Goal: Task Accomplishment & Management: Use online tool/utility

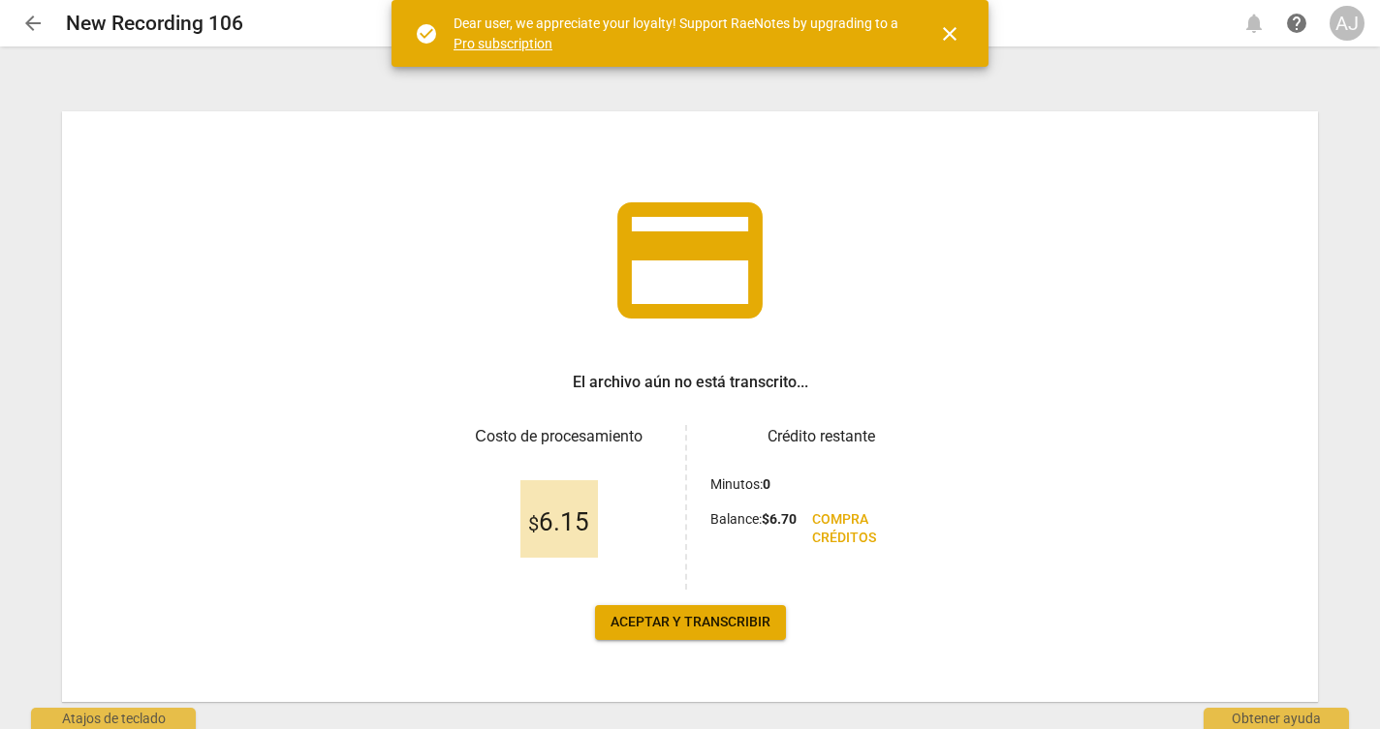
click at [981, 345] on div "credit_card El archivo aún no está transcrito... Сosto de procesamiento $ 6.15 …" at bounding box center [690, 406] width 1256 height 591
click at [942, 26] on span "close" at bounding box center [949, 33] width 23 height 23
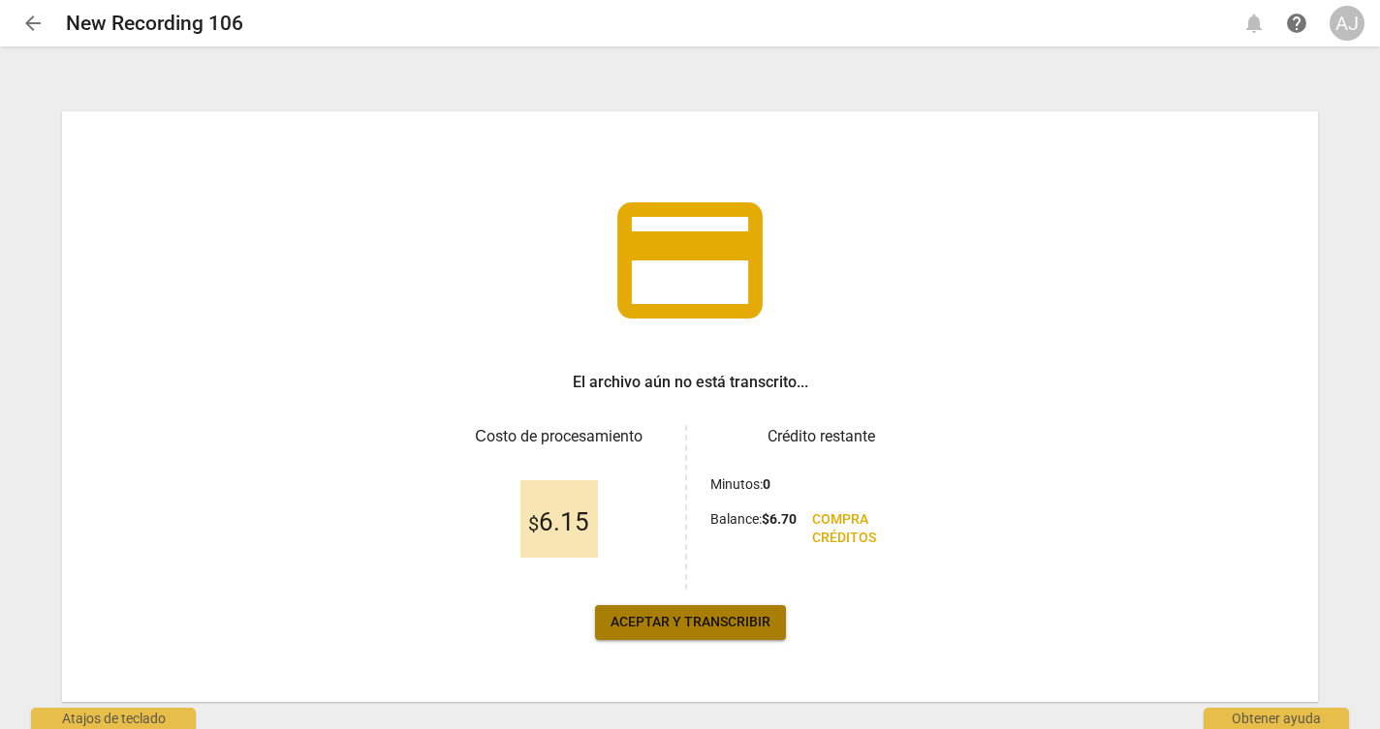
click at [663, 628] on span "Aceptar y transcribir" at bounding box center [690, 622] width 160 height 19
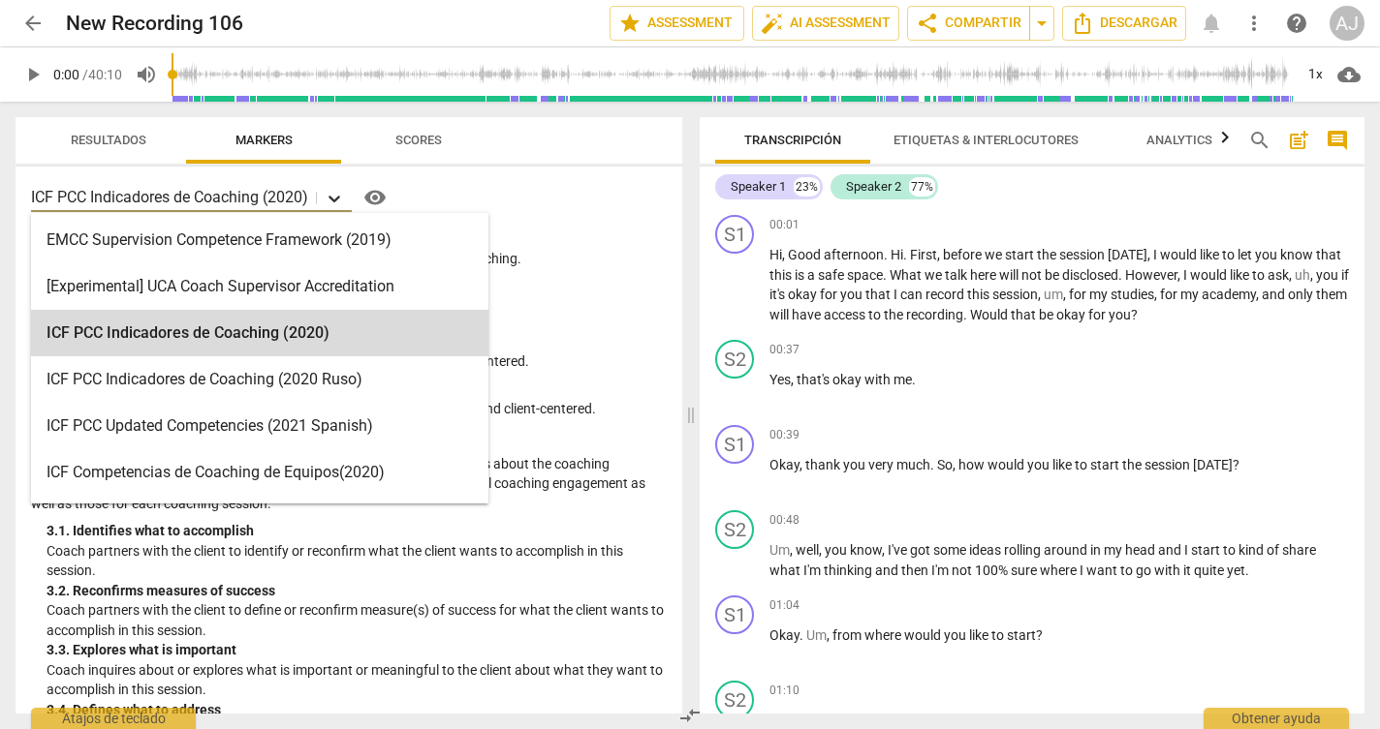
click at [326, 200] on div at bounding box center [334, 198] width 35 height 28
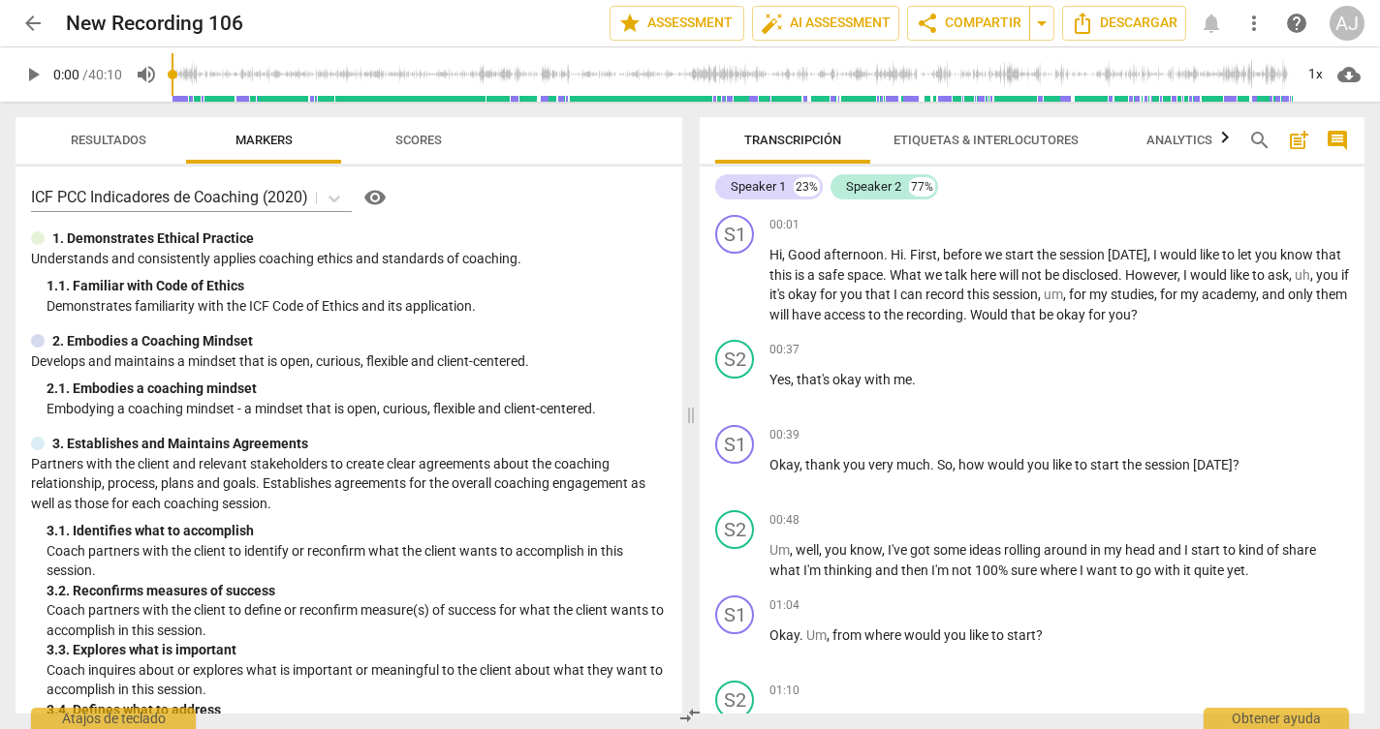
click at [572, 296] on p "Demonstrates familiarity with the ICF Code of Ethics and its application." at bounding box center [357, 306] width 620 height 20
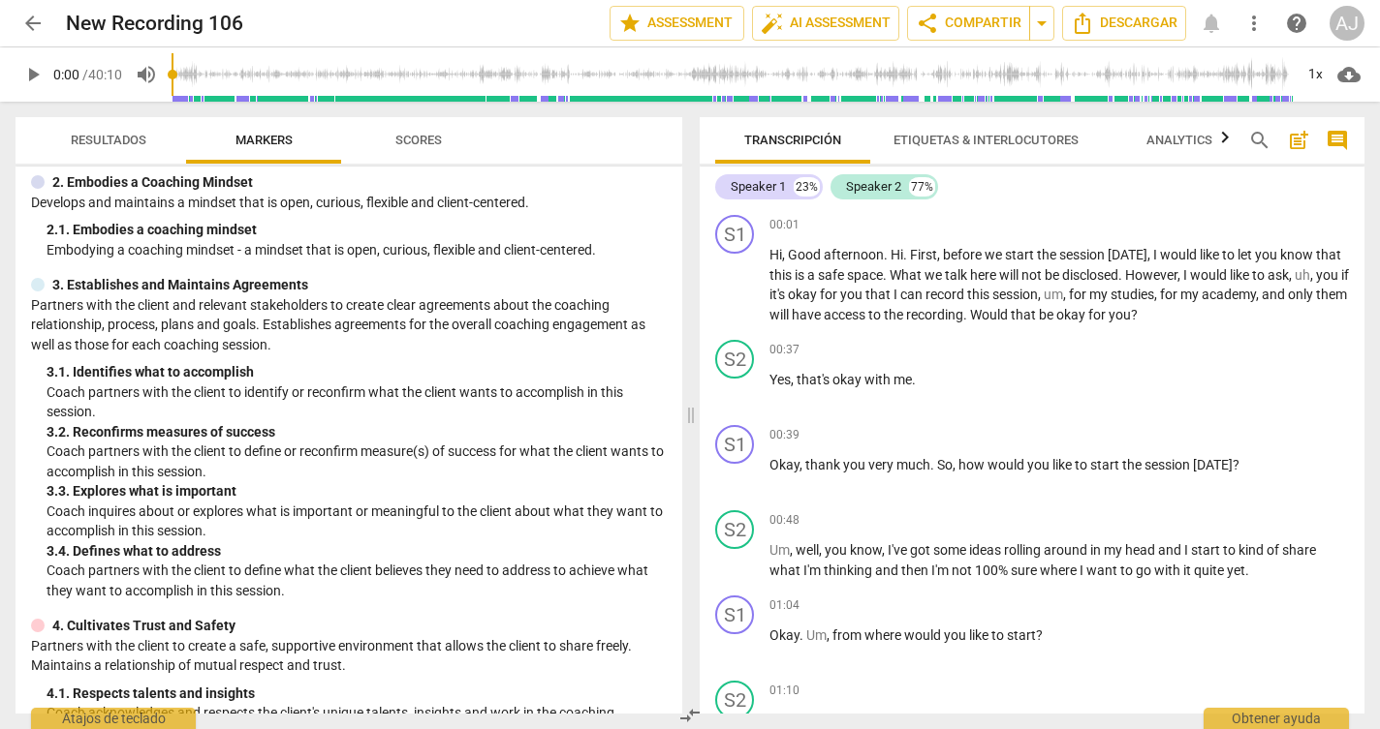
scroll to position [164, 0]
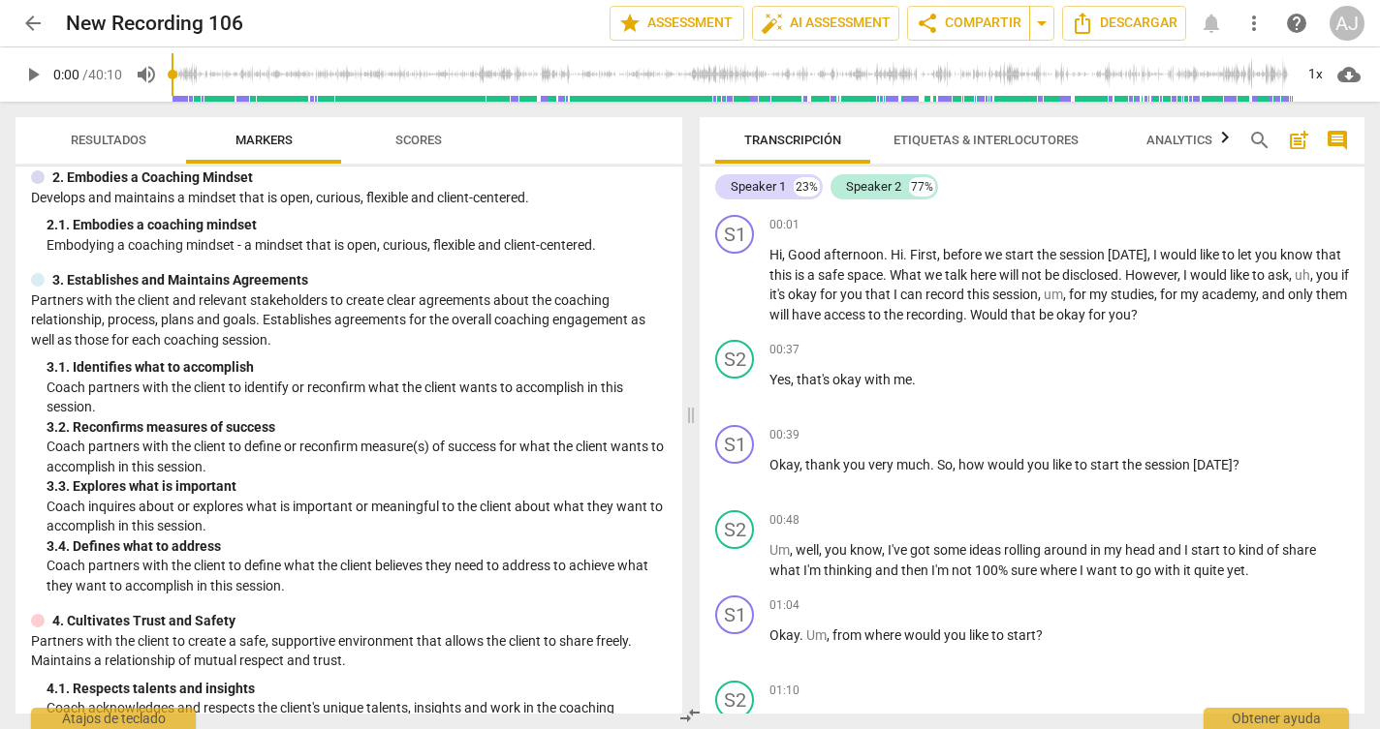
drag, startPoint x: 674, startPoint y: 309, endPoint x: 675, endPoint y: 319, distance: 9.7
click at [675, 319] on div "ICF PCC Indicadores de Coaching (2020) visibility 1. Demonstrates Ethical Pract…" at bounding box center [349, 440] width 667 height 547
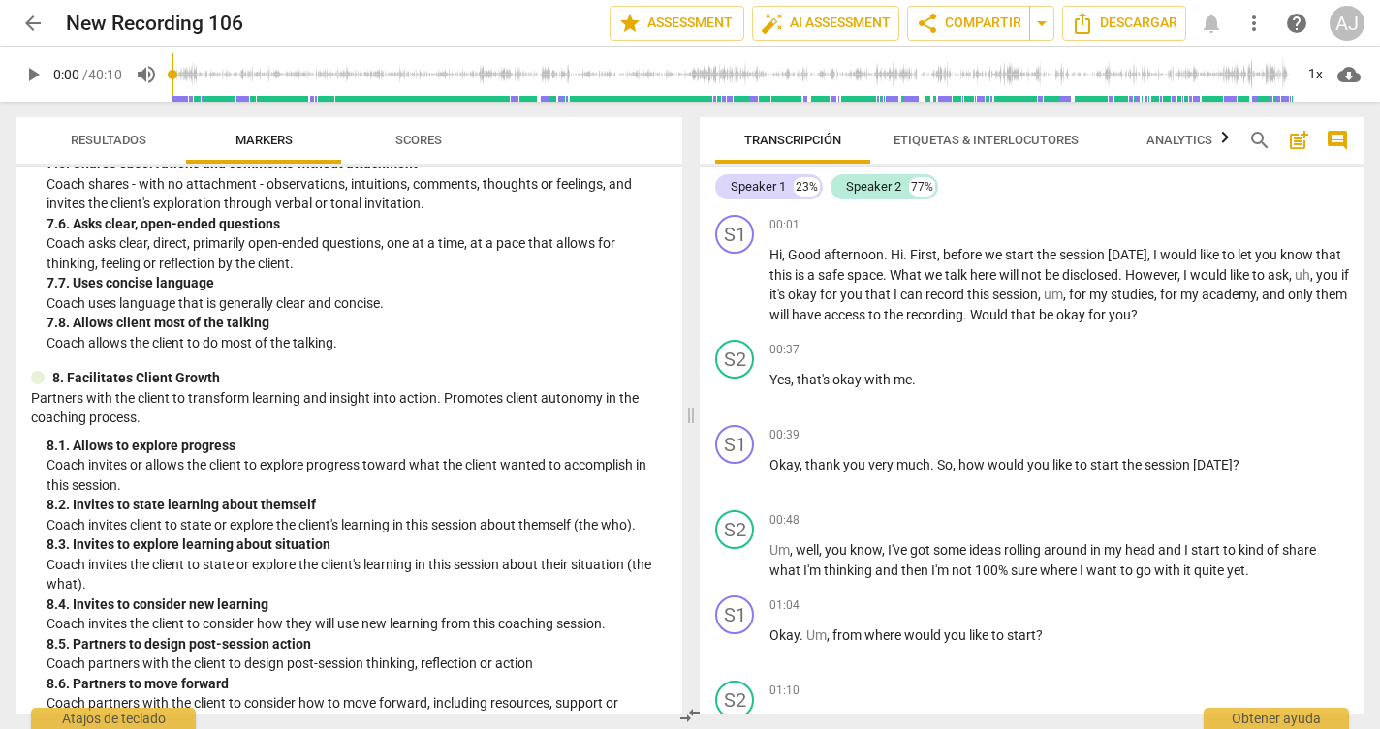
scroll to position [1935, 0]
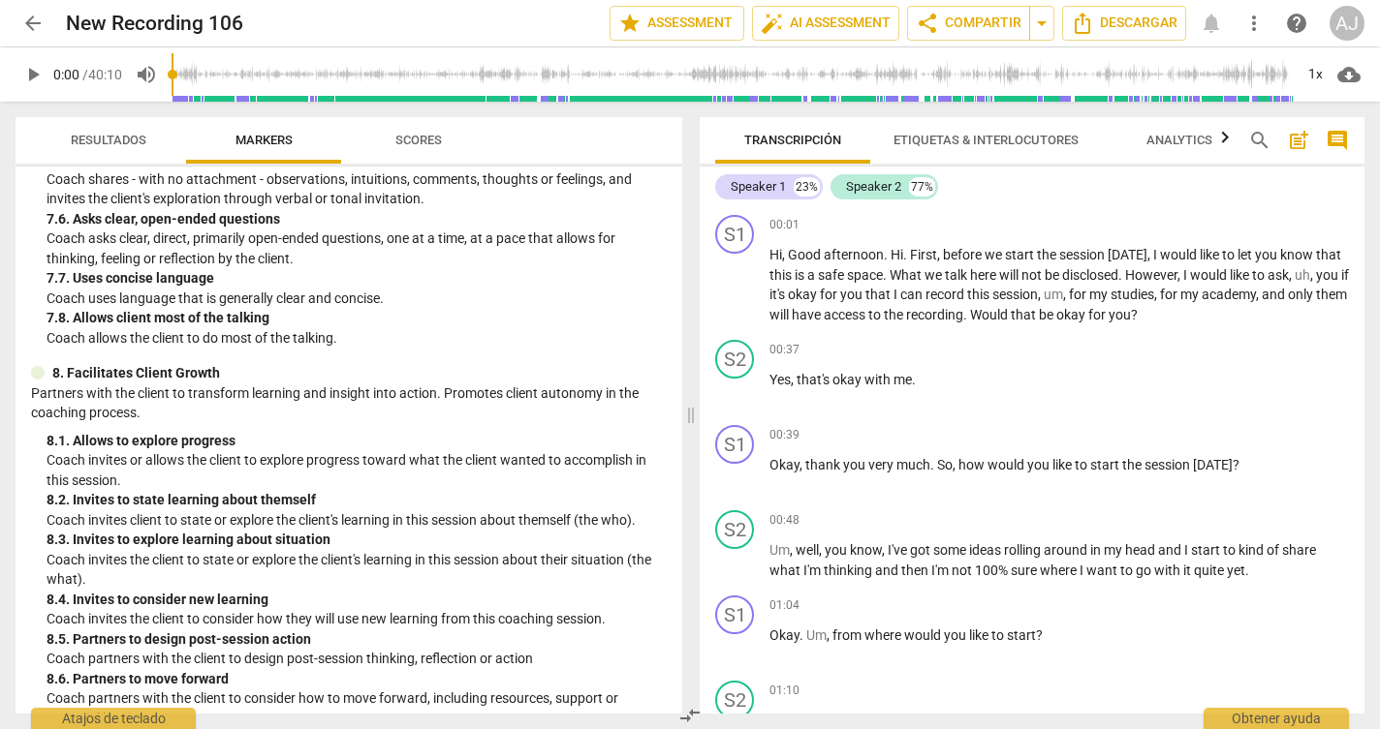
click at [451, 431] on div "8. 1. Allows to explore progress" at bounding box center [357, 441] width 620 height 20
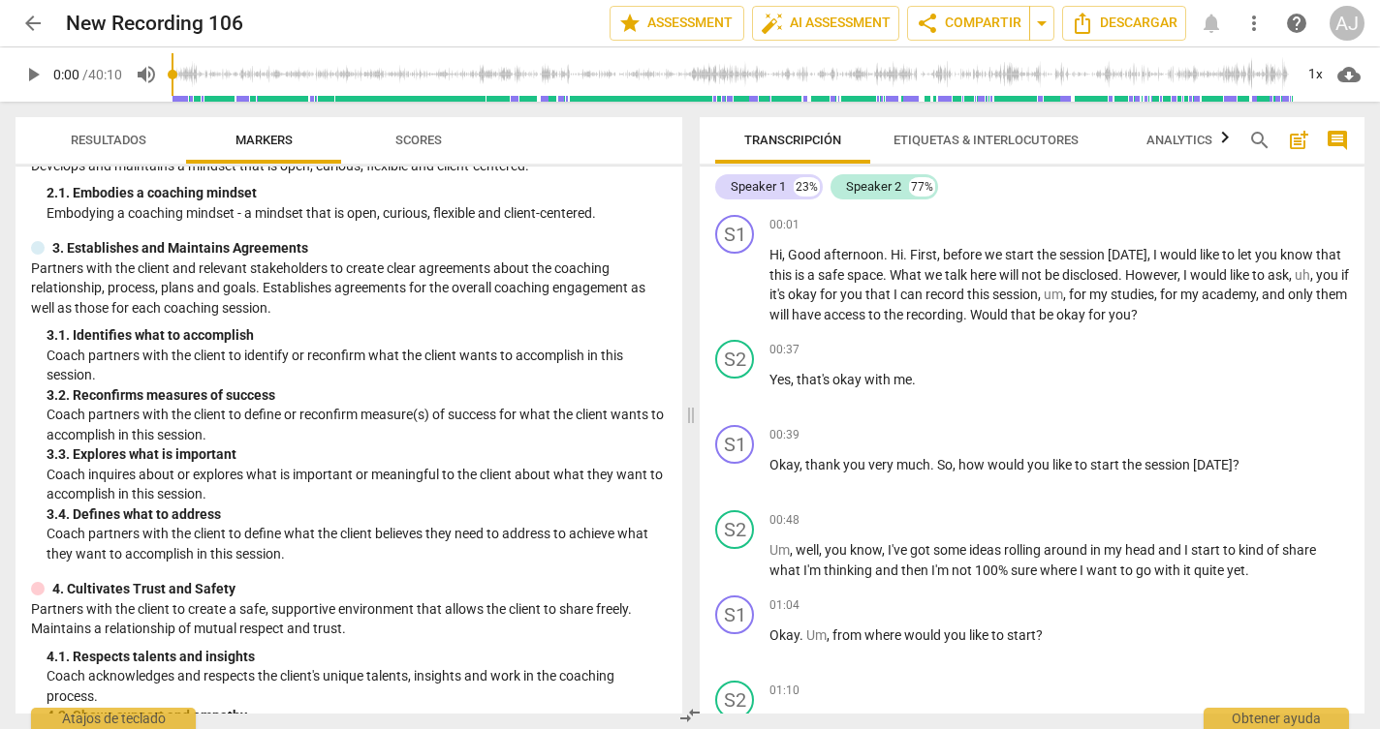
scroll to position [0, 0]
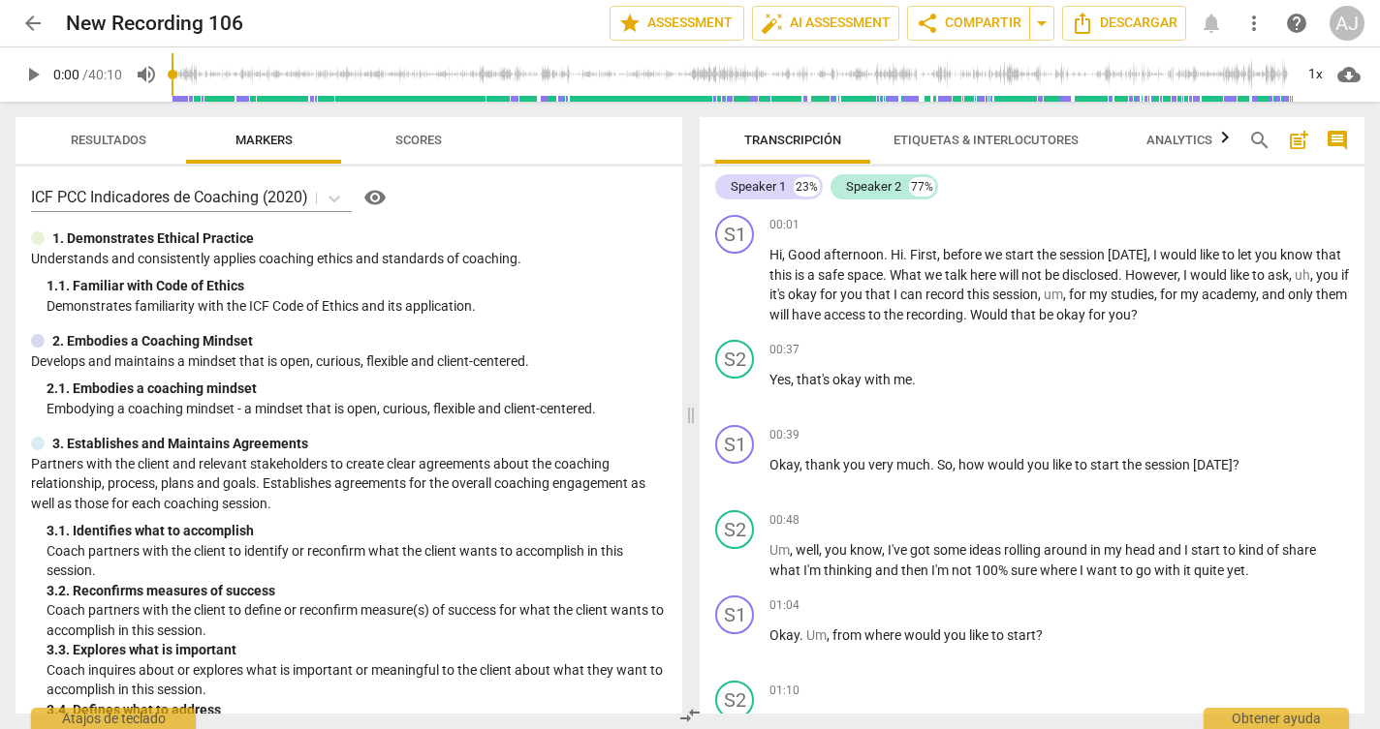
click at [682, 238] on div "Resultados Markers Scores ICF PCC Indicadores de Coaching (2020) visibility 1. …" at bounding box center [345, 416] width 690 height 628
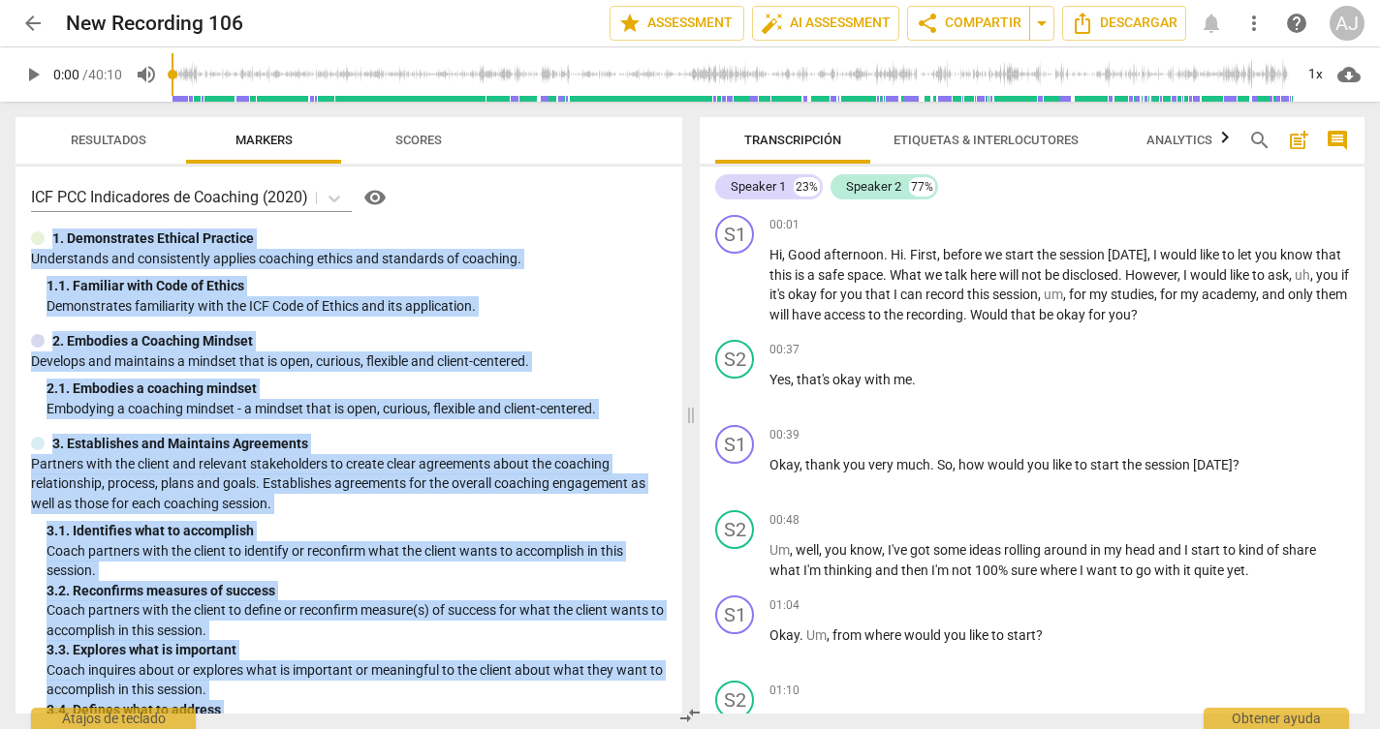
drag, startPoint x: 522, startPoint y: 697, endPoint x: 23, endPoint y: 240, distance: 676.1
click at [23, 240] on div "ICF PCC Indicadores de Coaching (2020) visibility 1. Demonstrates Ethical Pract…" at bounding box center [349, 440] width 667 height 547
copy div "1. Demonstrates Ethical Practice Understands and consistently applies coaching …"
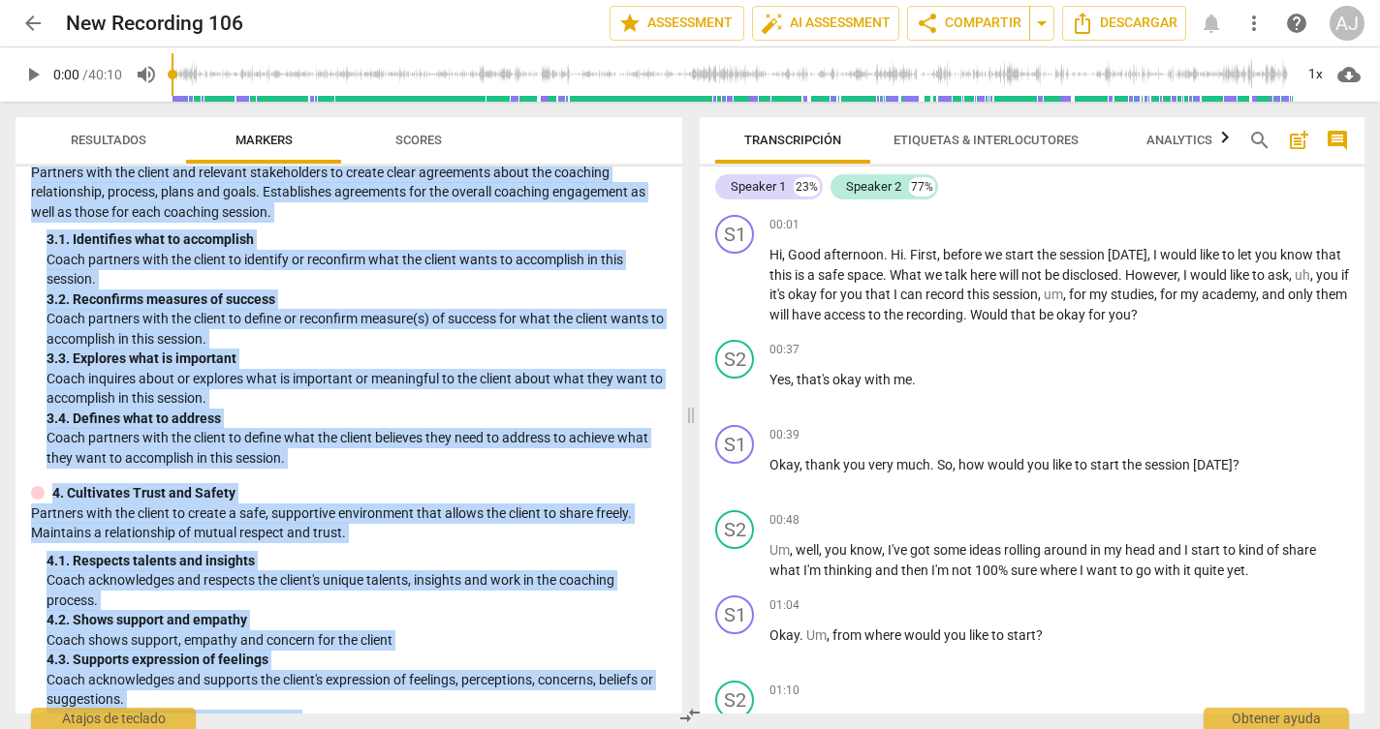
scroll to position [314, 0]
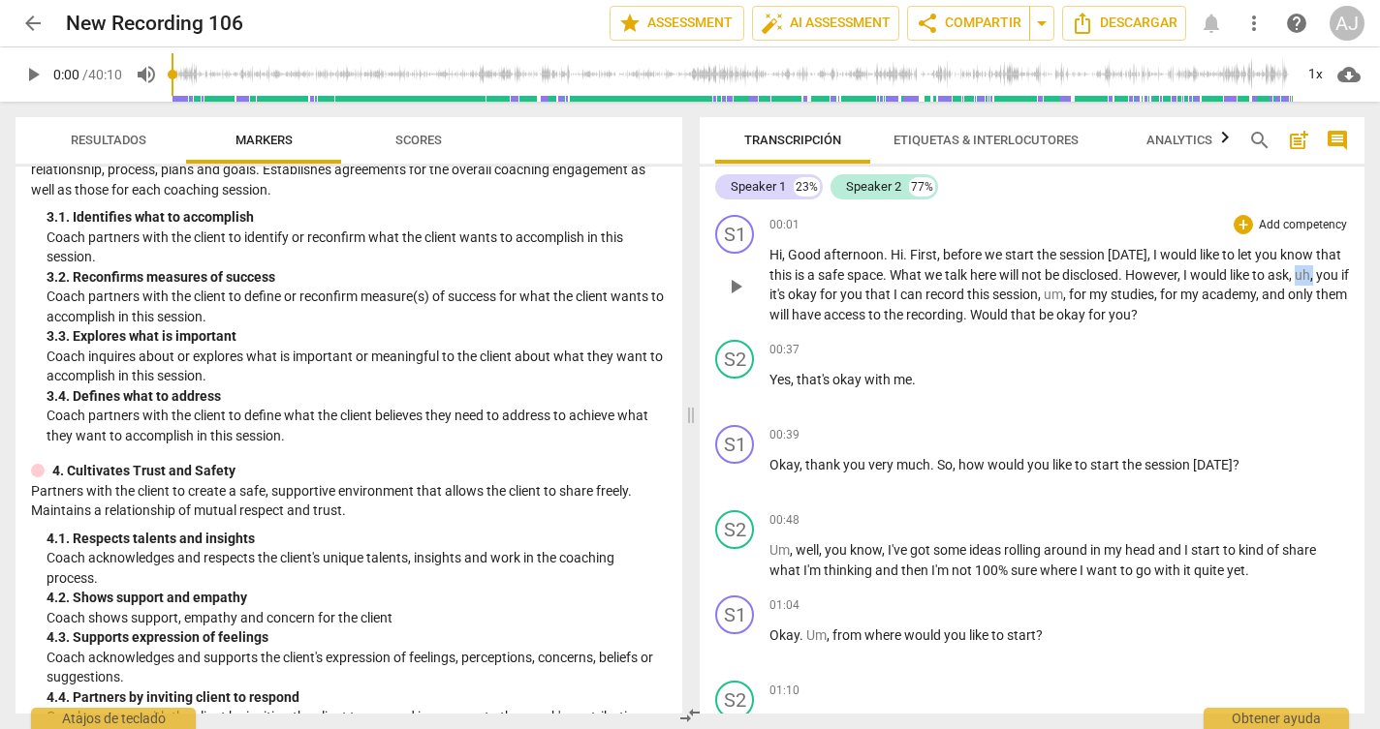
drag, startPoint x: 1307, startPoint y: 267, endPoint x: 1322, endPoint y: 279, distance: 19.4
click at [1322, 279] on p "Hi , Good afternoon . Hi . First , before we start the session [DATE] , I would…" at bounding box center [1058, 284] width 579 height 79
drag, startPoint x: 1072, startPoint y: 293, endPoint x: 1049, endPoint y: 292, distance: 23.3
click at [1049, 292] on p "Hi , Good afternoon . Hi . First , before we start the session [DATE] , I would…" at bounding box center [1058, 284] width 579 height 79
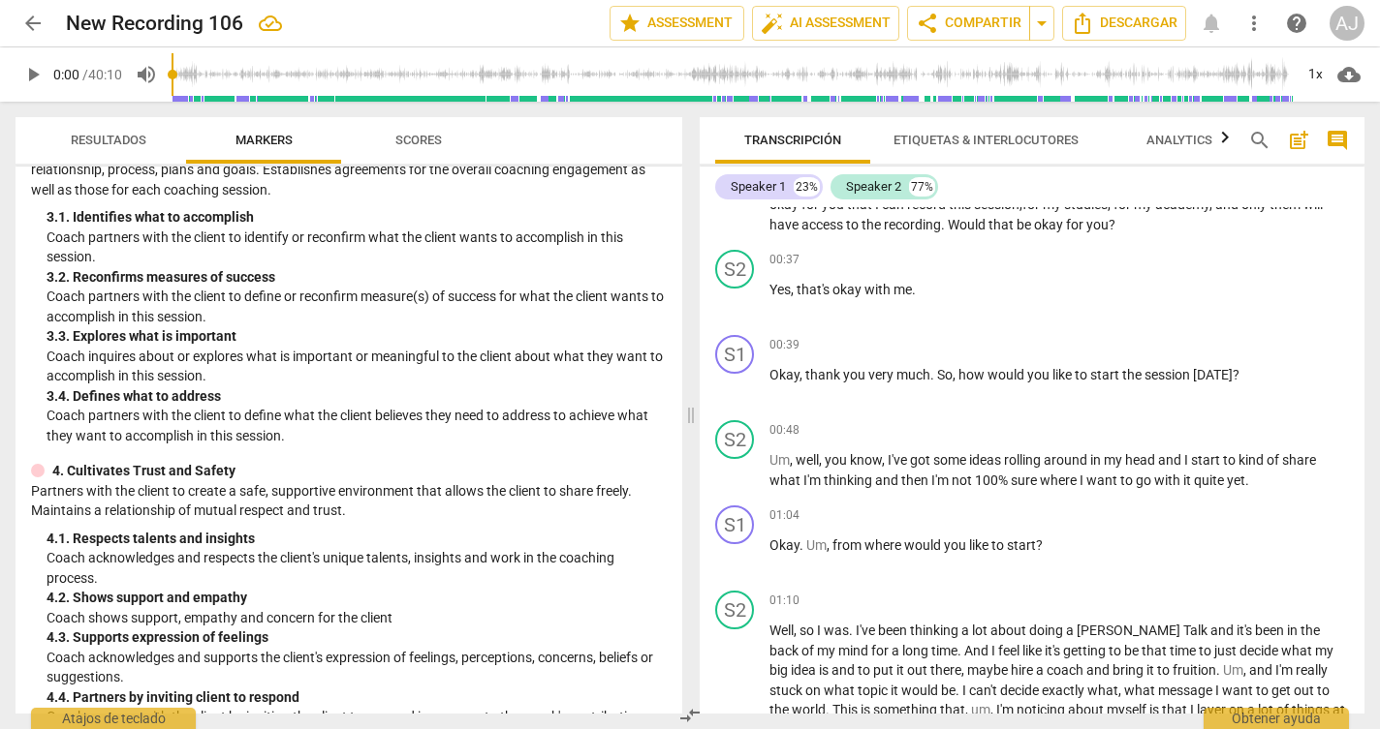
scroll to position [0, 0]
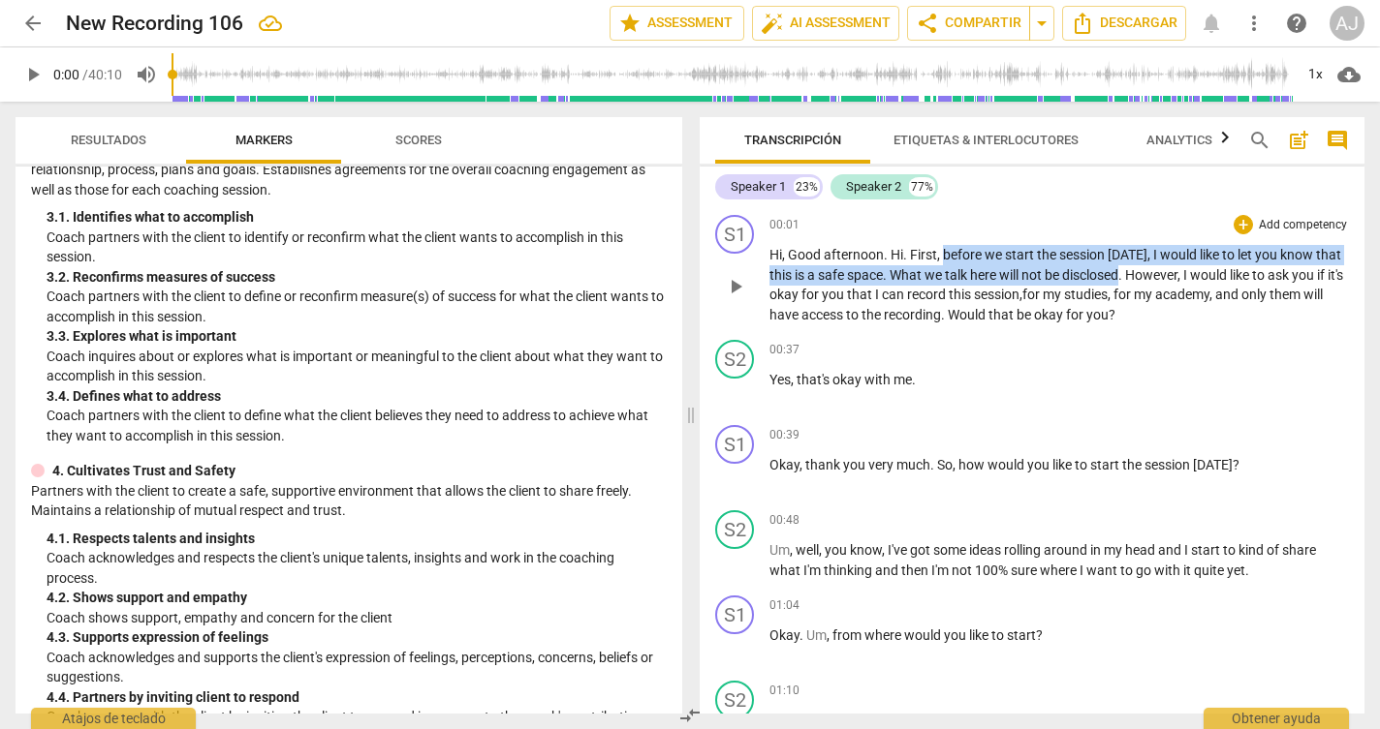
drag, startPoint x: 1127, startPoint y: 270, endPoint x: 946, endPoint y: 245, distance: 182.9
click at [946, 245] on p "Hi , Good afternoon . Hi . First , before we start the session [DATE] , I would…" at bounding box center [1058, 284] width 579 height 79
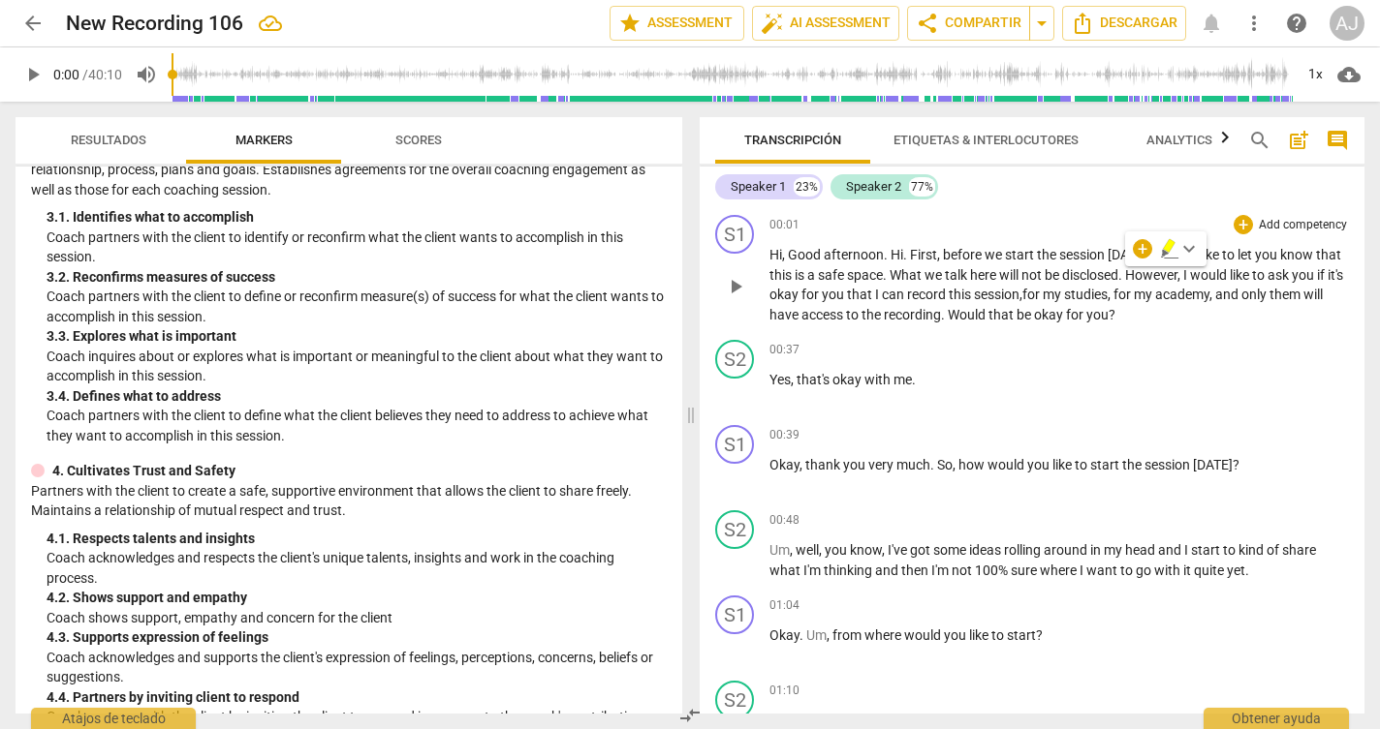
click at [1257, 224] on p "Add competency" at bounding box center [1302, 225] width 92 height 17
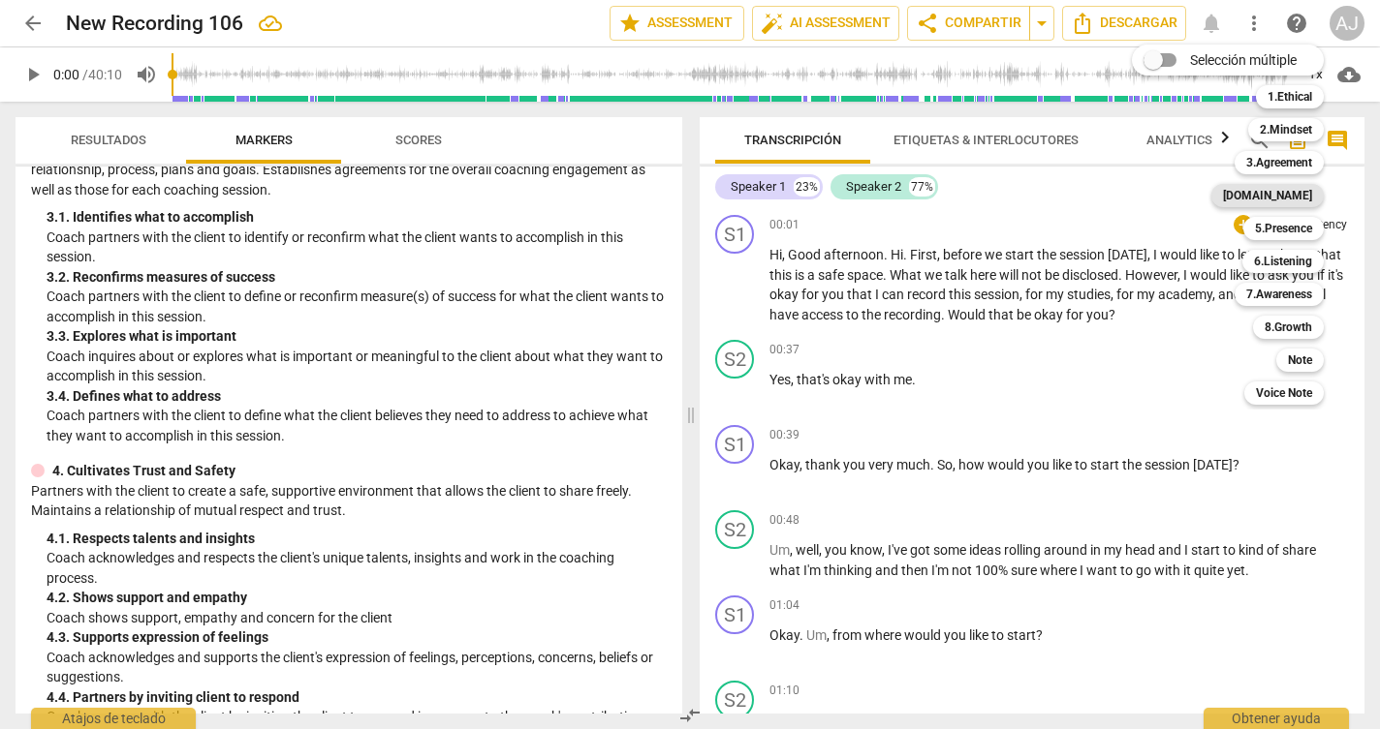
click at [1305, 196] on b "[DOMAIN_NAME]" at bounding box center [1267, 195] width 89 height 23
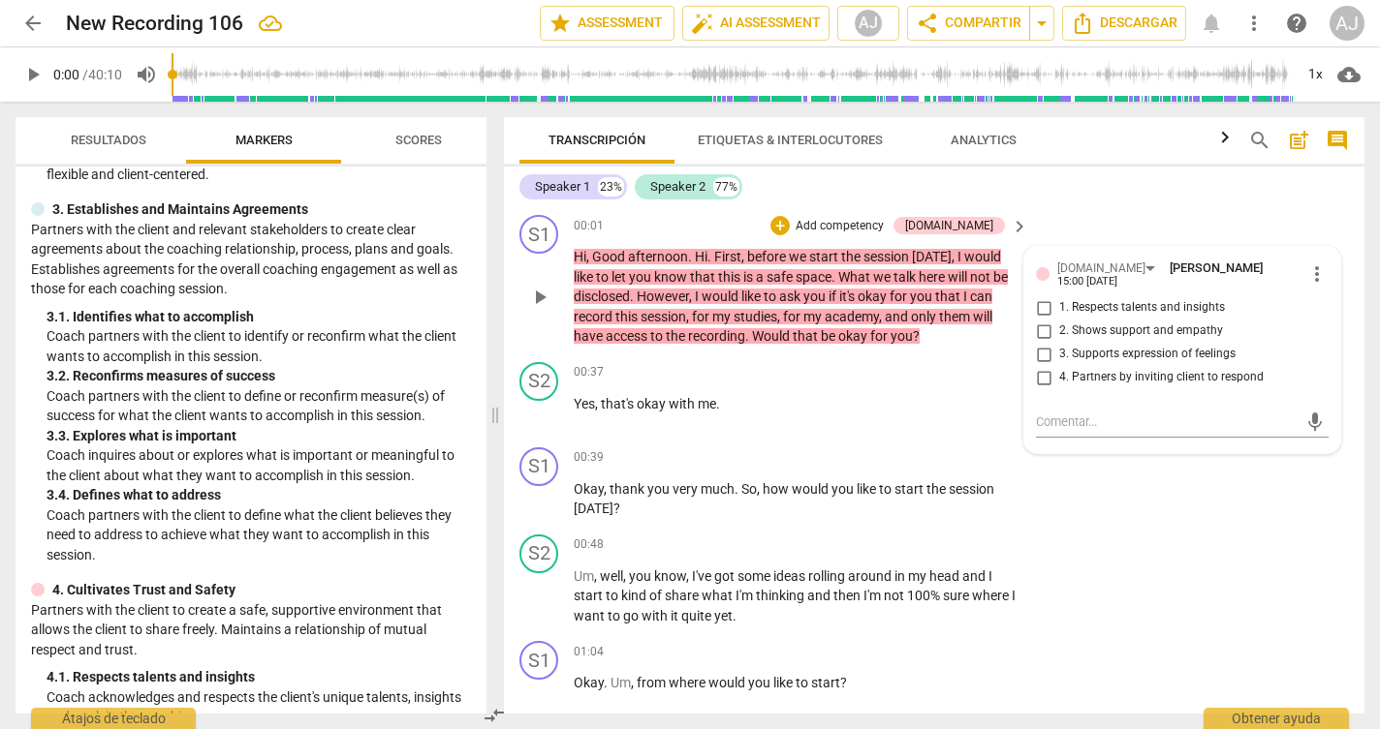
click at [1166, 323] on span "2. Shows support and empathy" at bounding box center [1141, 331] width 164 height 17
click at [1059, 321] on input "2. Shows support and empathy" at bounding box center [1043, 331] width 31 height 23
checkbox input "true"
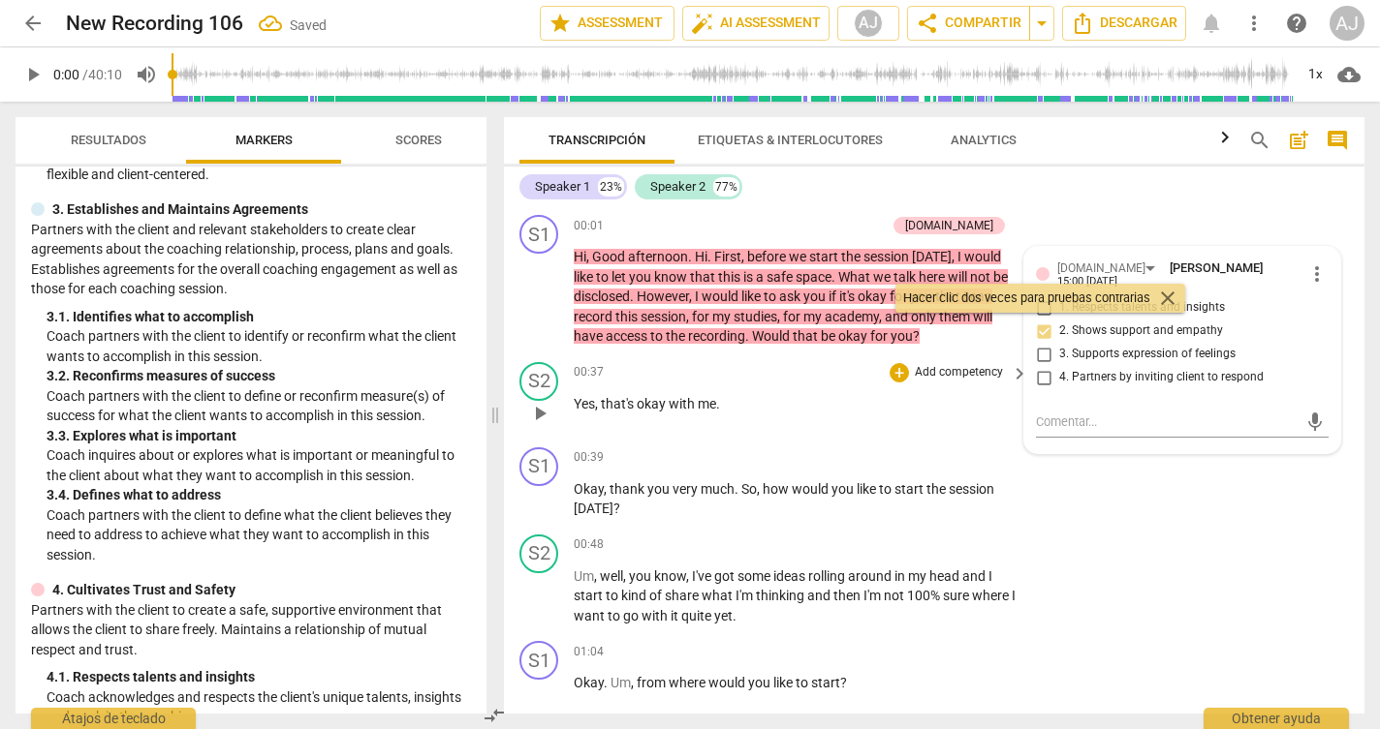
click at [942, 409] on p "Yes , that's okay with me ." at bounding box center [796, 404] width 445 height 20
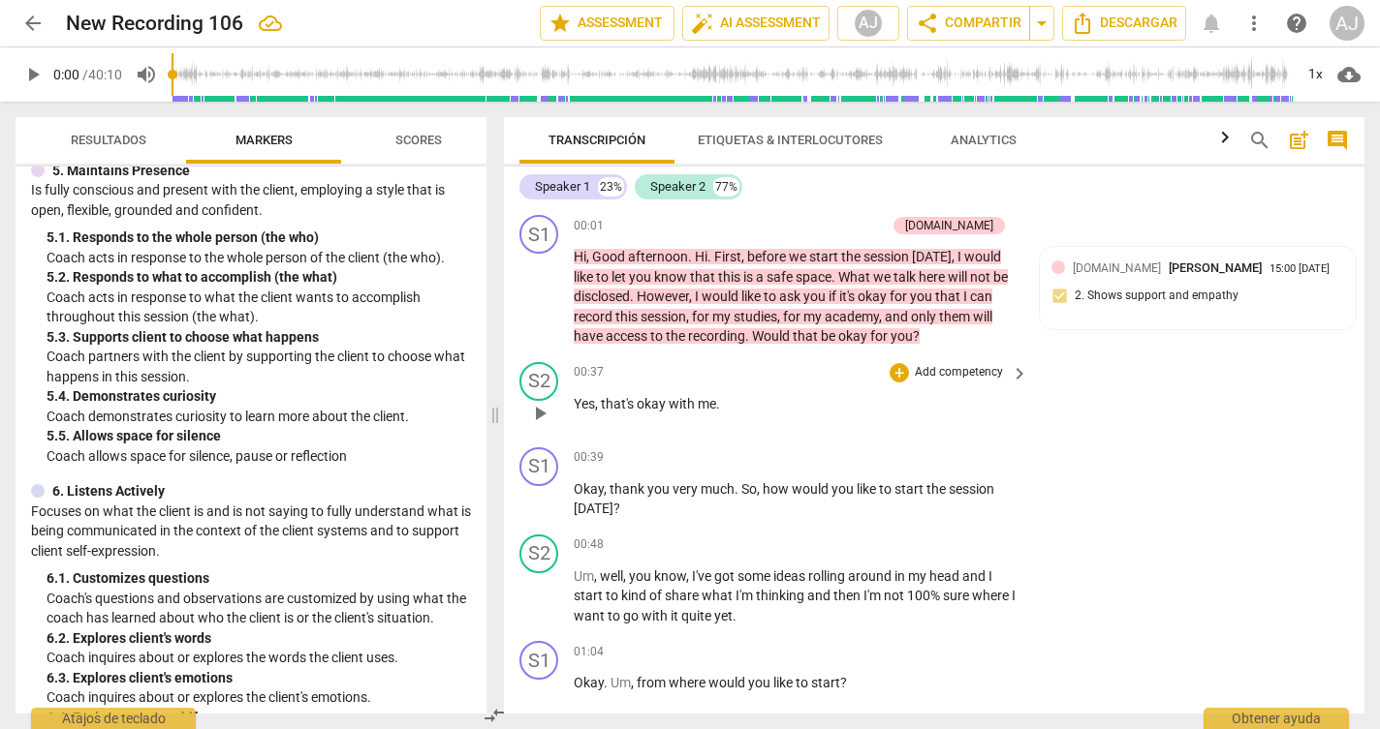
scroll to position [1044, 0]
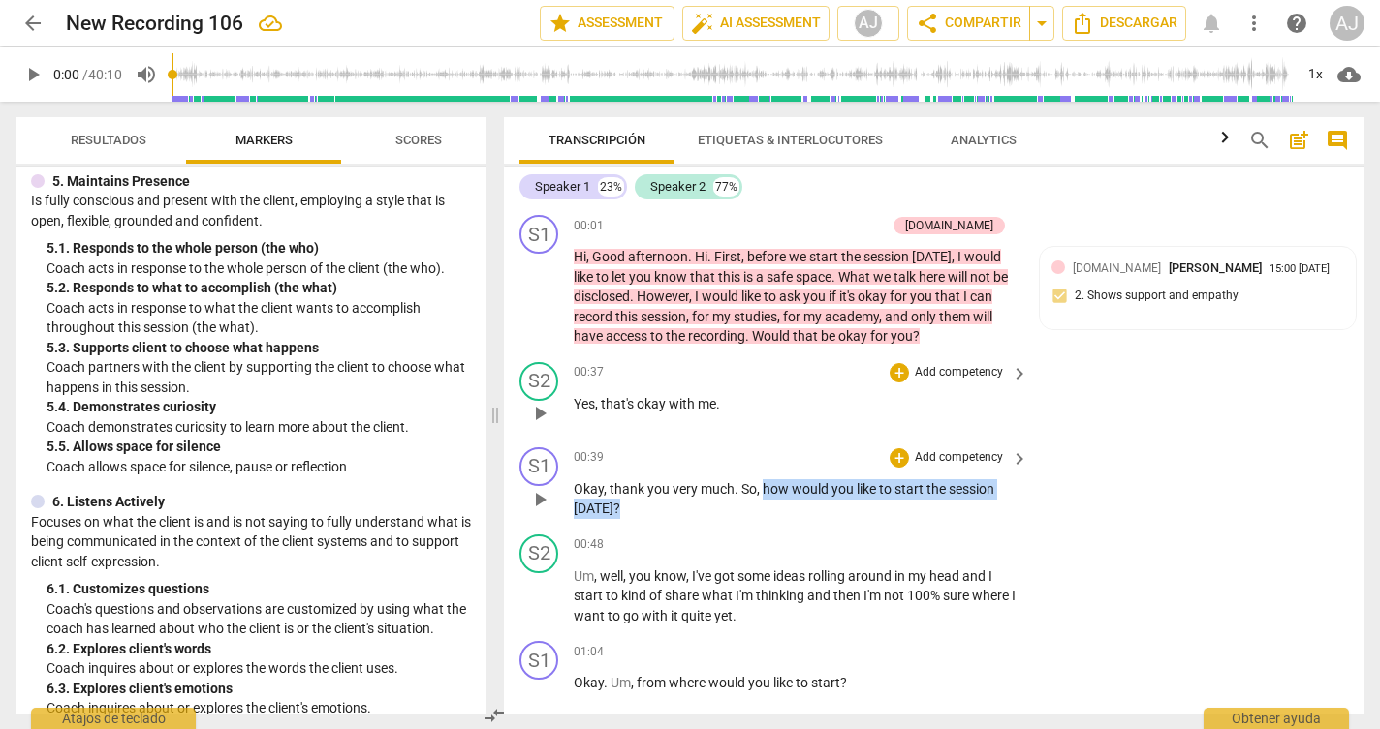
drag, startPoint x: 761, startPoint y: 486, endPoint x: 765, endPoint y: 501, distance: 15.0
click at [765, 501] on p "Okay , thank you very much . So , how would you like to start the session [DATE…" at bounding box center [796, 500] width 445 height 40
click at [945, 455] on p "Add competency" at bounding box center [959, 458] width 92 height 17
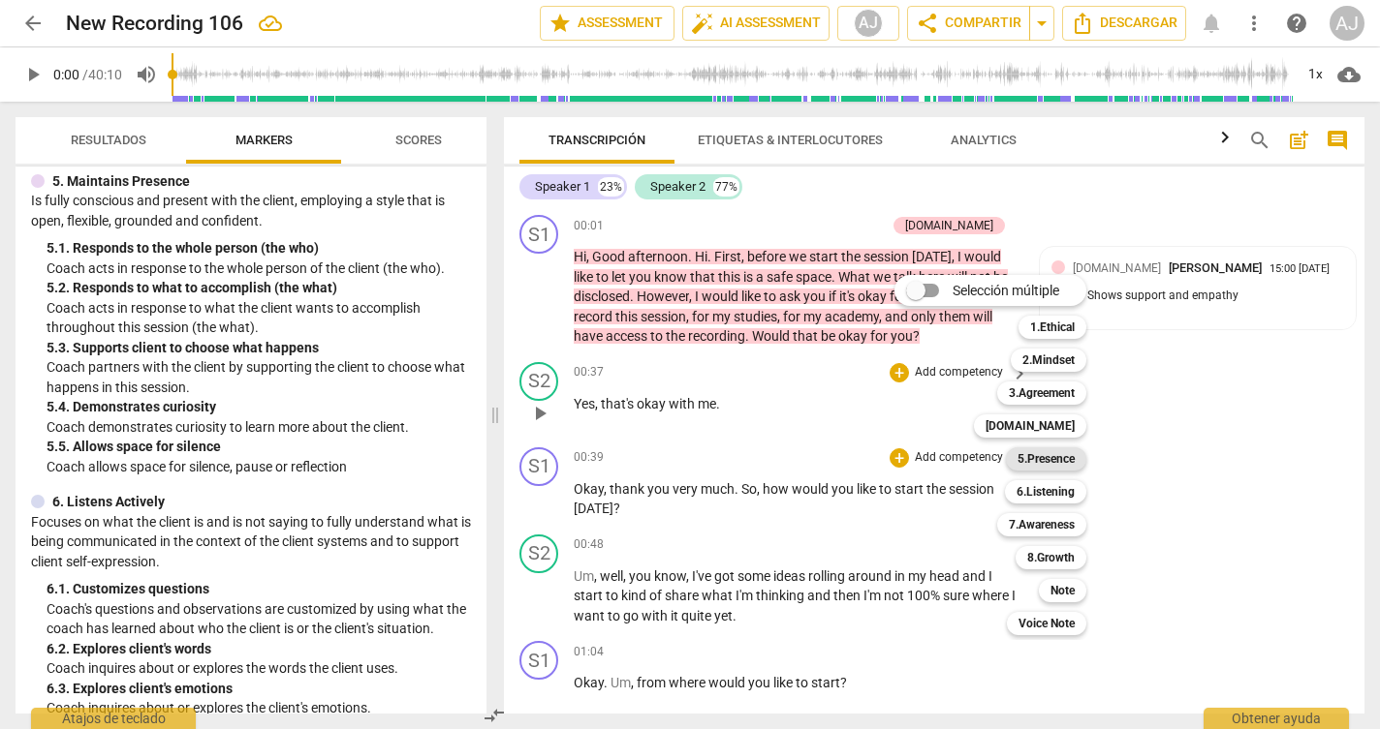
click at [1048, 451] on b "5.Presence" at bounding box center [1045, 459] width 57 height 23
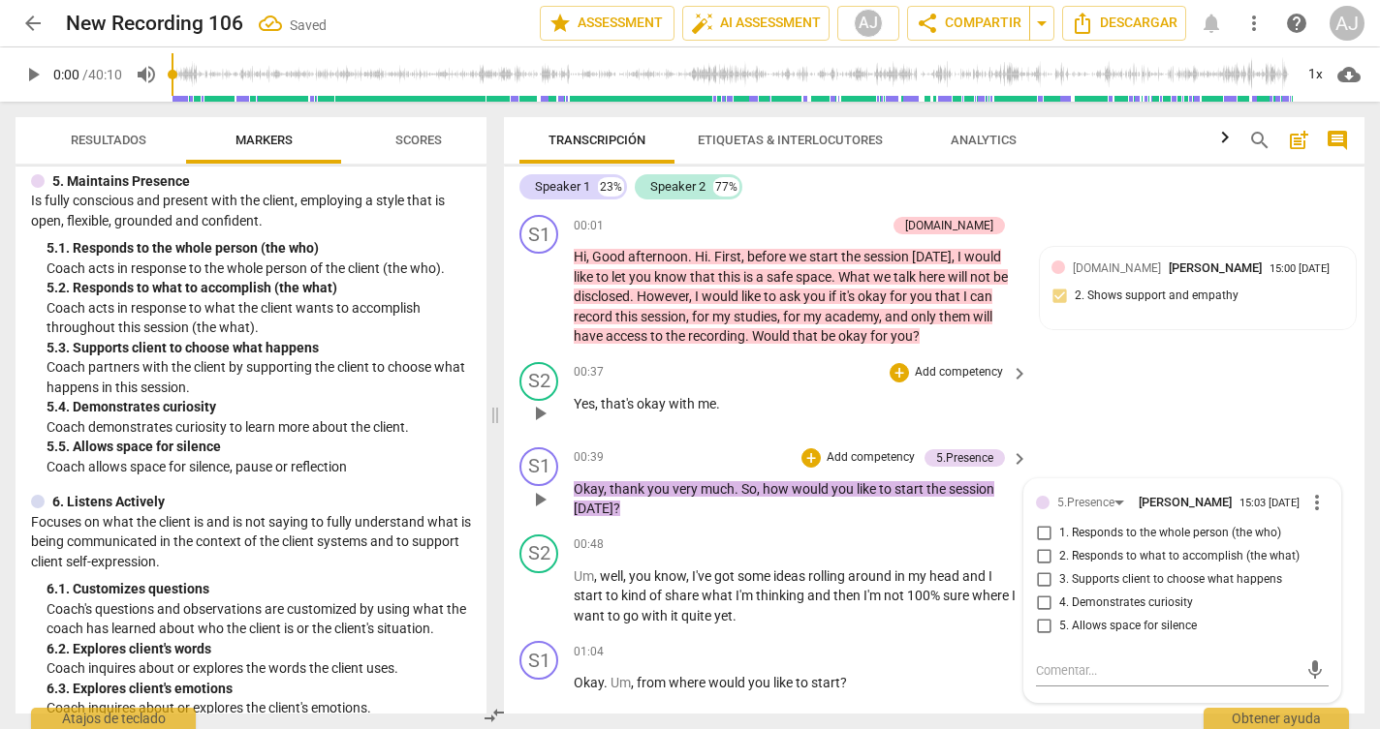
click at [1069, 573] on span "3. Supports client to choose what happens" at bounding box center [1170, 580] width 223 height 17
click at [1059, 573] on input "3. Supports client to choose what happens" at bounding box center [1043, 580] width 31 height 23
checkbox input "true"
click at [1133, 410] on div "S2 play_arrow pause 00:37 + Add competency keyboard_arrow_right Yes , that's ok…" at bounding box center [934, 397] width 860 height 85
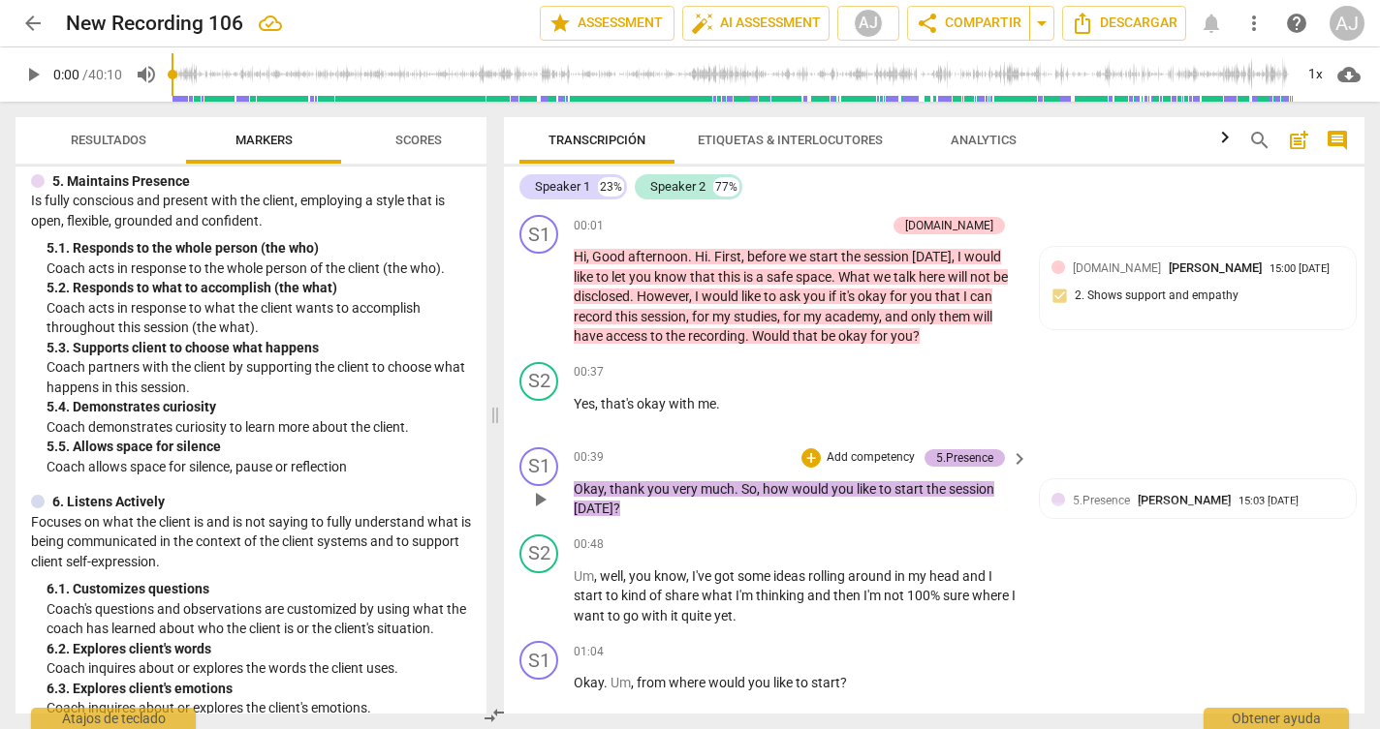
click at [985, 457] on div "5.Presence" at bounding box center [964, 458] width 57 height 17
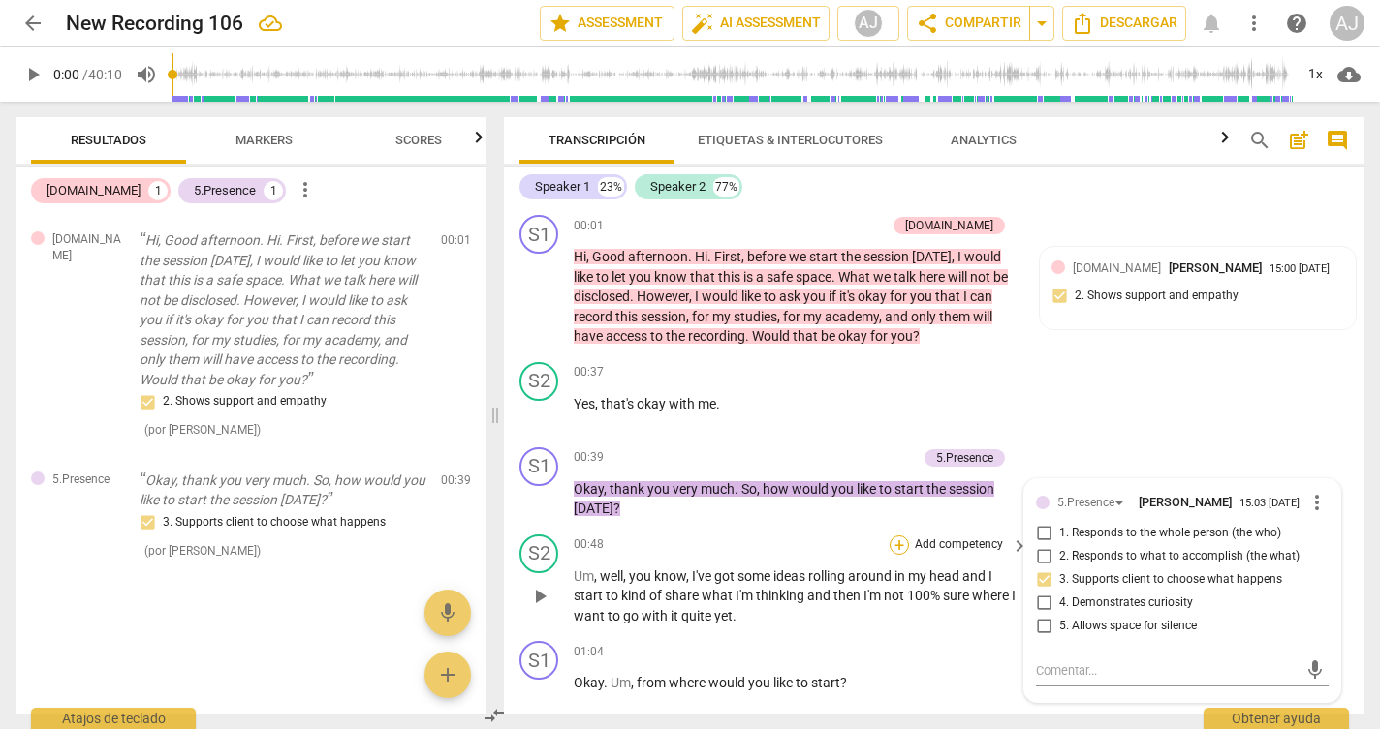
click at [900, 548] on div "+" at bounding box center [898, 545] width 19 height 19
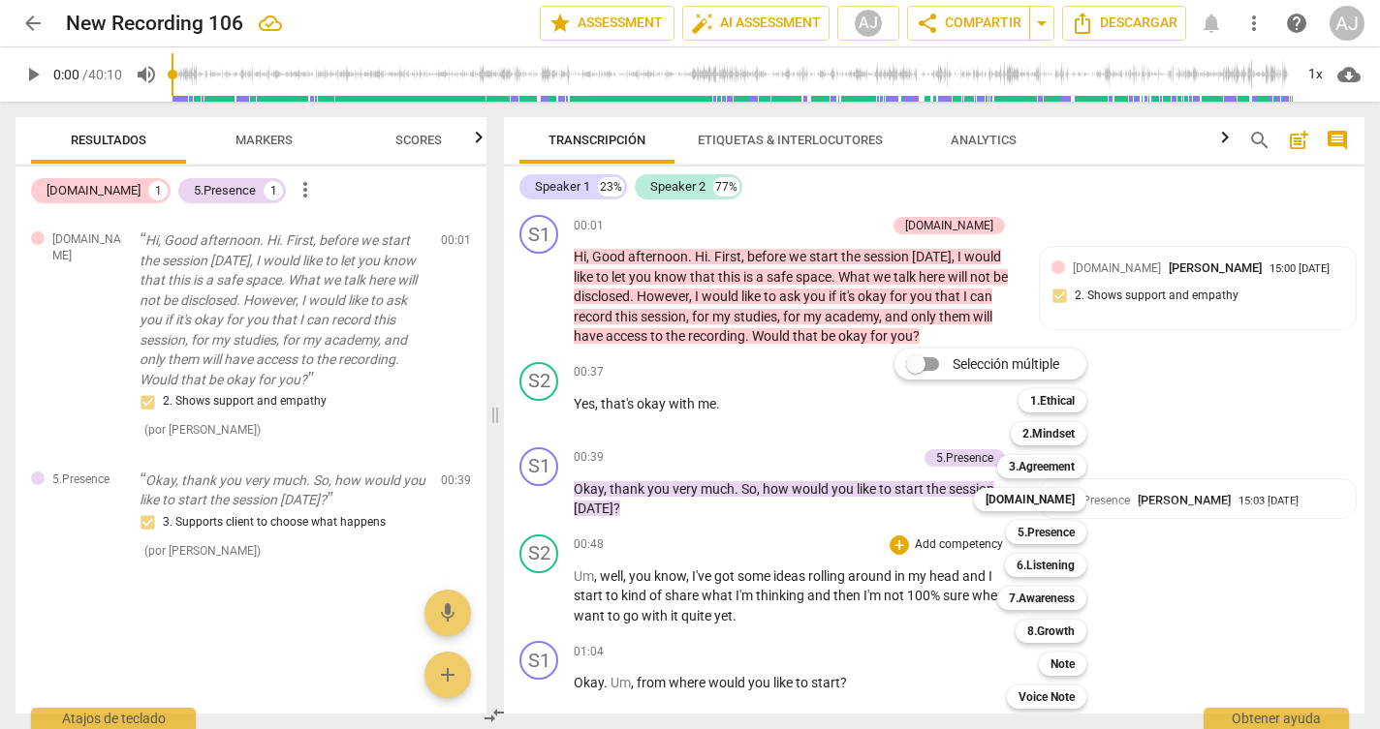
click at [815, 563] on div at bounding box center [690, 364] width 1380 height 729
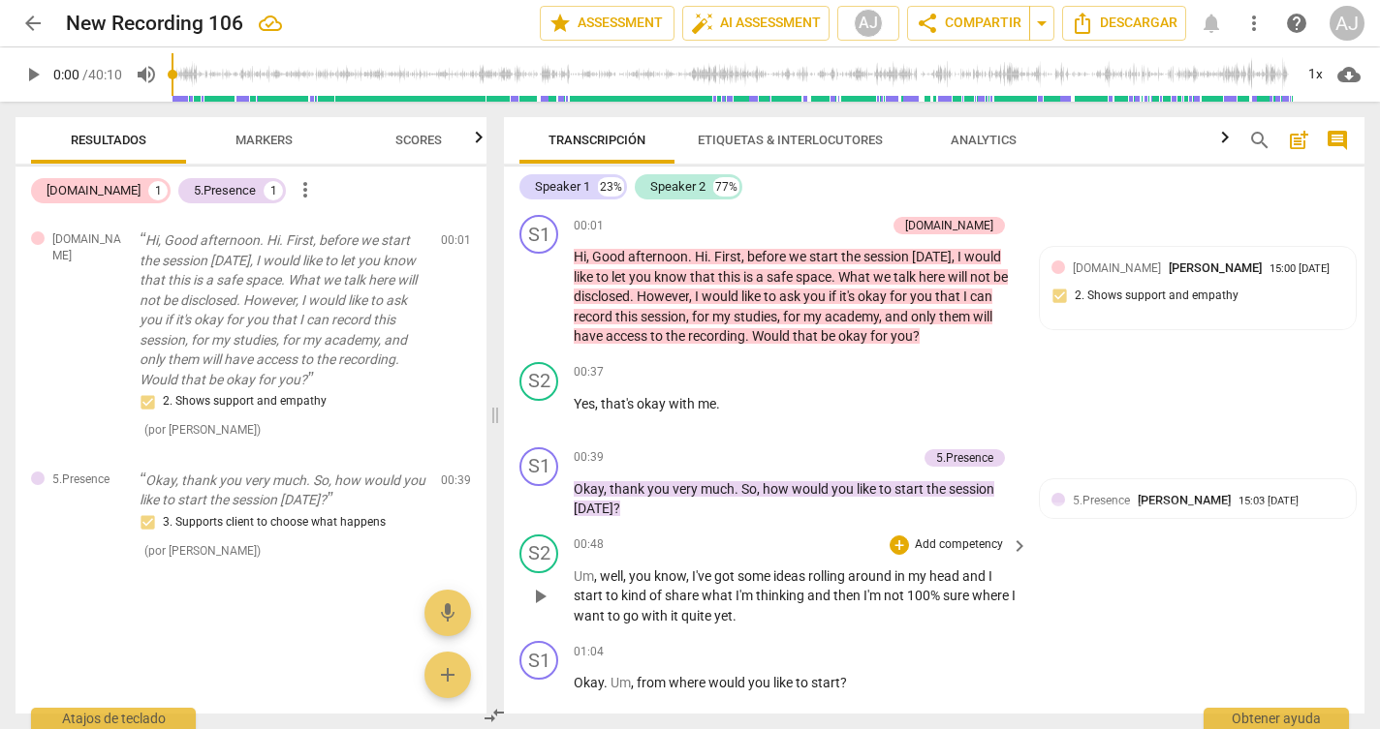
click at [880, 581] on p "Um , well , you know , I've got some ideas rolling around in my head and I star…" at bounding box center [796, 597] width 445 height 60
click at [1355, 224] on div "S1 play_arrow pause 00:01 + Add competency [DOMAIN_NAME] keyboard_arrow_right H…" at bounding box center [934, 280] width 860 height 147
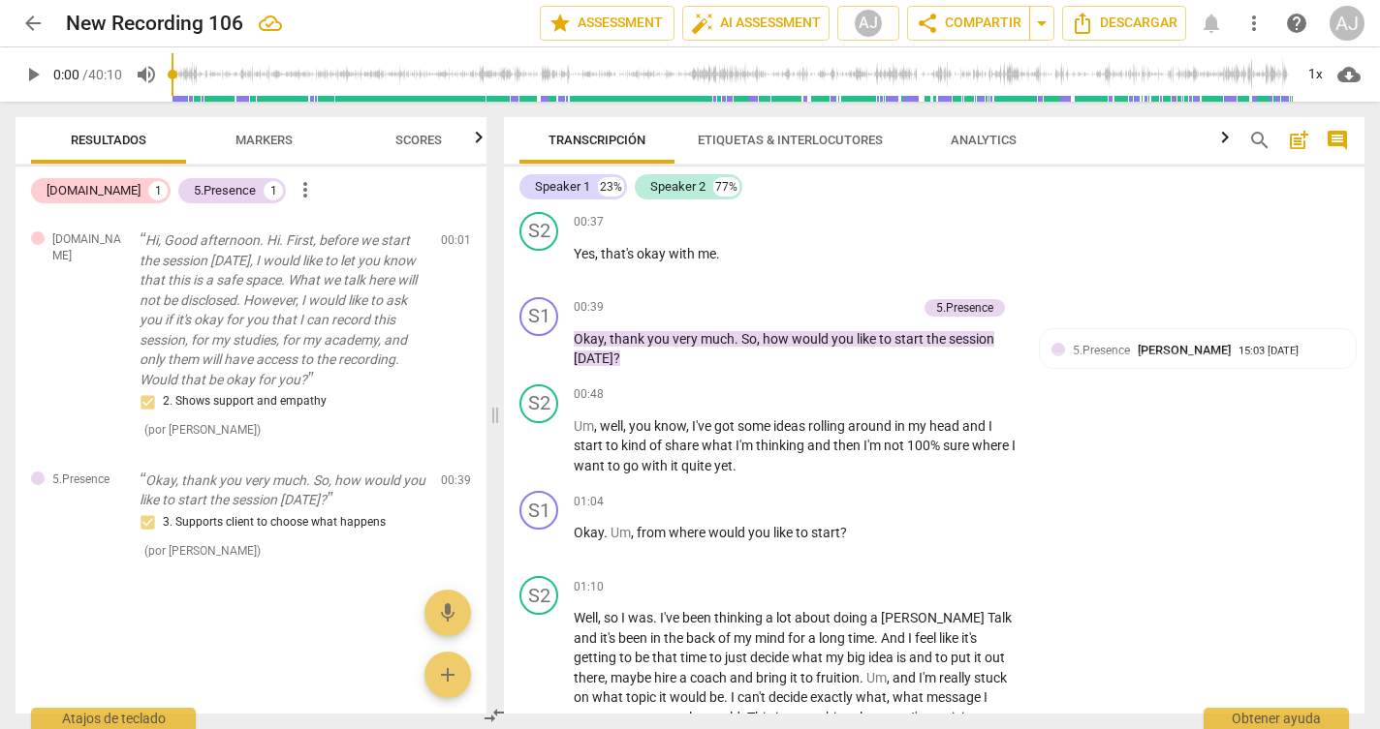
scroll to position [175, 0]
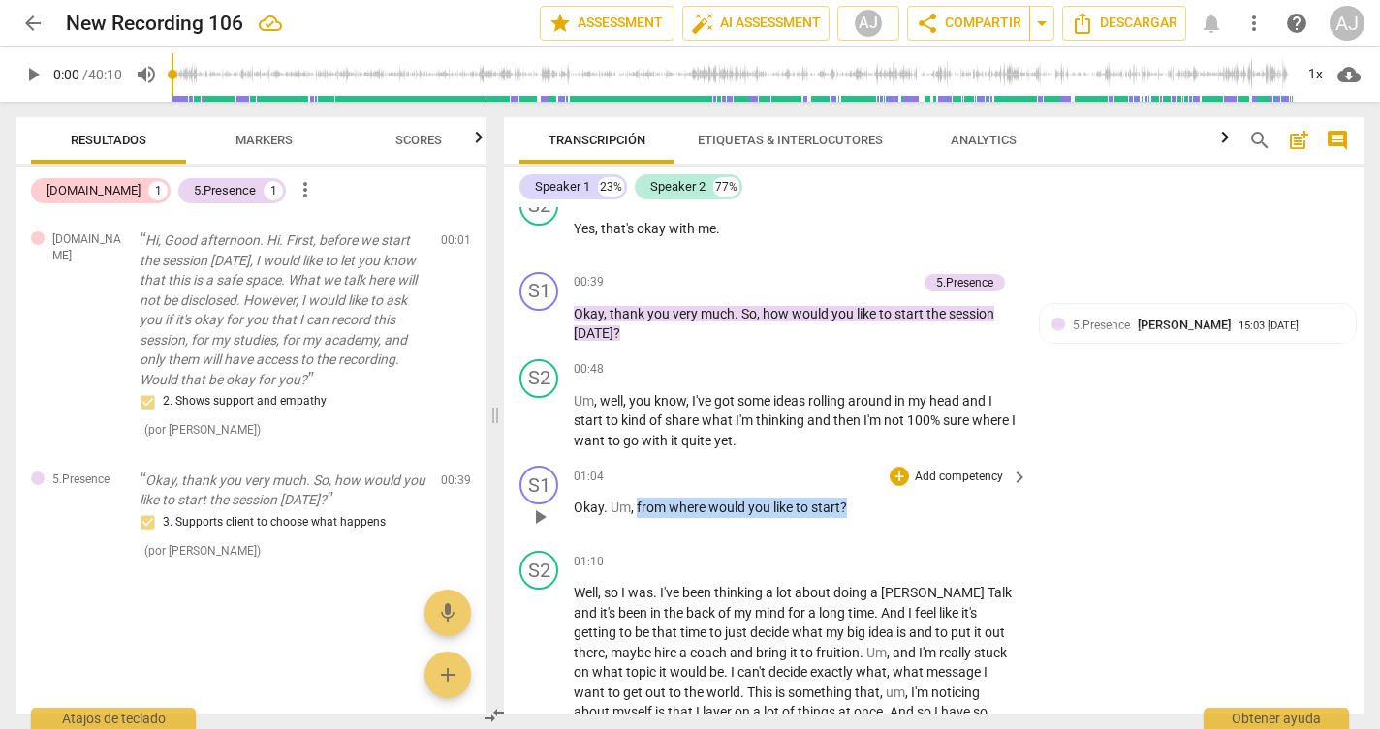
drag, startPoint x: 848, startPoint y: 509, endPoint x: 636, endPoint y: 504, distance: 211.2
click at [636, 504] on p "Okay . Um , from where would you like to start ?" at bounding box center [796, 508] width 445 height 20
copy p "from where would you like to start ?"
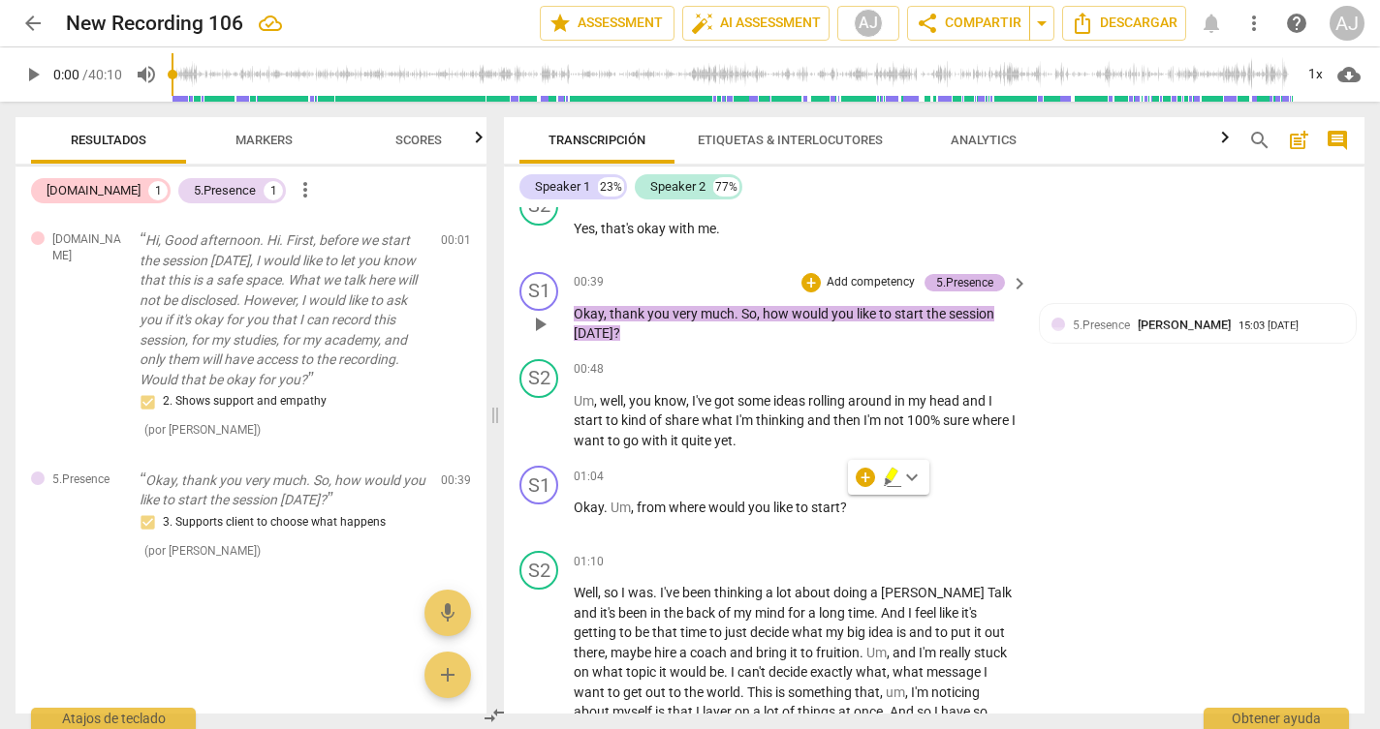
click at [968, 282] on div "5.Presence" at bounding box center [964, 282] width 57 height 17
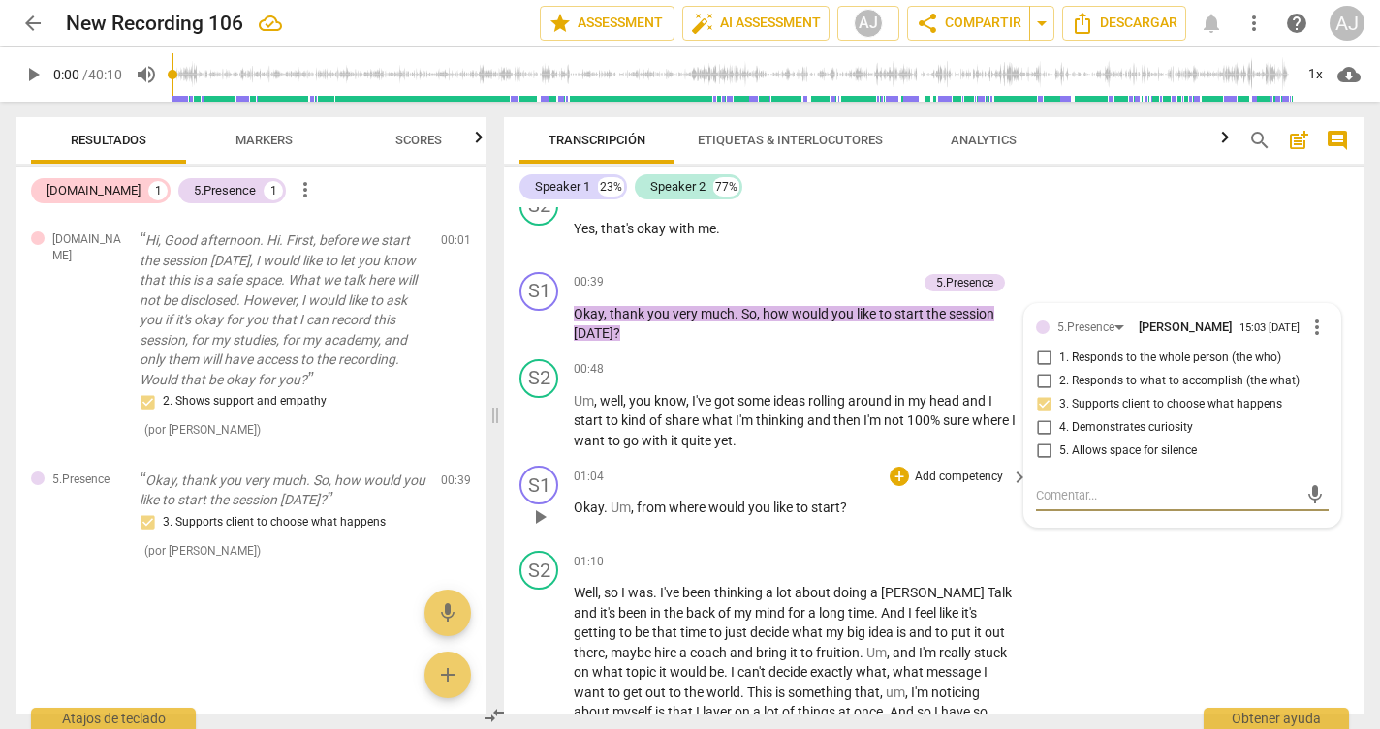
click at [839, 500] on span "start" at bounding box center [825, 508] width 29 height 16
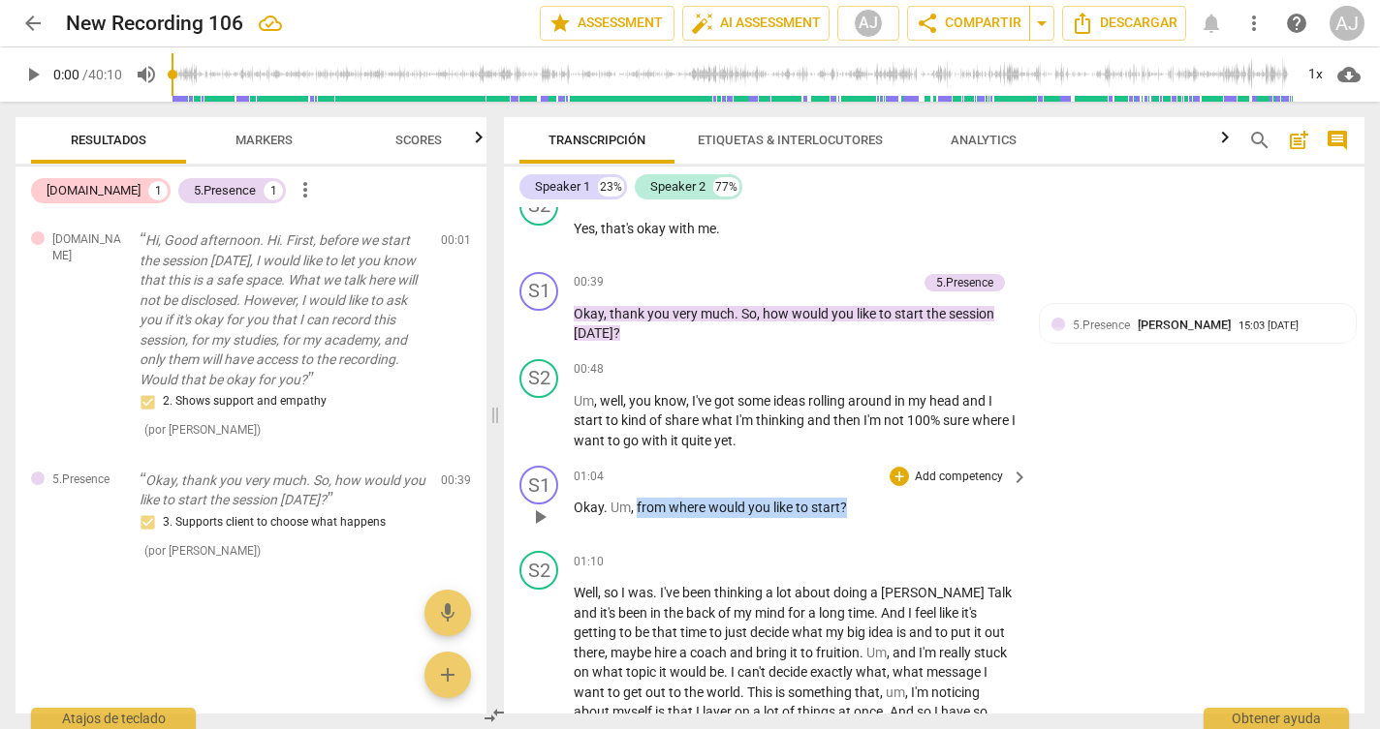
drag, startPoint x: 848, startPoint y: 501, endPoint x: 637, endPoint y: 504, distance: 210.2
click at [637, 504] on p "Okay . Um , from where would you like to start ?" at bounding box center [796, 508] width 445 height 20
click at [964, 471] on p "Add competency" at bounding box center [959, 477] width 92 height 17
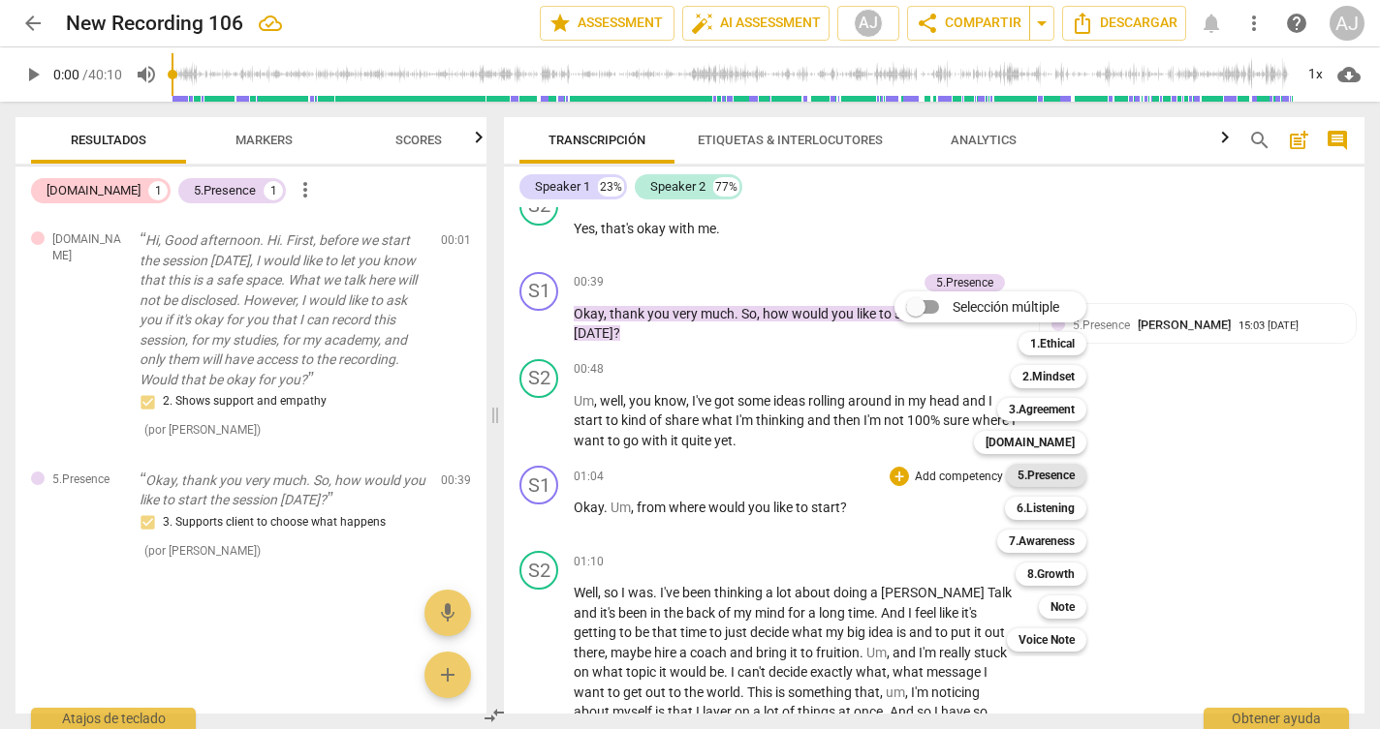
click at [1064, 479] on b "5.Presence" at bounding box center [1045, 475] width 57 height 23
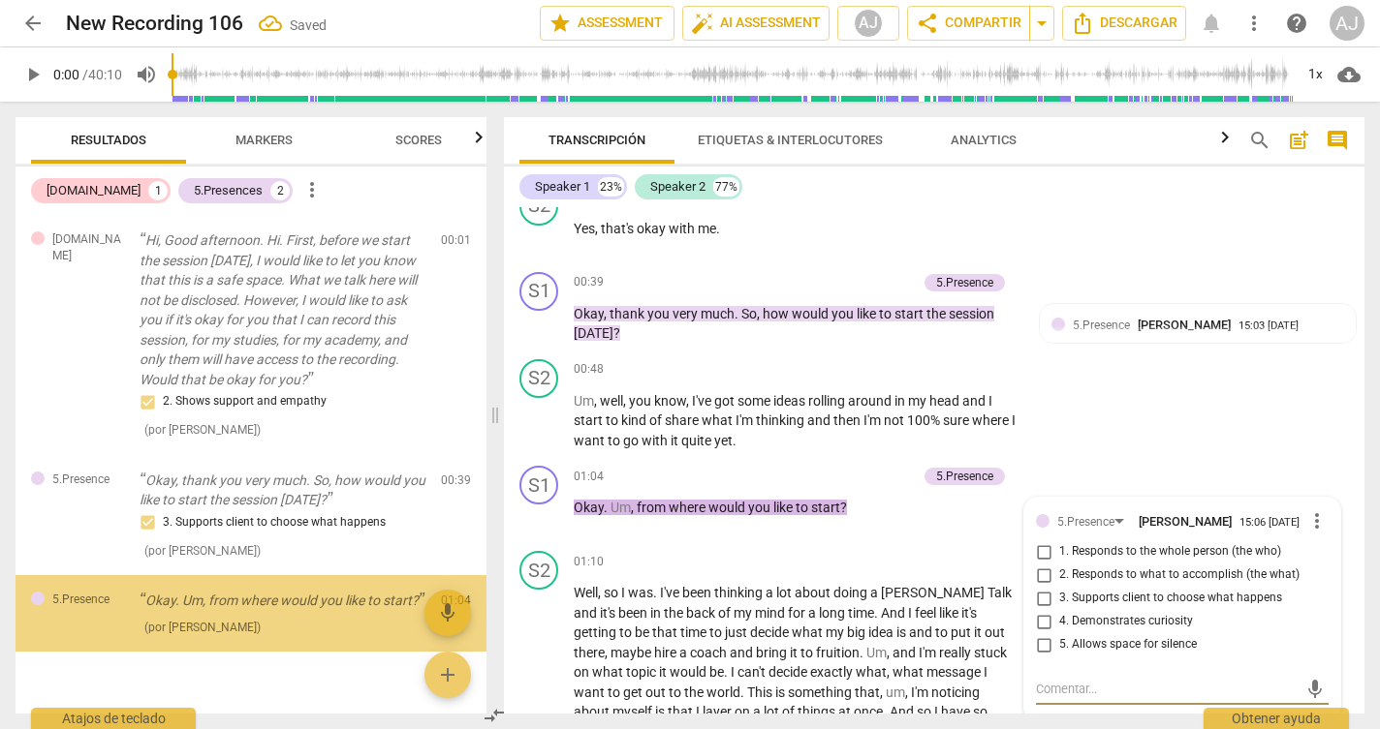
scroll to position [47, 0]
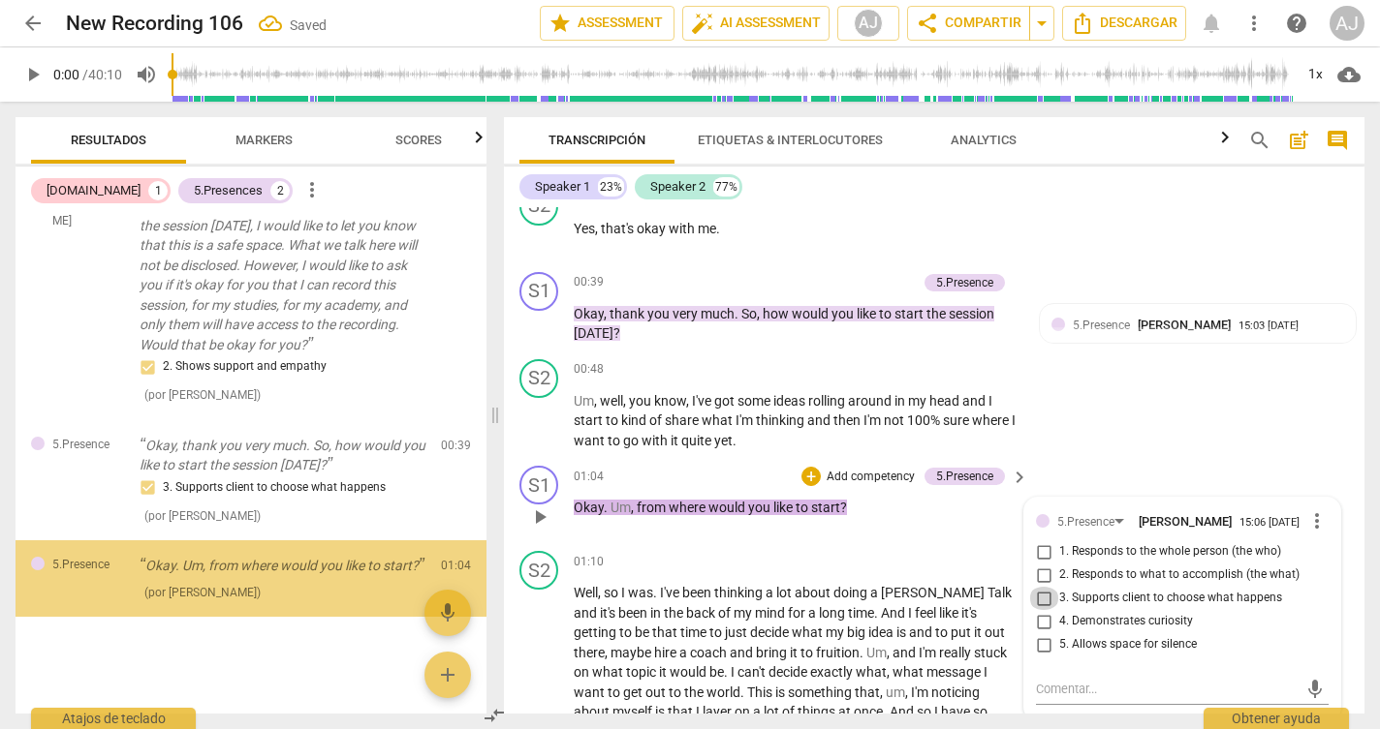
click at [1044, 590] on input "3. Supports client to choose what happens" at bounding box center [1043, 598] width 31 height 23
checkbox input "true"
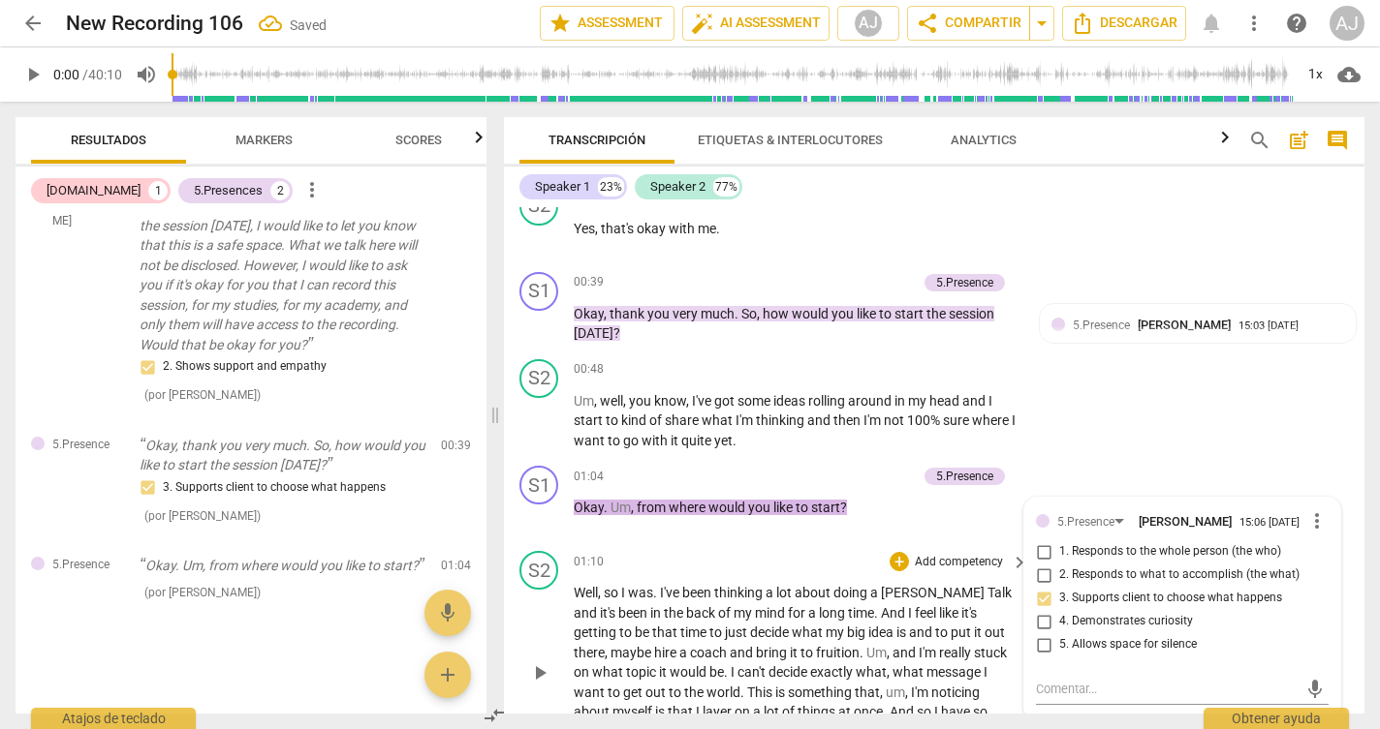
click at [915, 605] on span "feel" at bounding box center [927, 613] width 24 height 16
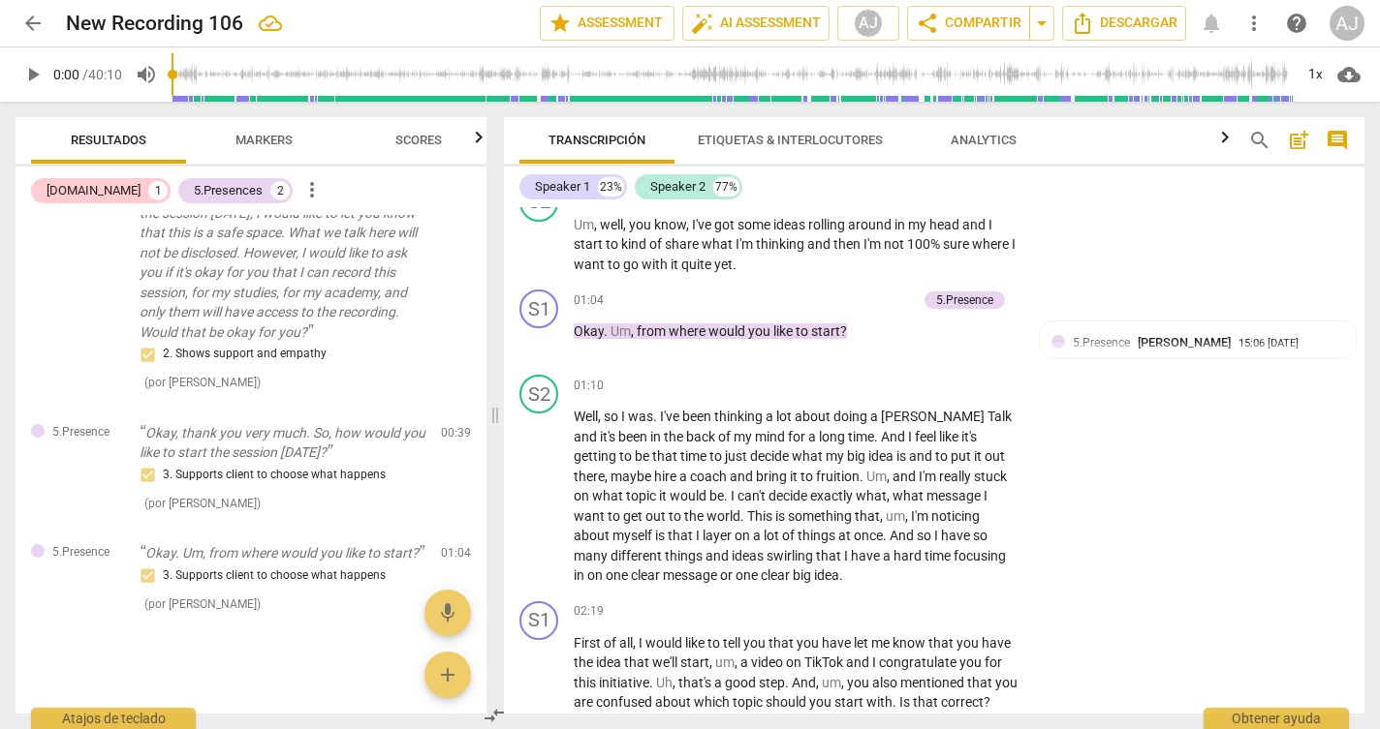
scroll to position [377, 0]
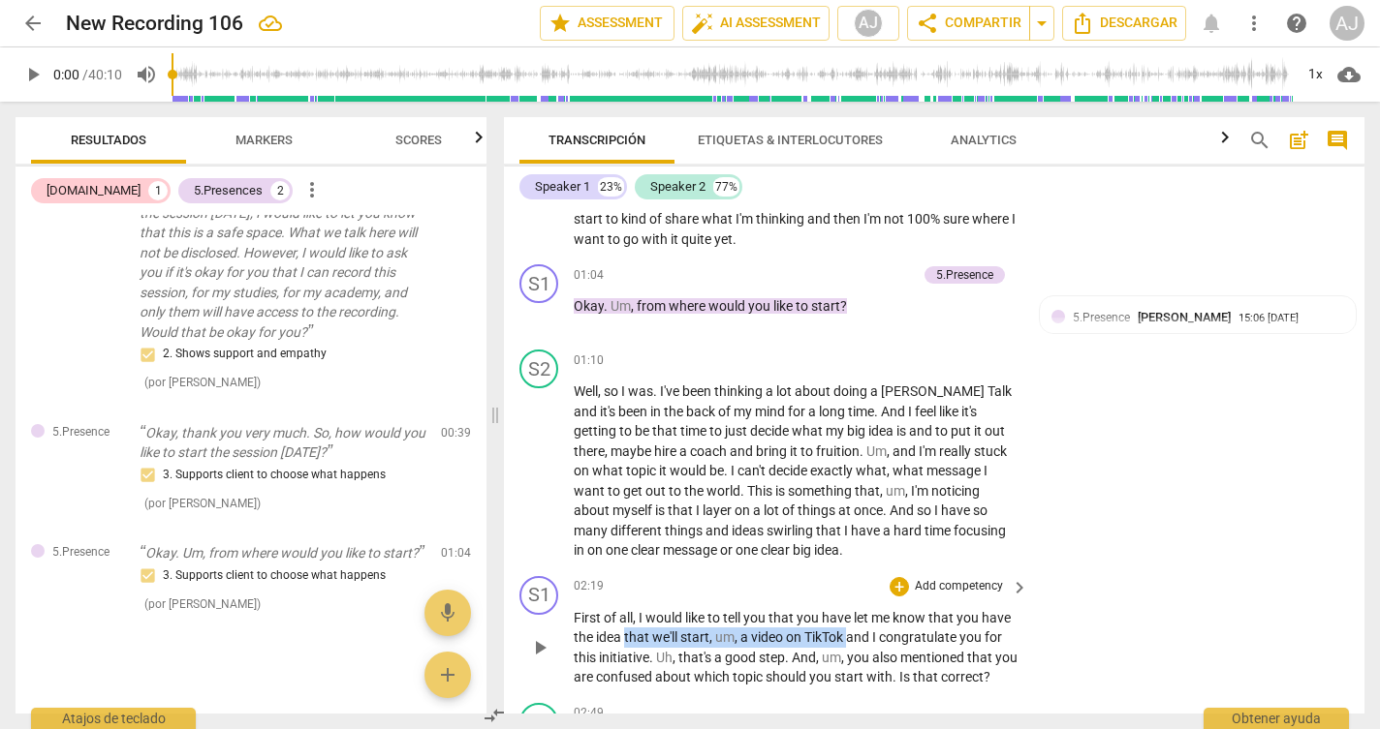
drag, startPoint x: 850, startPoint y: 629, endPoint x: 627, endPoint y: 633, distance: 222.8
click at [627, 633] on p "First of all , I would like to tell you that you have let me know that you have…" at bounding box center [796, 647] width 445 height 79
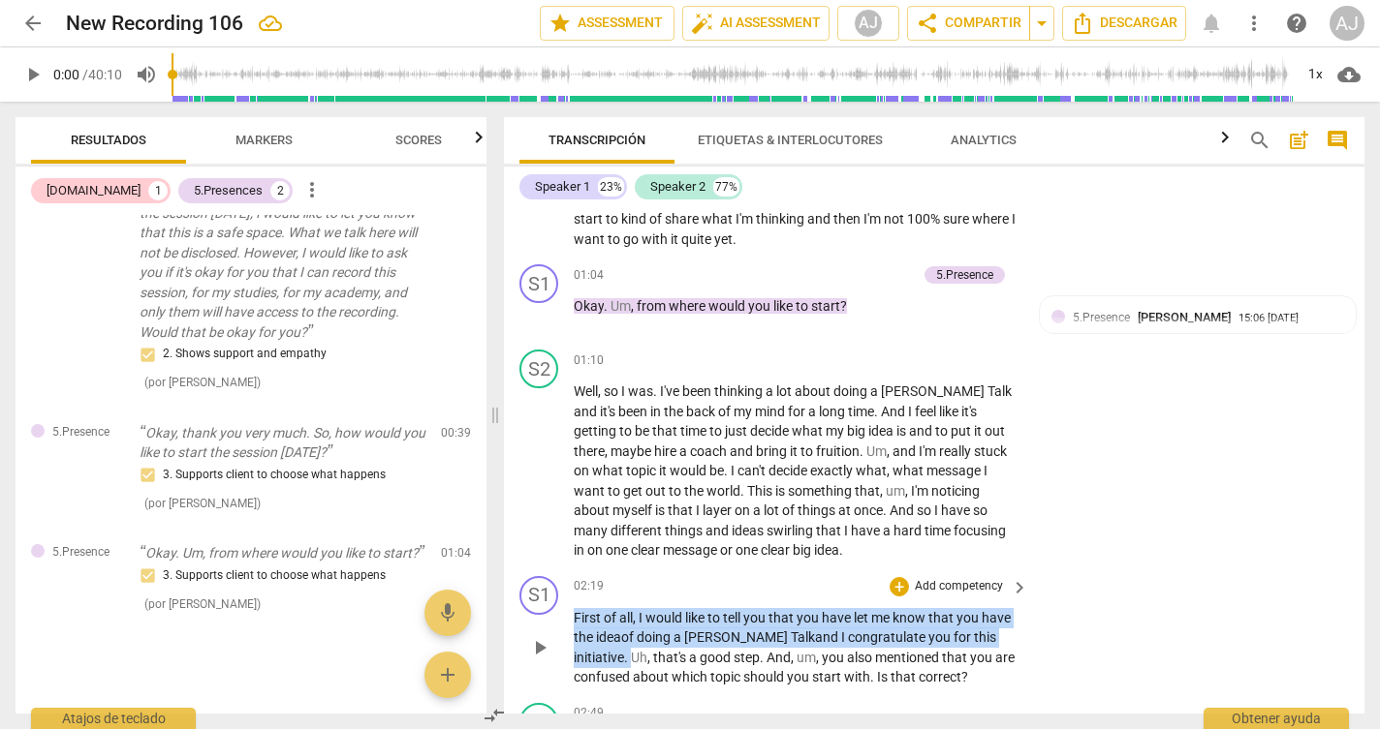
drag, startPoint x: 984, startPoint y: 632, endPoint x: 570, endPoint y: 608, distance: 415.3
click at [570, 608] on div "S1 play_arrow pause 02:19 + Add competency keyboard_arrow_right First of all , …" at bounding box center [934, 632] width 860 height 127
copy p "First of all , I would like to tell you that you have let me know that you have…"
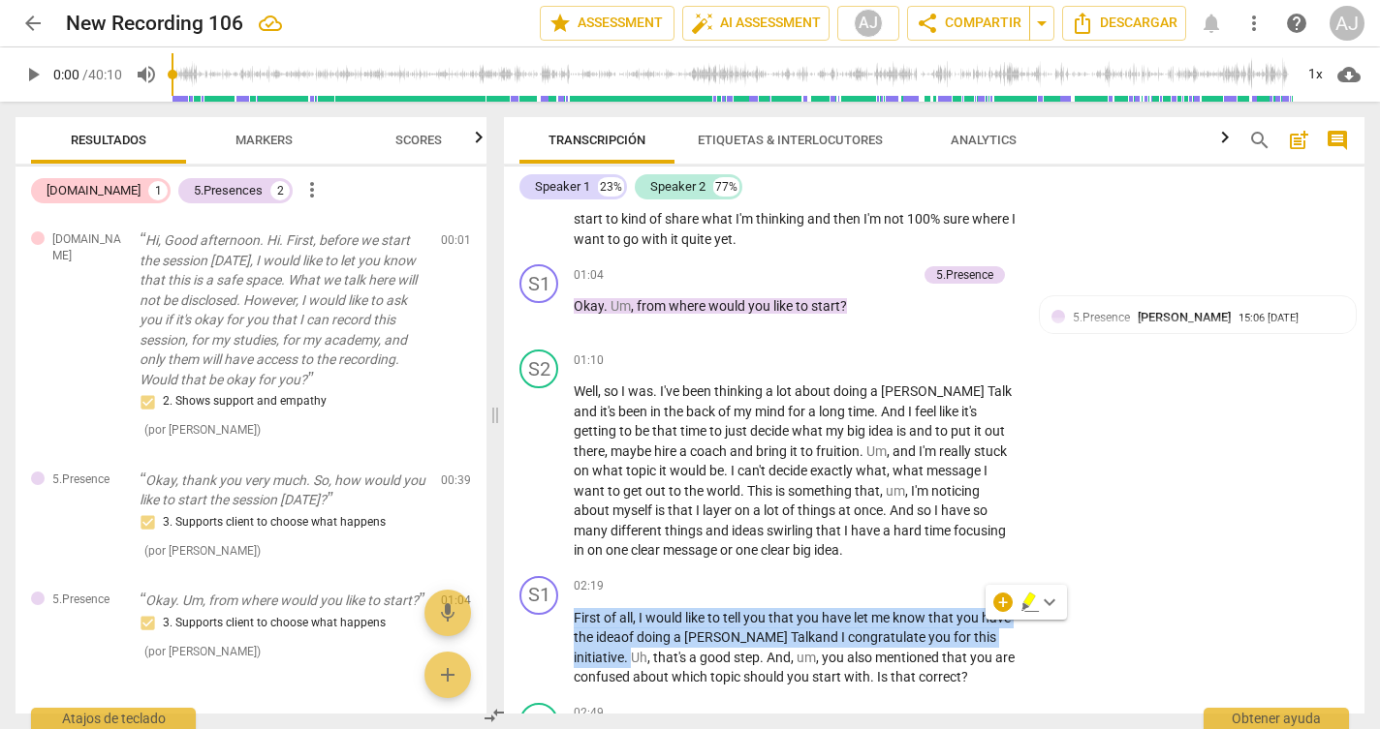
scroll to position [72, 0]
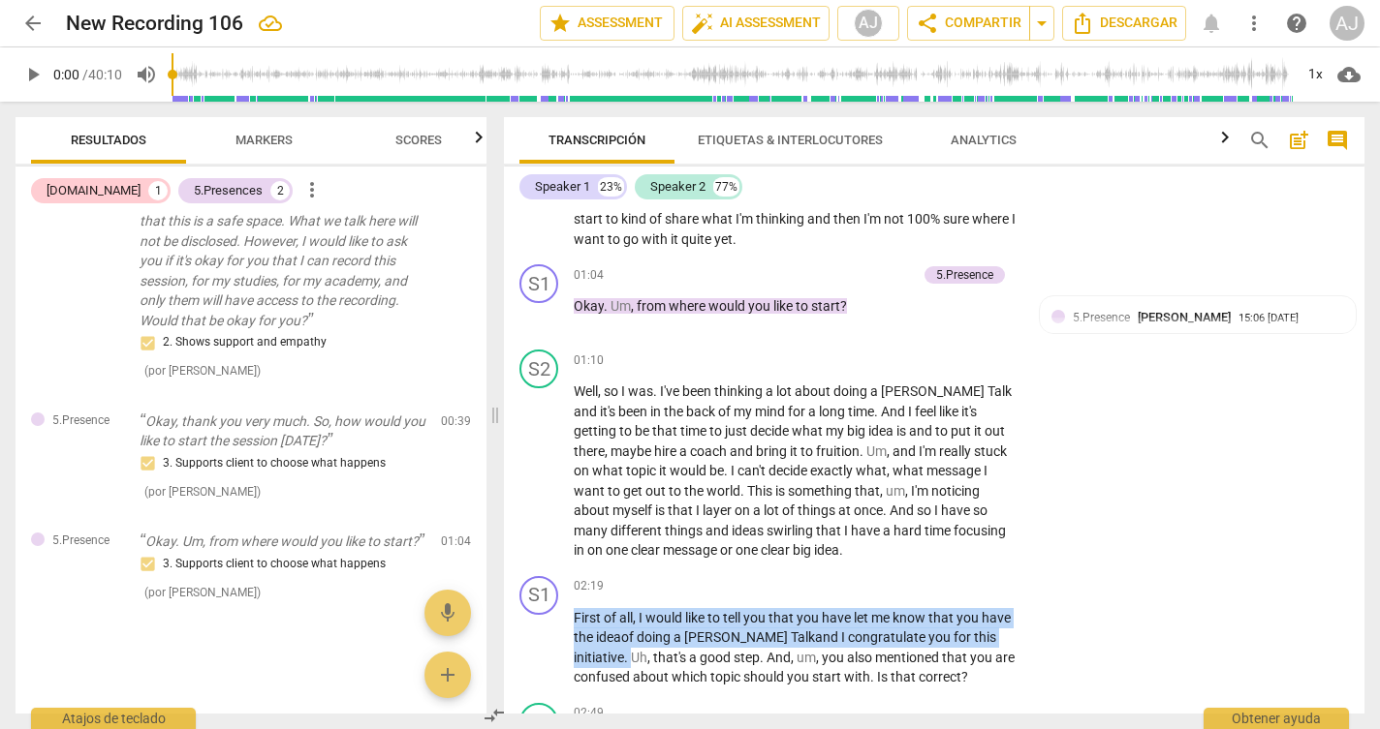
click at [295, 139] on span "Markers" at bounding box center [264, 141] width 104 height 26
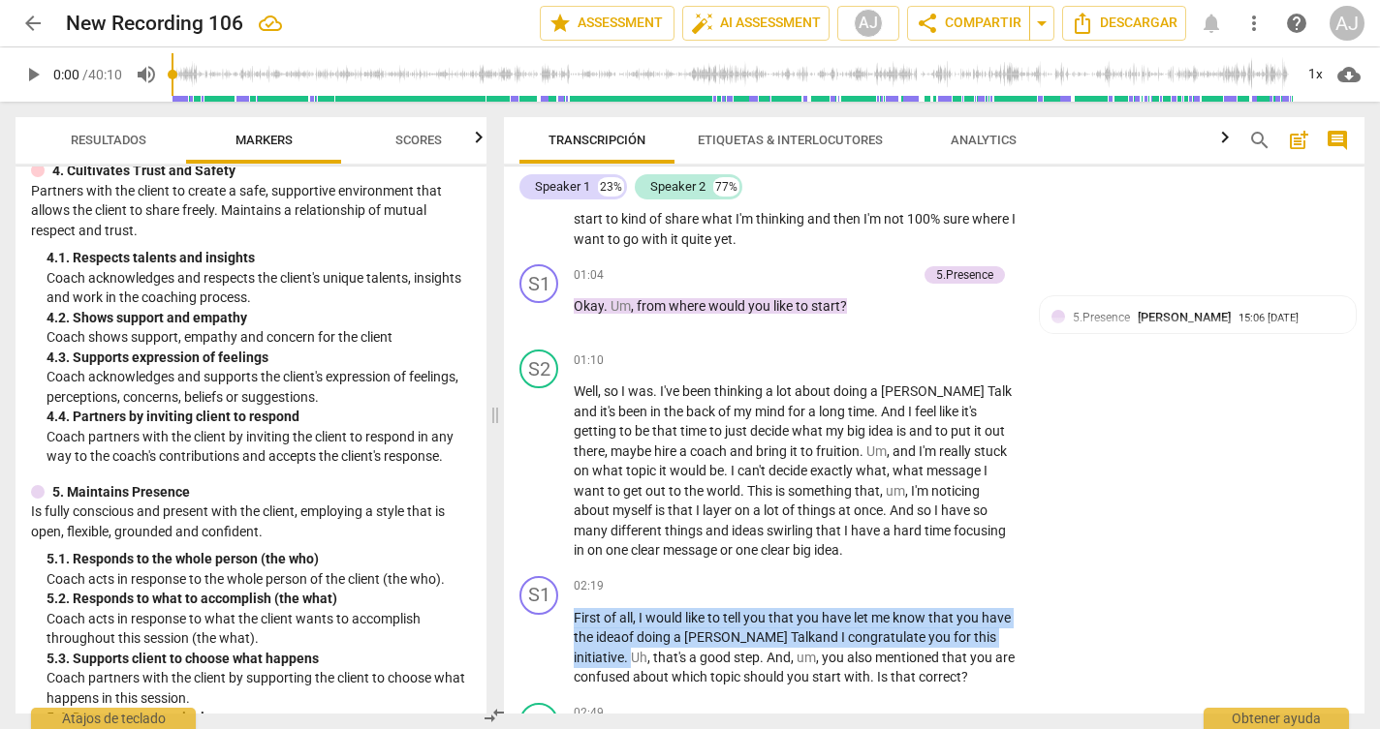
scroll to position [723, 0]
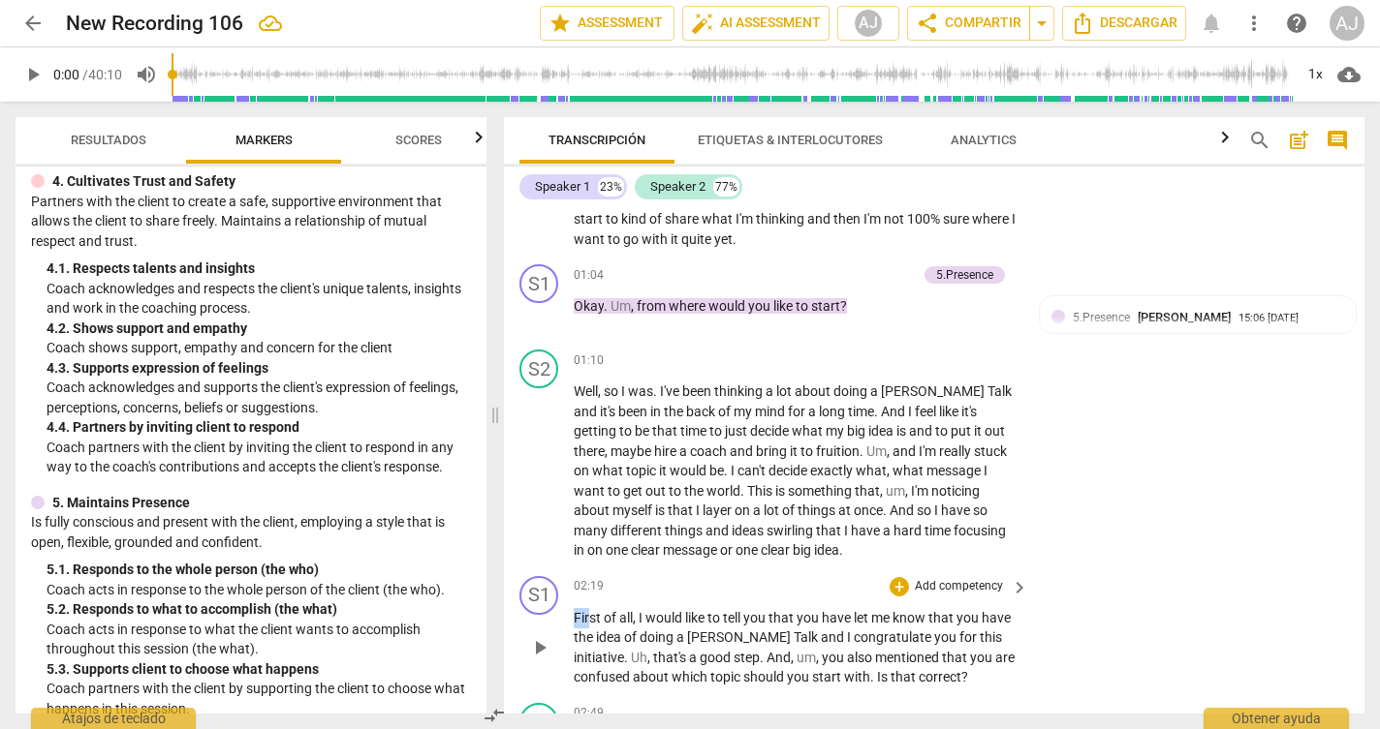
drag, startPoint x: 685, startPoint y: 656, endPoint x: 591, endPoint y: 612, distance: 103.6
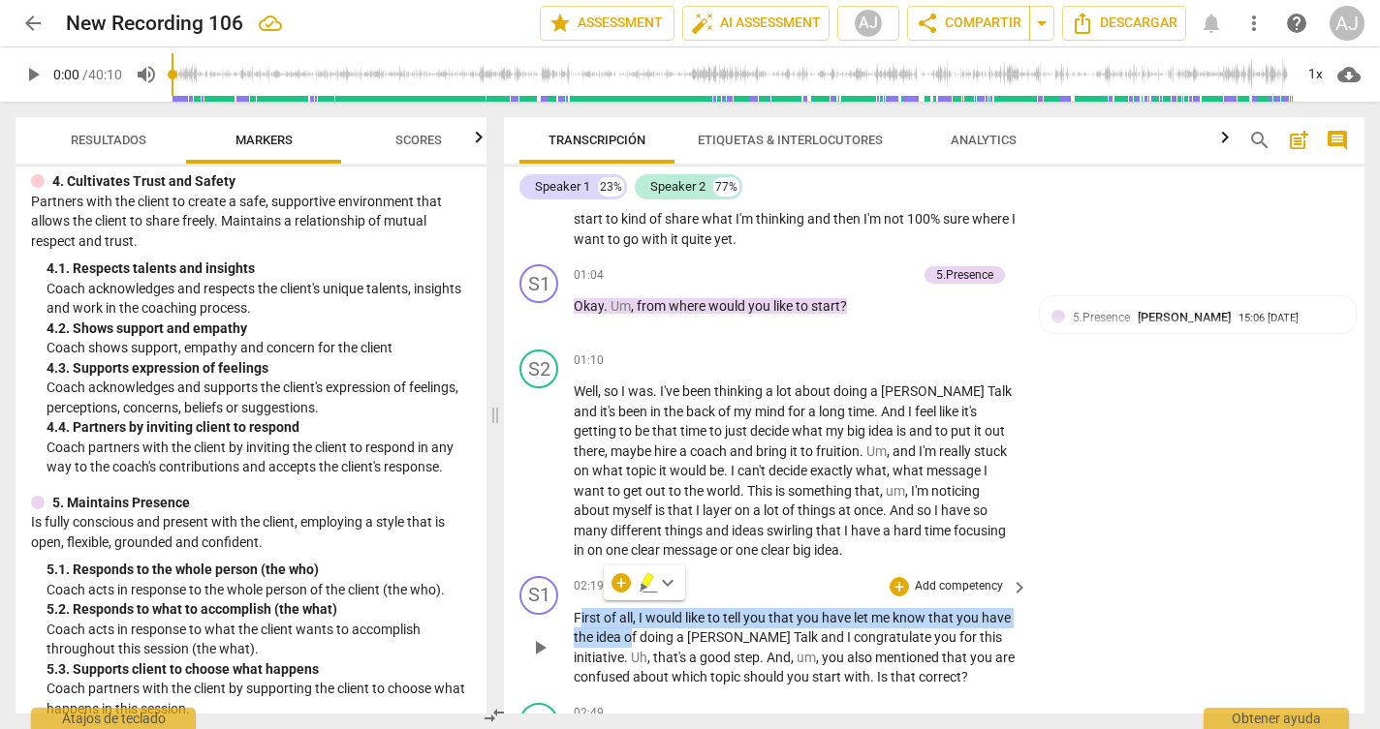
drag, startPoint x: 577, startPoint y: 608, endPoint x: 635, endPoint y: 632, distance: 61.7
click at [635, 632] on p "First of all , I would like to tell you that you have let me know that you have…" at bounding box center [796, 647] width 445 height 79
click at [611, 630] on span "idea" at bounding box center [610, 638] width 28 height 16
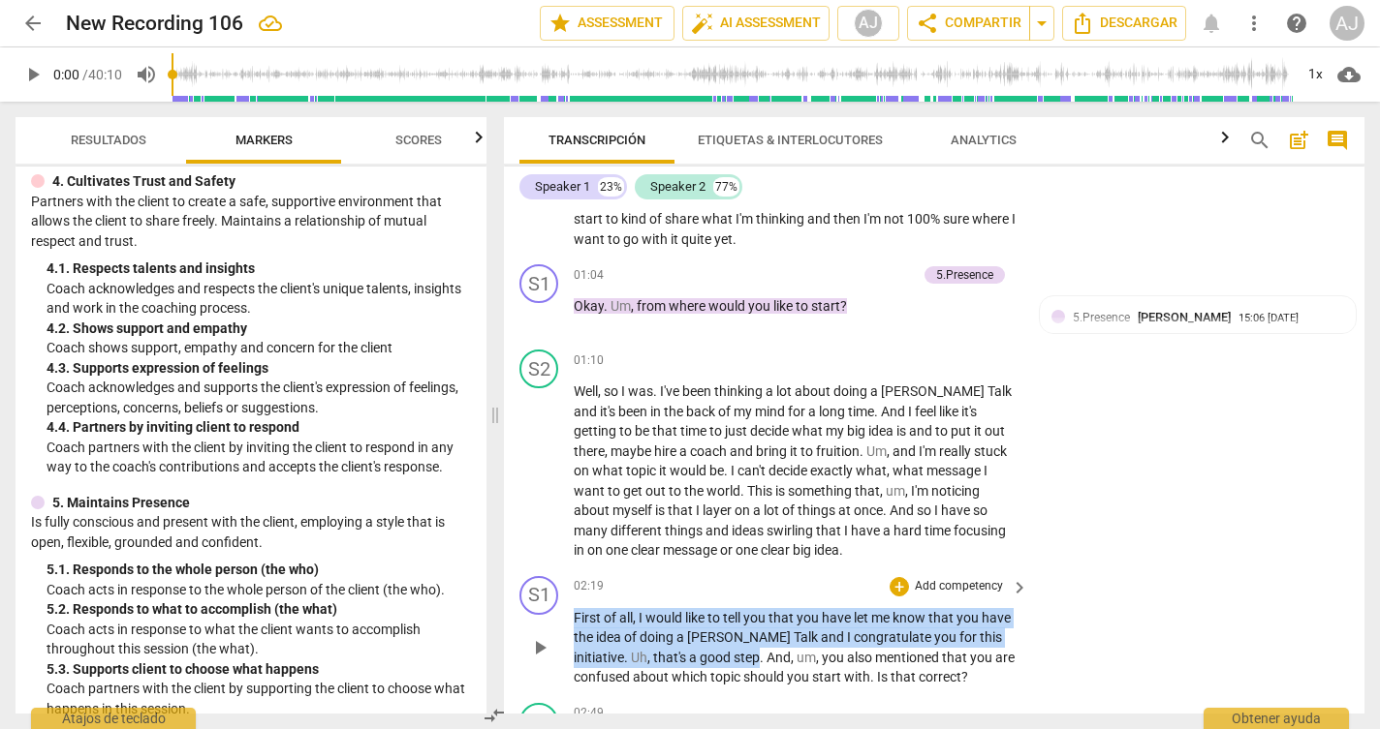
drag, startPoint x: 576, startPoint y: 605, endPoint x: 681, endPoint y: 642, distance: 111.2
click at [681, 642] on p "First of all , I would like to tell you that you have let me know that you have…" at bounding box center [796, 647] width 445 height 79
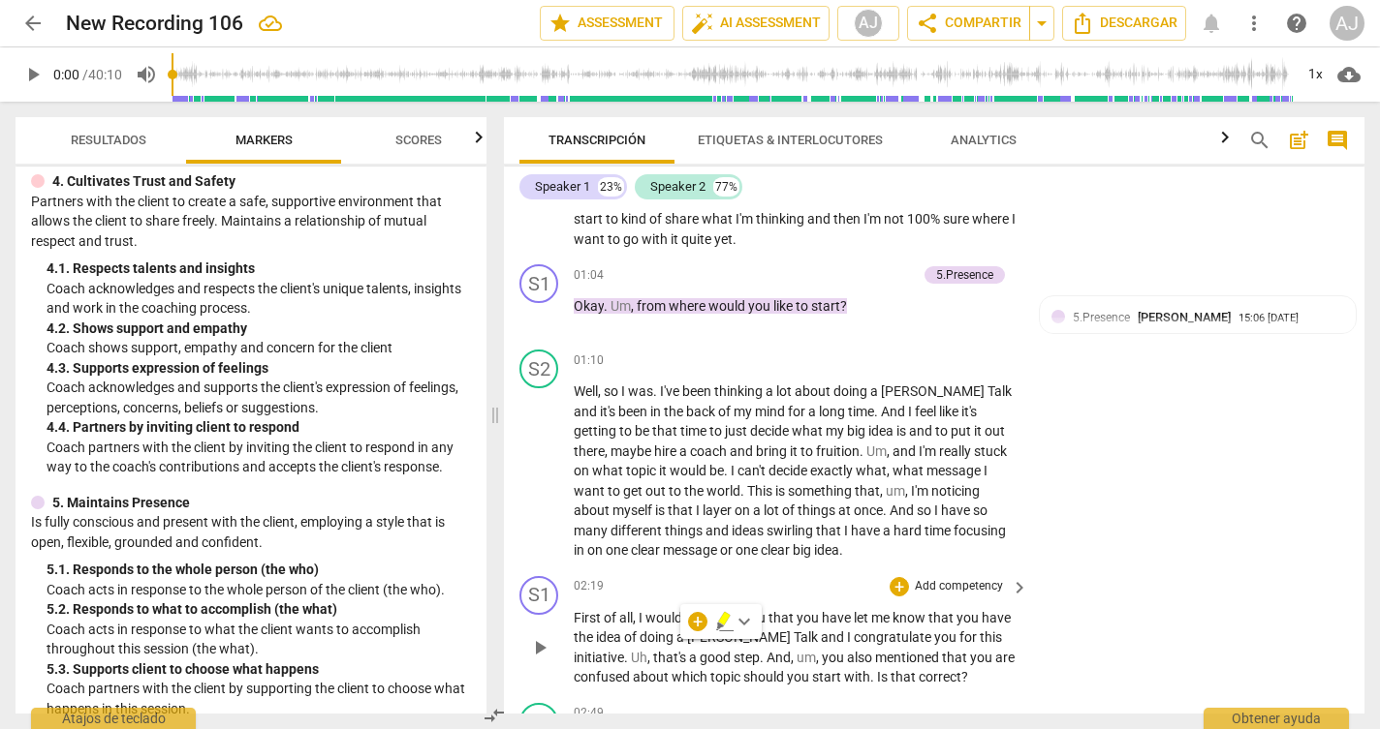
click at [995, 578] on p "Add competency" at bounding box center [959, 586] width 92 height 17
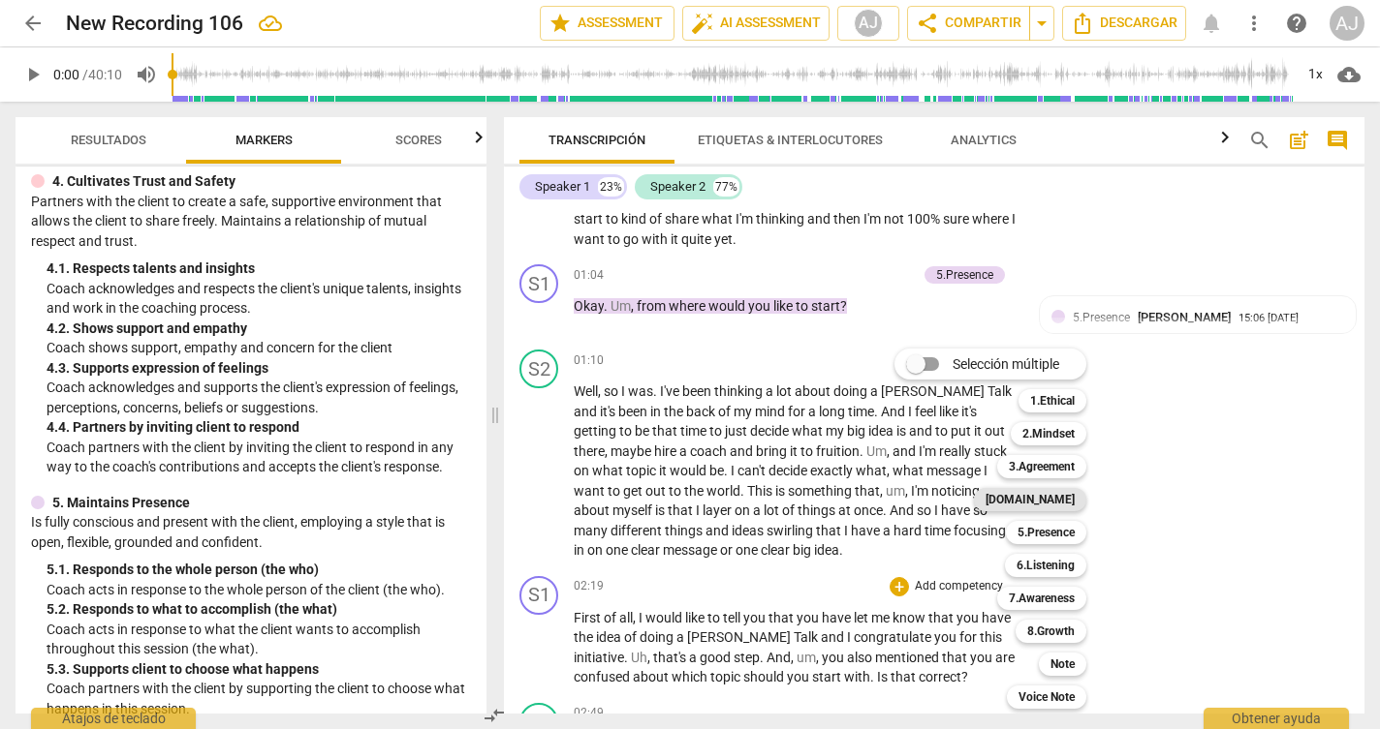
click at [1064, 505] on b "[DOMAIN_NAME]" at bounding box center [1029, 499] width 89 height 23
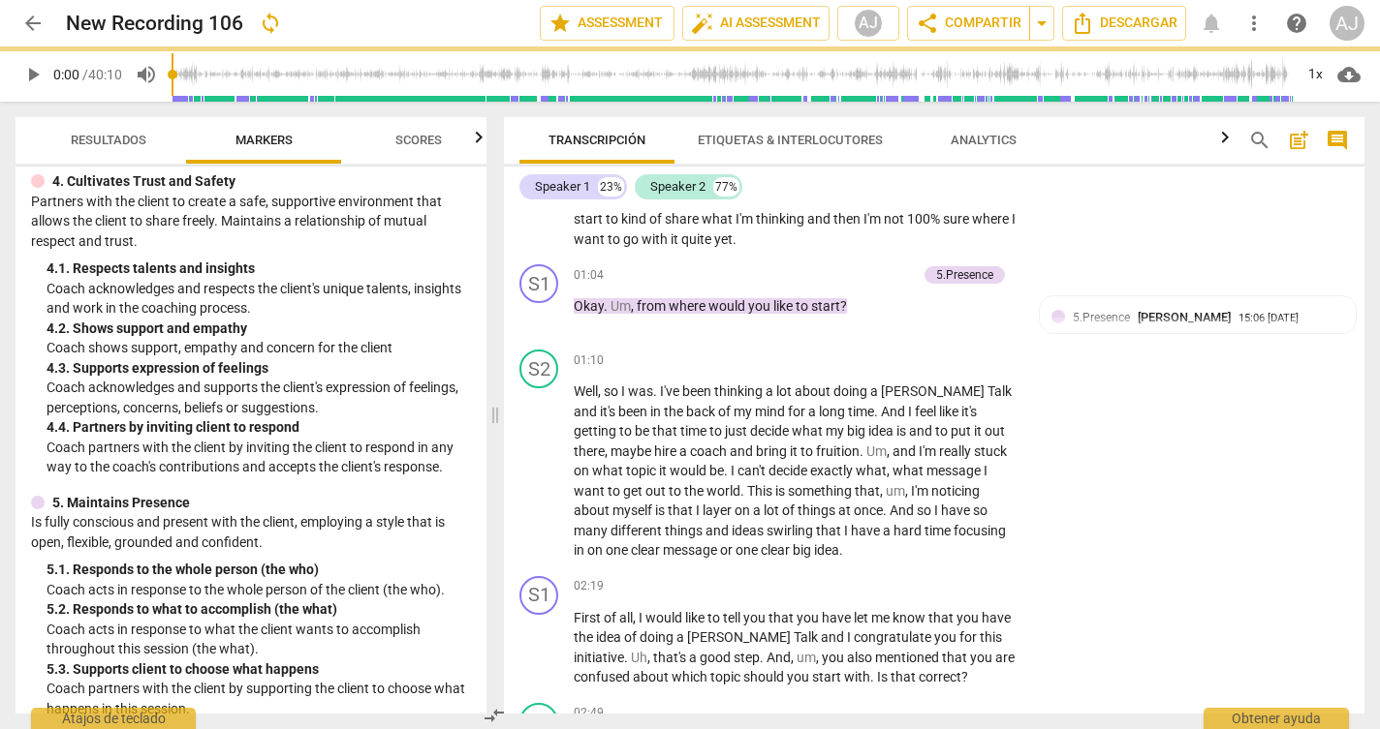
scroll to position [683, 0]
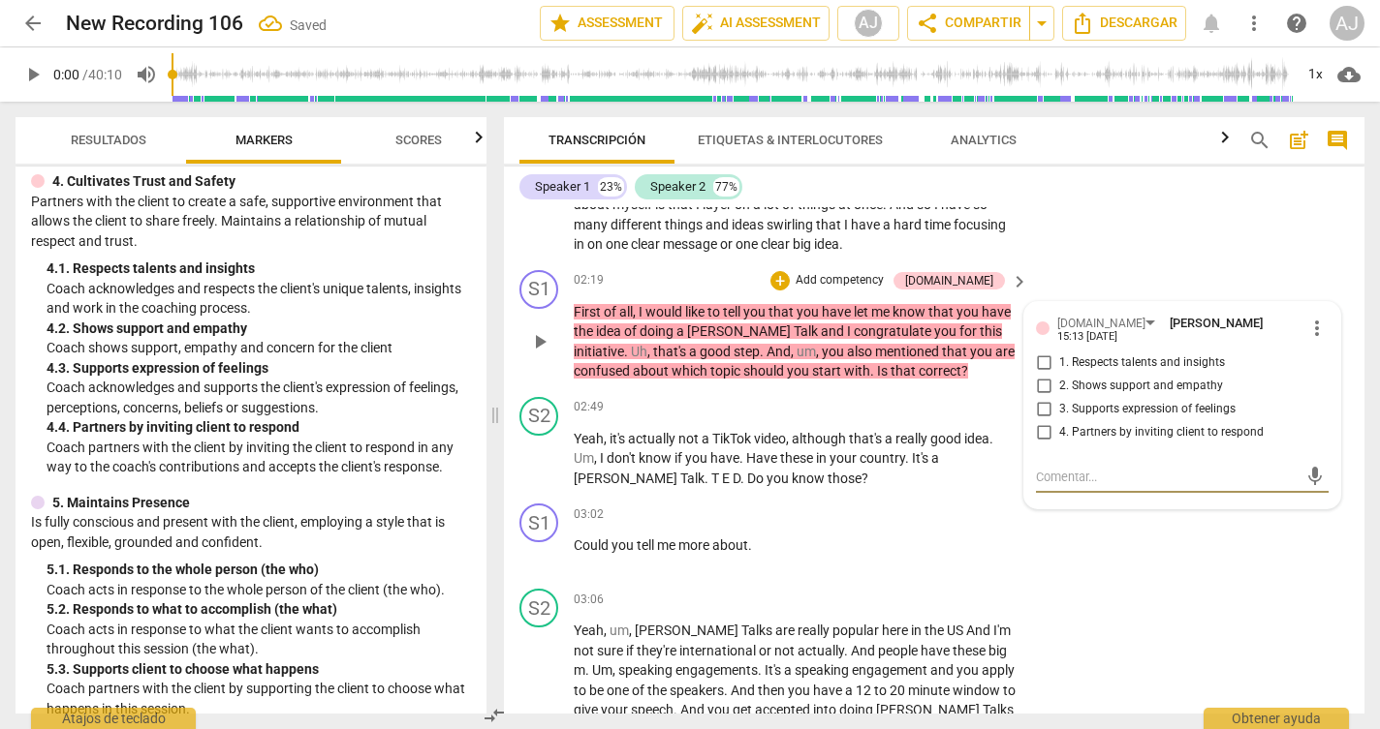
click at [1039, 352] on input "1. Respects talents and insights" at bounding box center [1043, 363] width 31 height 23
checkbox input "true"
click at [1039, 375] on input "2. Shows support and empathy" at bounding box center [1043, 386] width 31 height 23
checkbox input "true"
click at [1094, 512] on div "S1 play_arrow pause 03:02 + Add competency keyboard_arrow_right Could you tell …" at bounding box center [934, 538] width 860 height 85
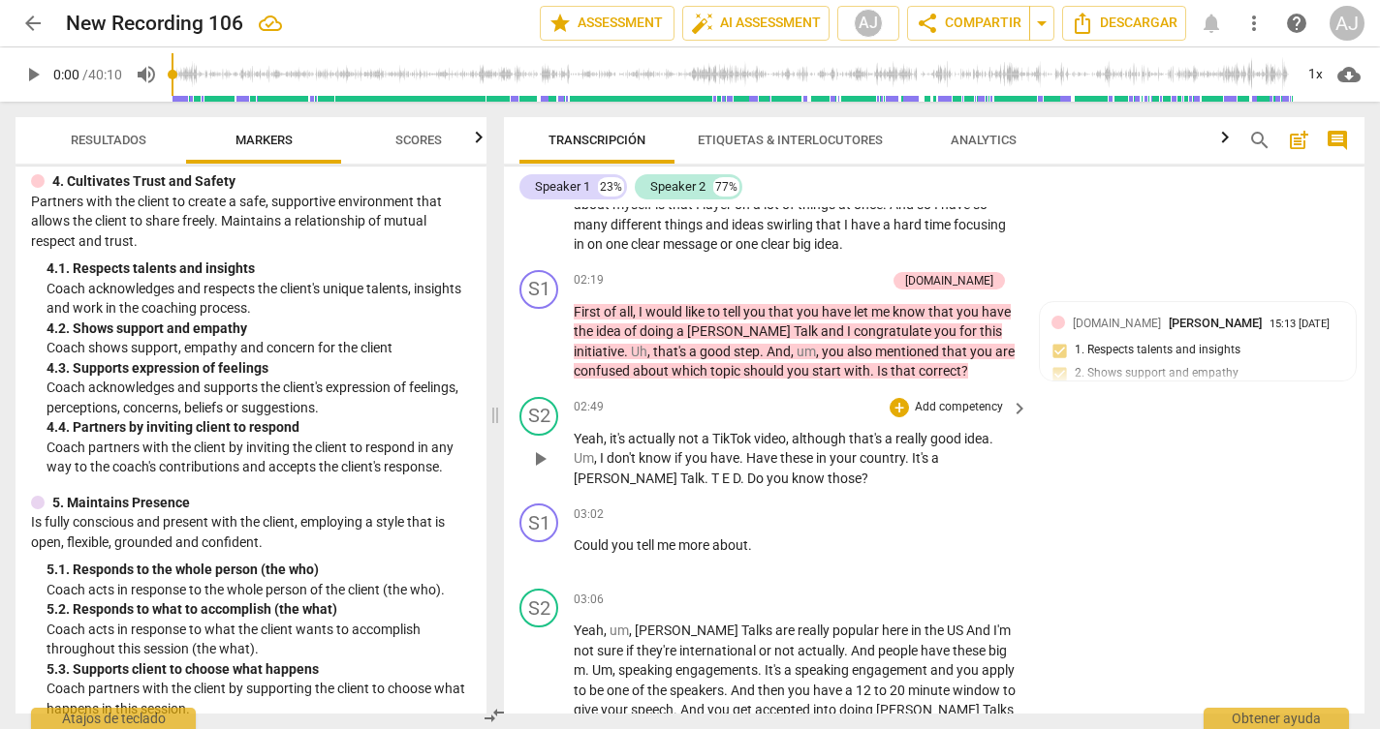
click at [1302, 476] on div "S2 play_arrow pause 02:49 + Add competency keyboard_arrow_right Yeah , it's act…" at bounding box center [934, 443] width 860 height 108
click at [1016, 280] on span "keyboard_arrow_right" at bounding box center [1019, 281] width 23 height 23
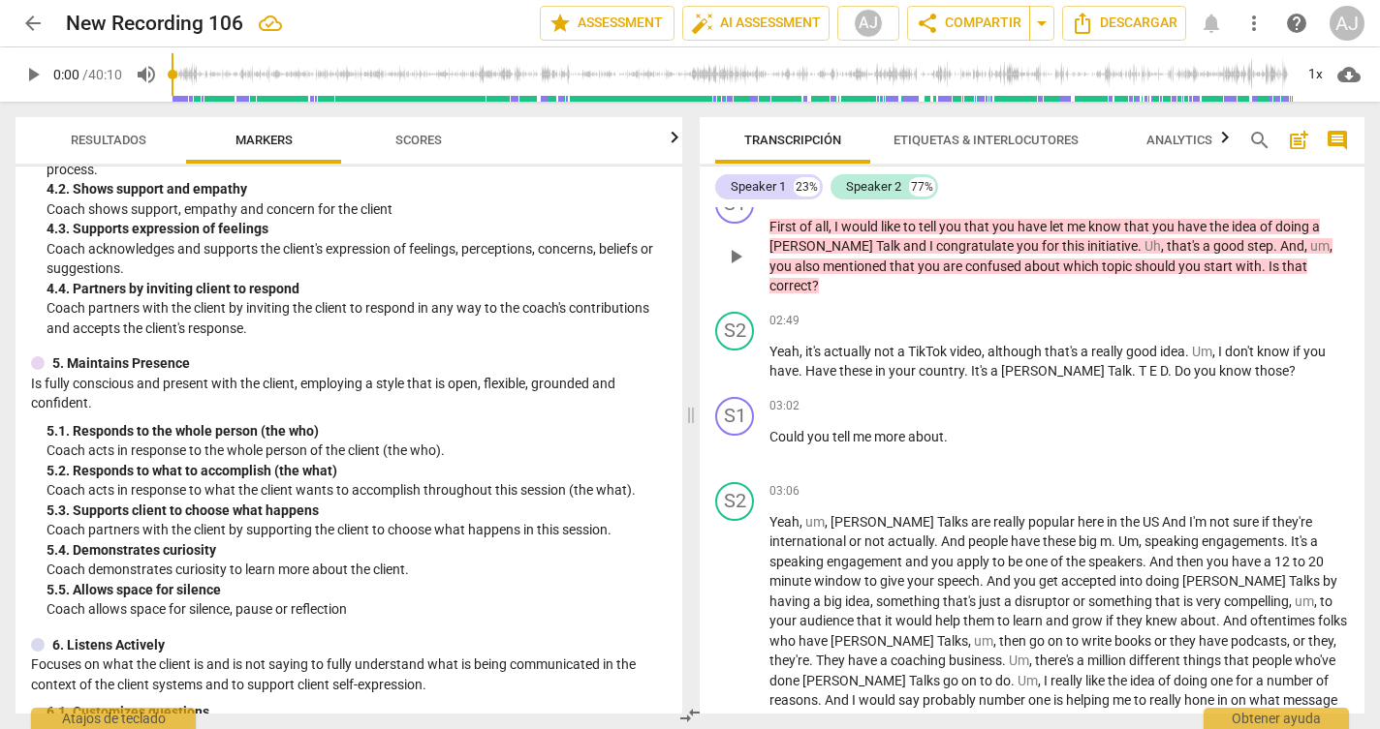
click at [1166, 238] on span "that's" at bounding box center [1184, 246] width 36 height 16
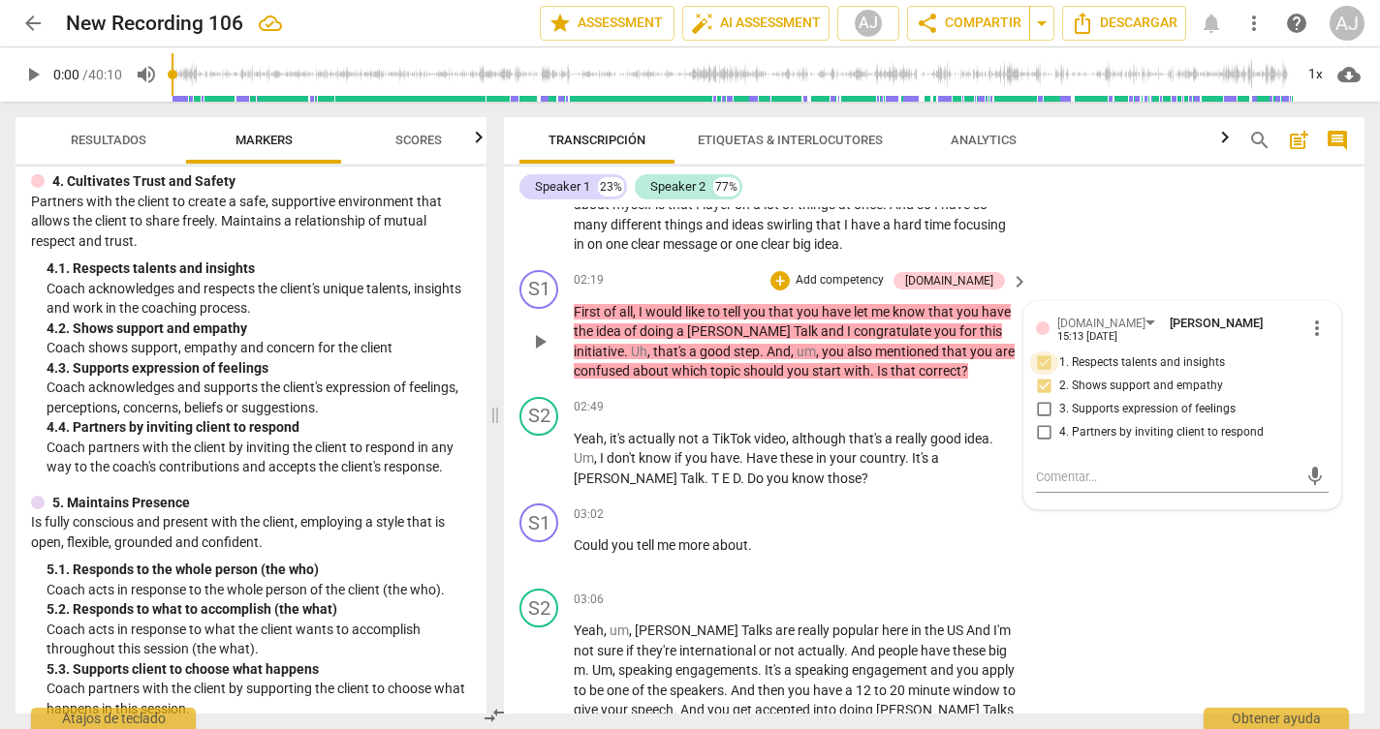
click at [1039, 352] on input "1. Respects talents and insights" at bounding box center [1043, 363] width 31 height 23
checkbox input "true"
click at [1041, 376] on input "2. Shows support and empathy" at bounding box center [1043, 386] width 31 height 23
checkbox input "false"
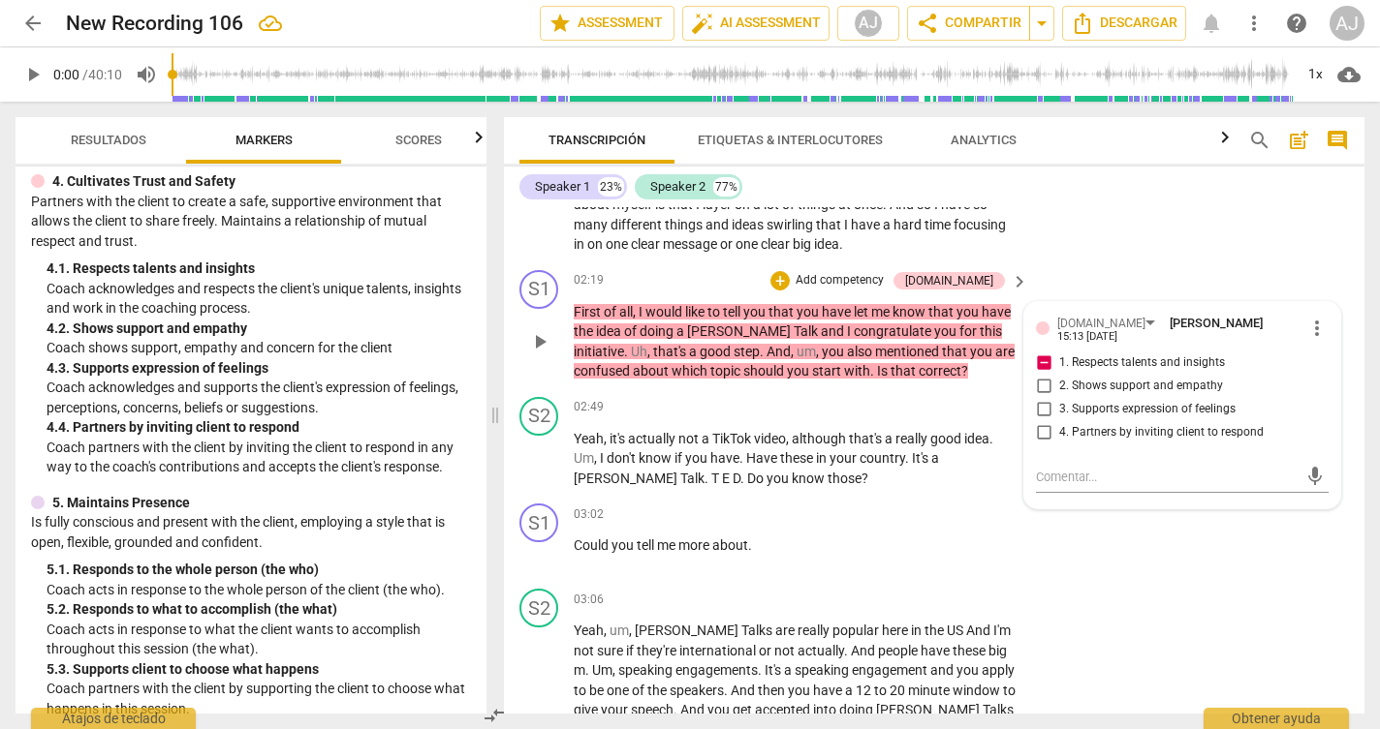
click at [1041, 352] on input "1. Respects talents and insights" at bounding box center [1043, 363] width 31 height 23
checkbox input "false"
click at [968, 371] on div "S1 play_arrow pause 02:19 + Add competency [DOMAIN_NAME] keyboard_arrow_right F…" at bounding box center [934, 326] width 860 height 127
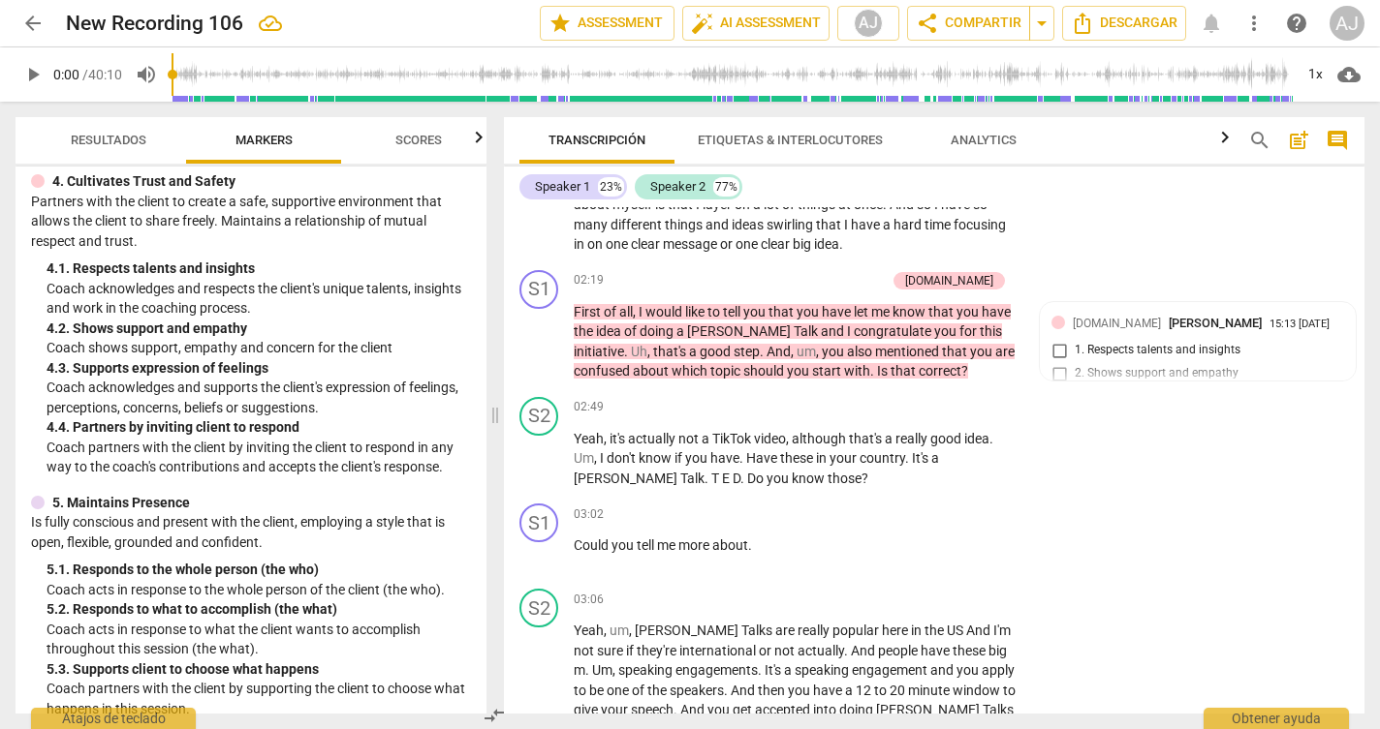
click at [944, 331] on p "First of all , I would like to tell you that you have let me know that you have…" at bounding box center [796, 341] width 445 height 79
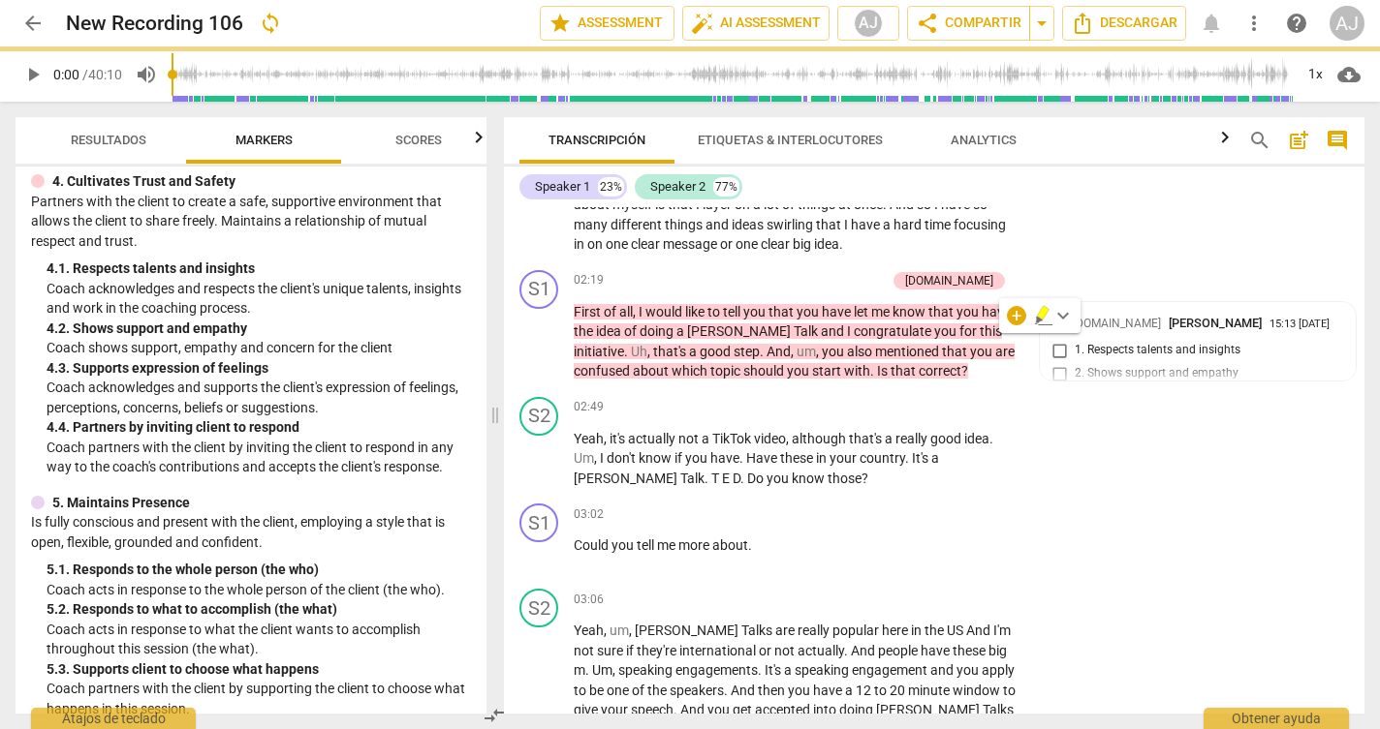
click at [979, 324] on span "this" at bounding box center [990, 332] width 22 height 16
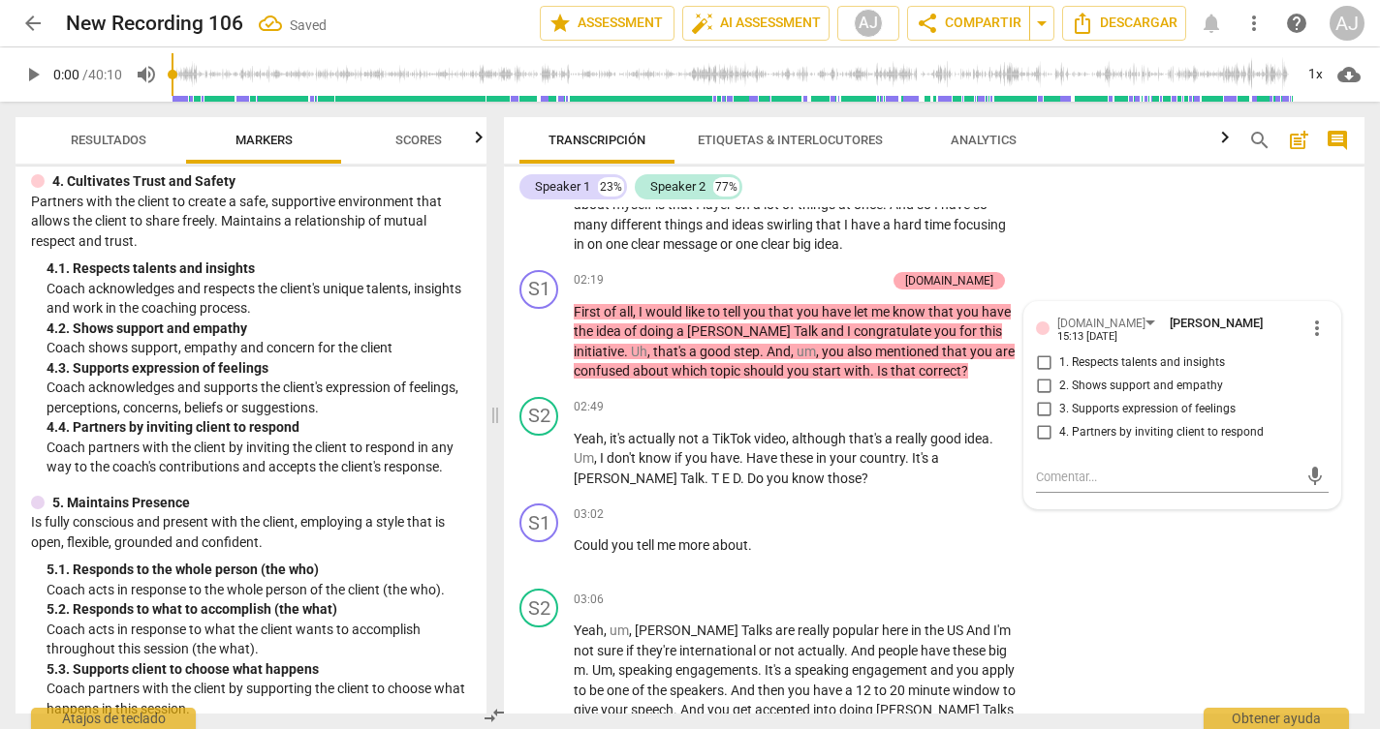
click at [990, 272] on div "[DOMAIN_NAME]" at bounding box center [948, 280] width 111 height 17
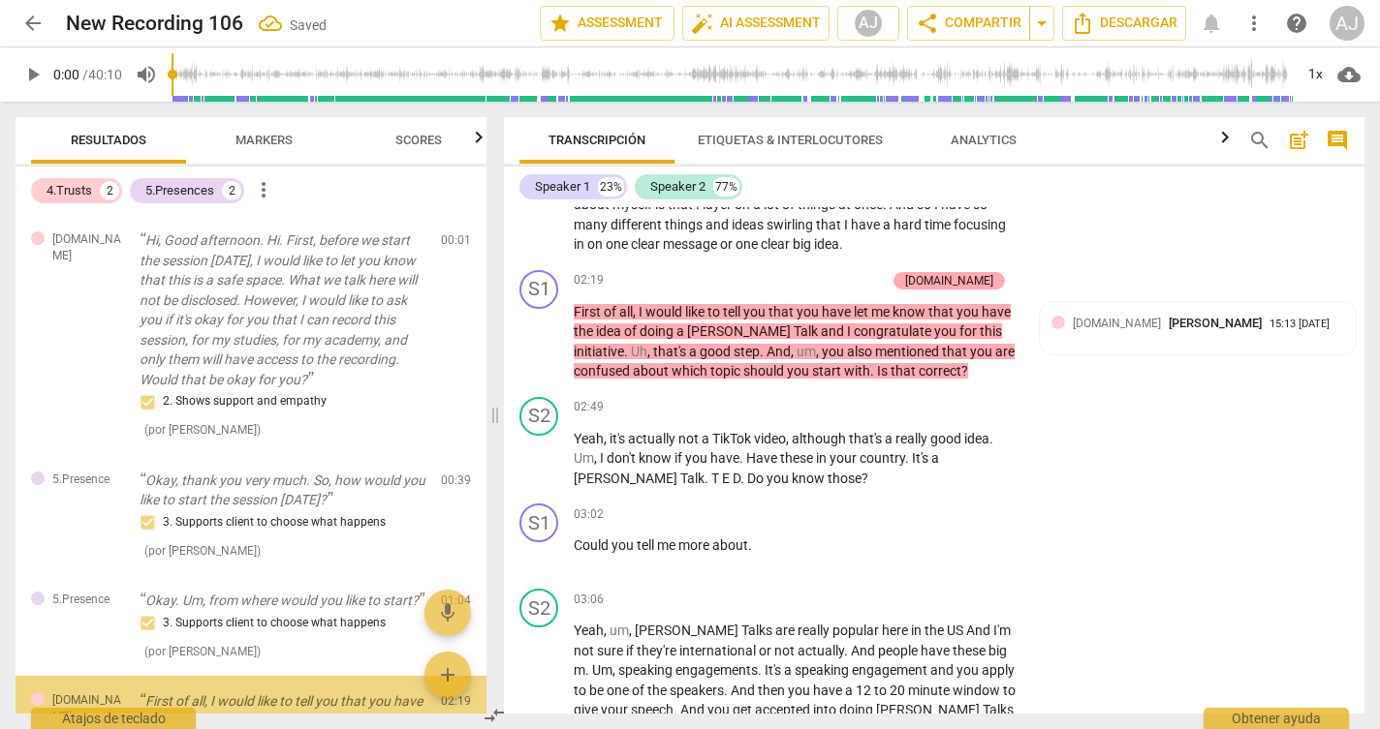
scroll to position [264, 0]
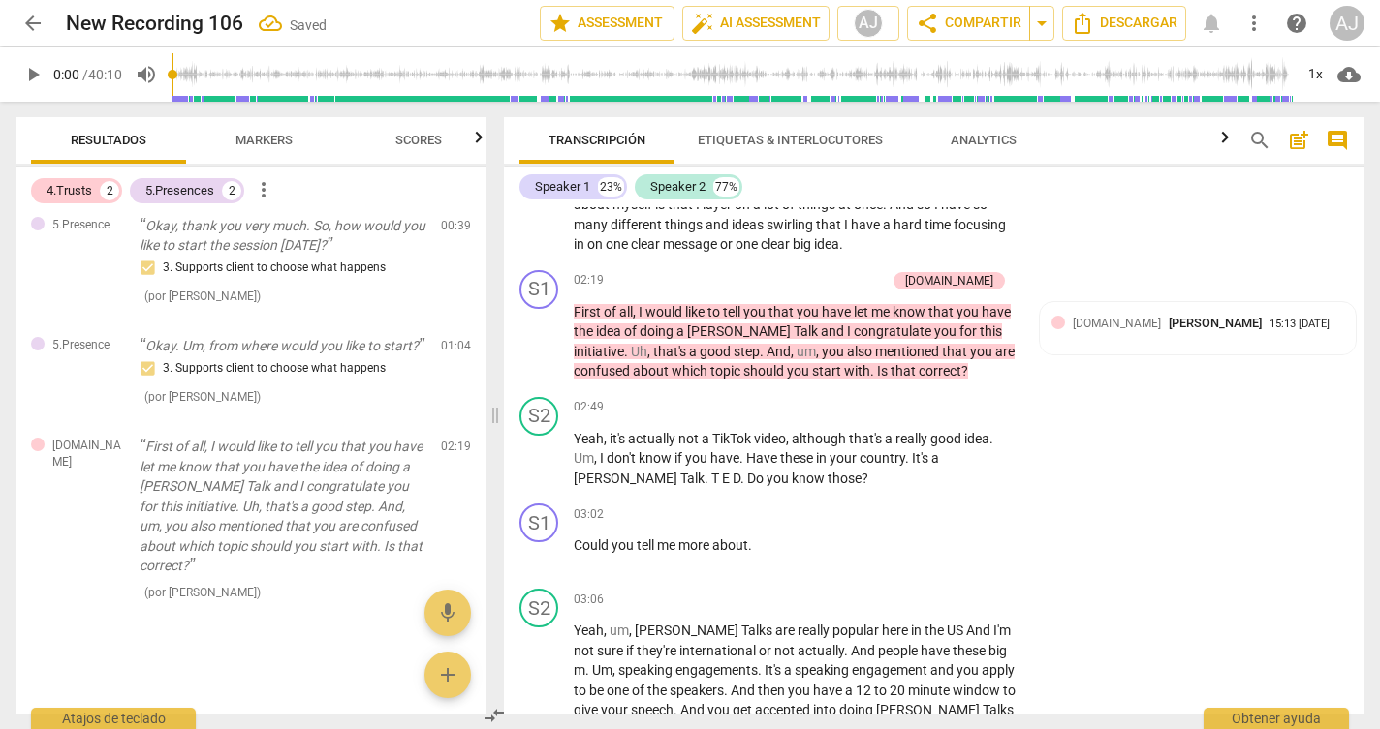
click at [1009, 273] on span "keyboard_arrow_right" at bounding box center [1019, 281] width 23 height 23
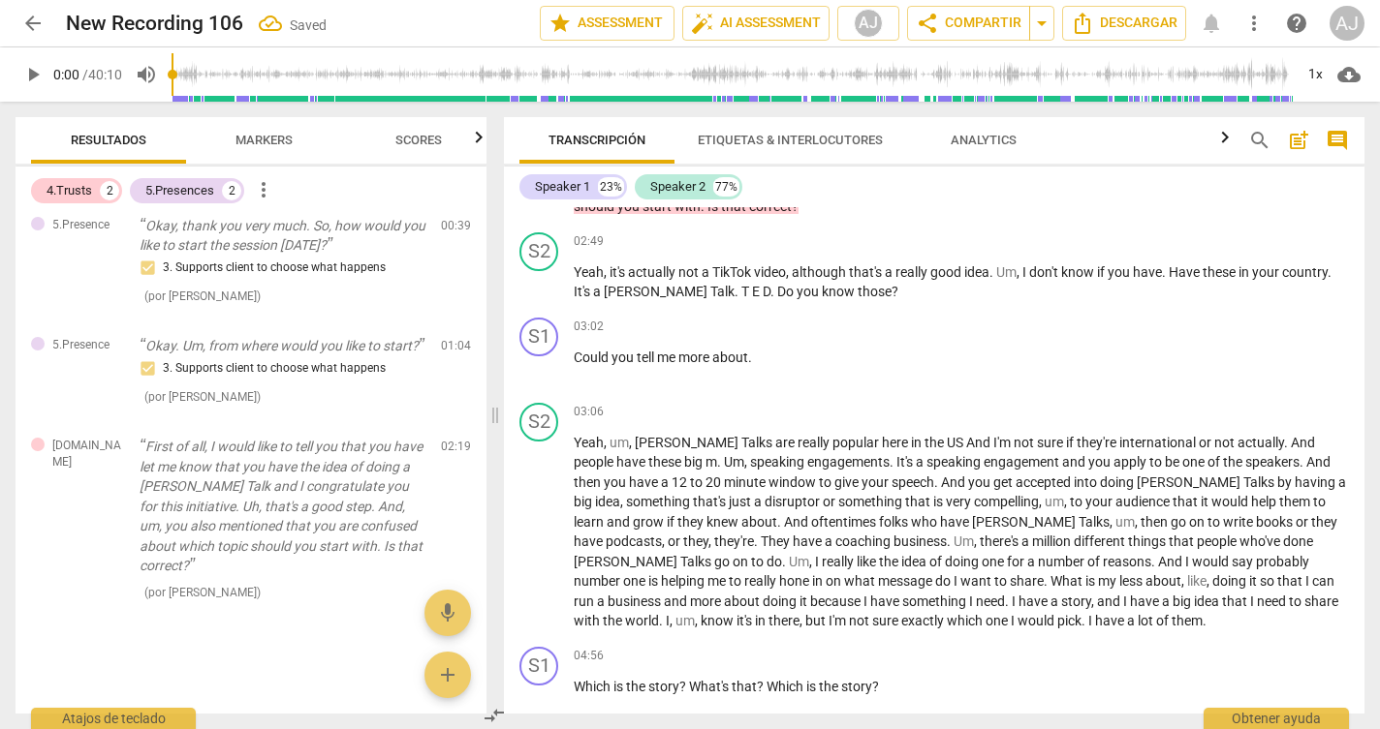
scroll to position [128, 0]
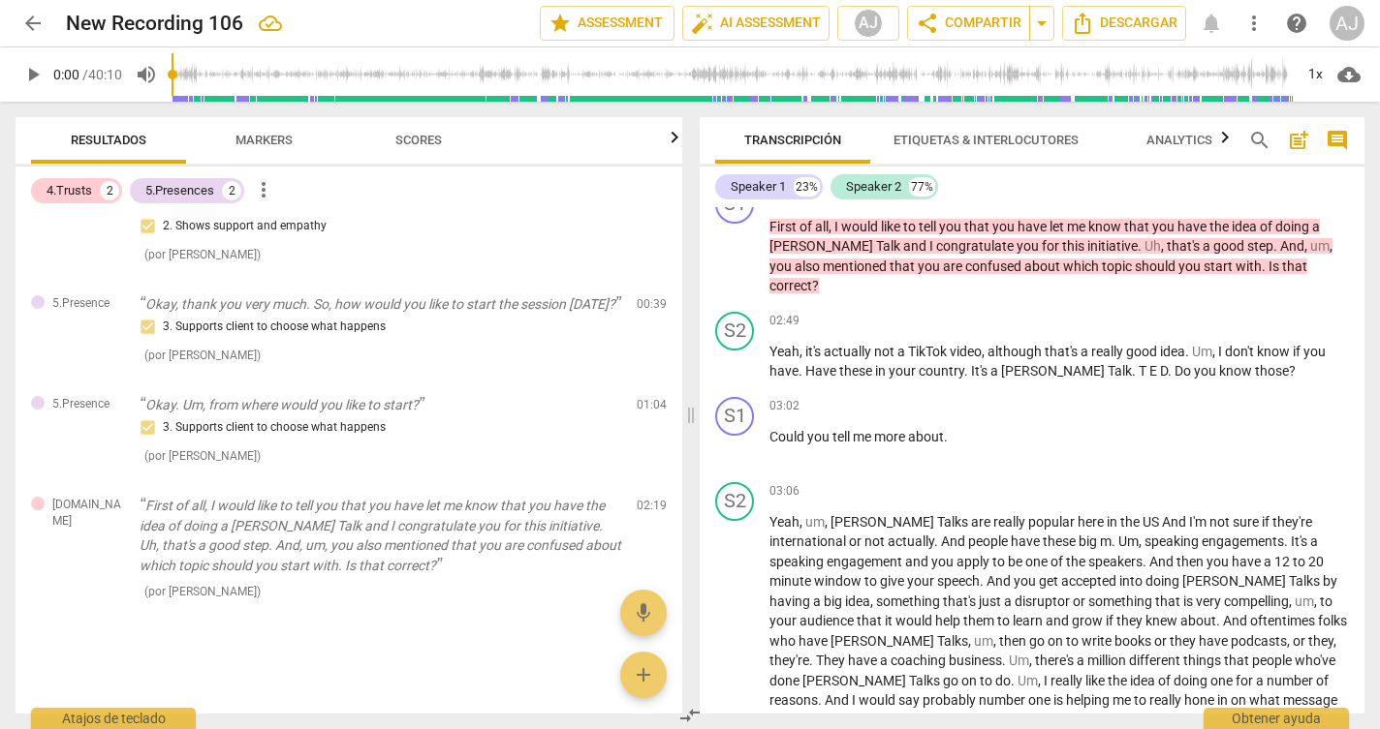
click at [1356, 248] on div "S1 play_arrow pause 02:19 + Add competency [DOMAIN_NAME] keyboard_arrow_right F…" at bounding box center [1031, 240] width 665 height 127
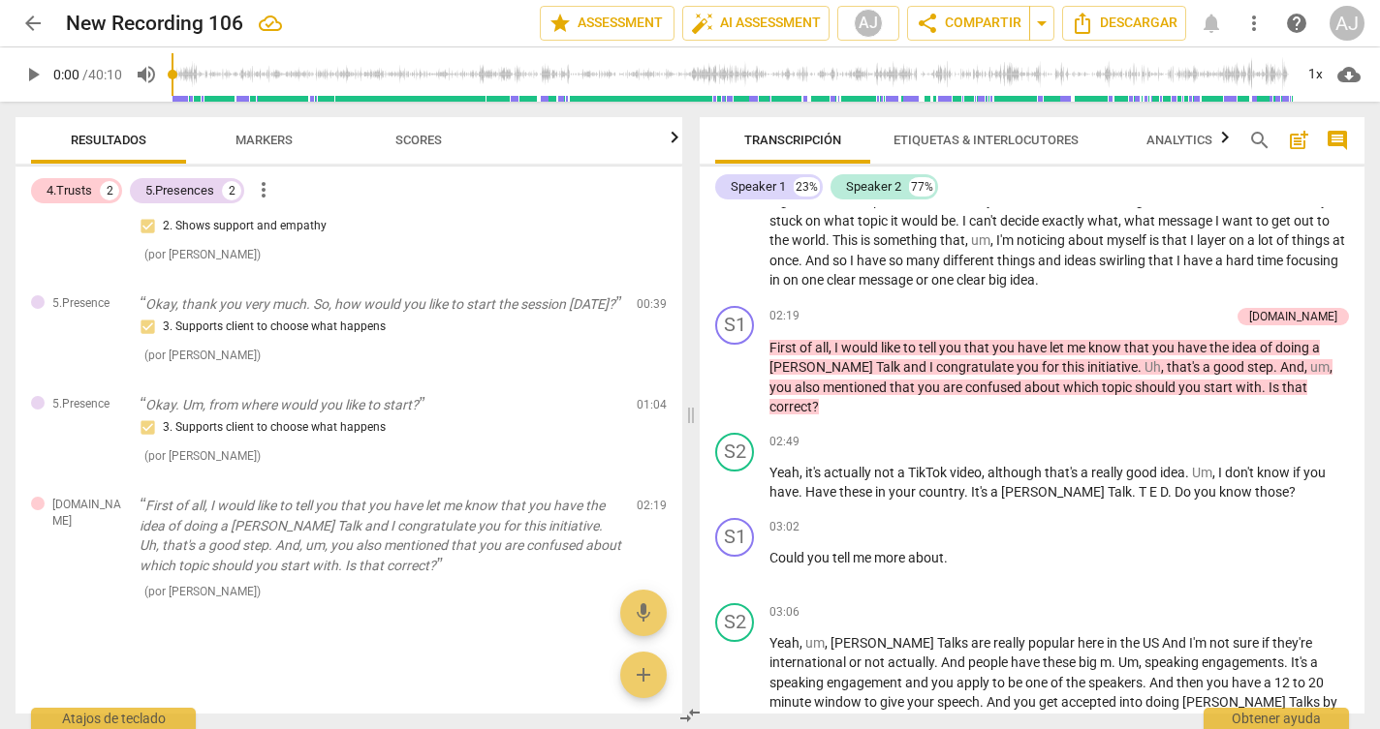
scroll to position [517, 0]
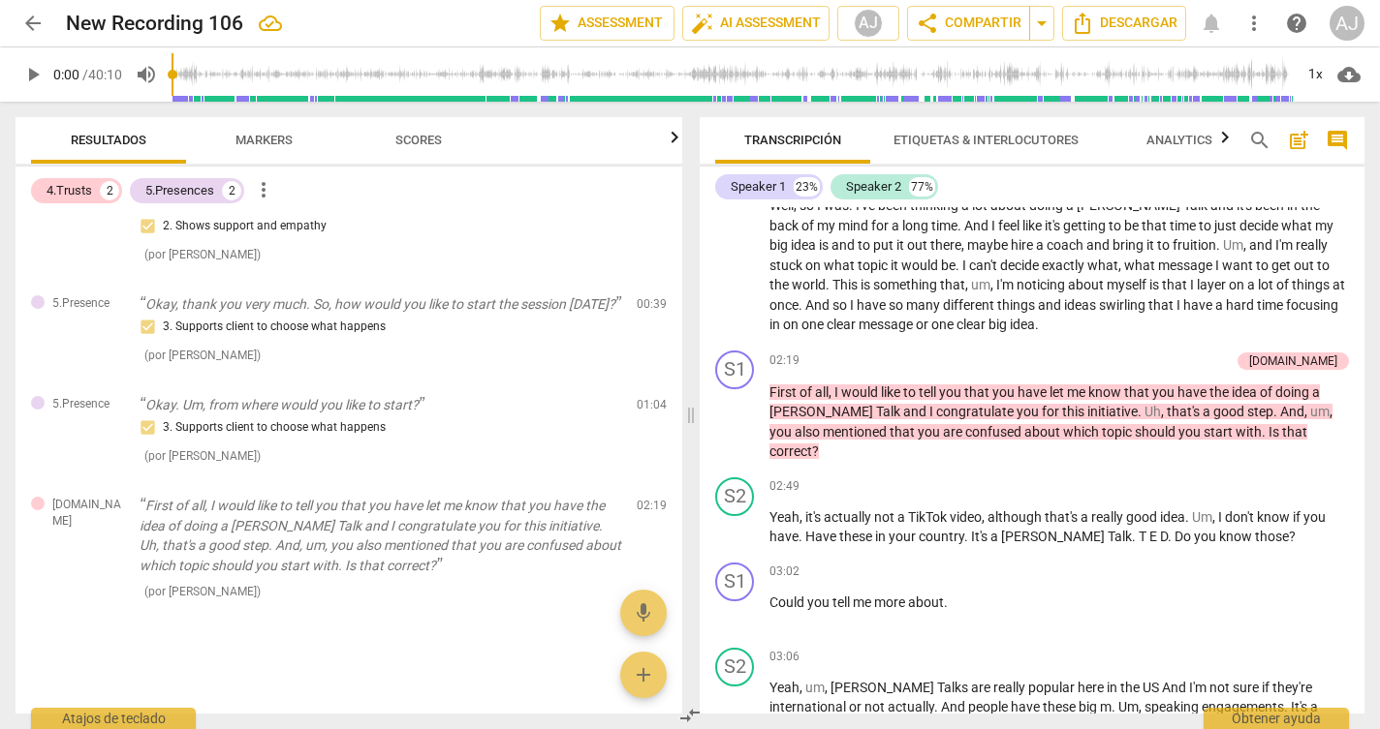
click at [1281, 387] on span "doing" at bounding box center [1293, 393] width 37 height 16
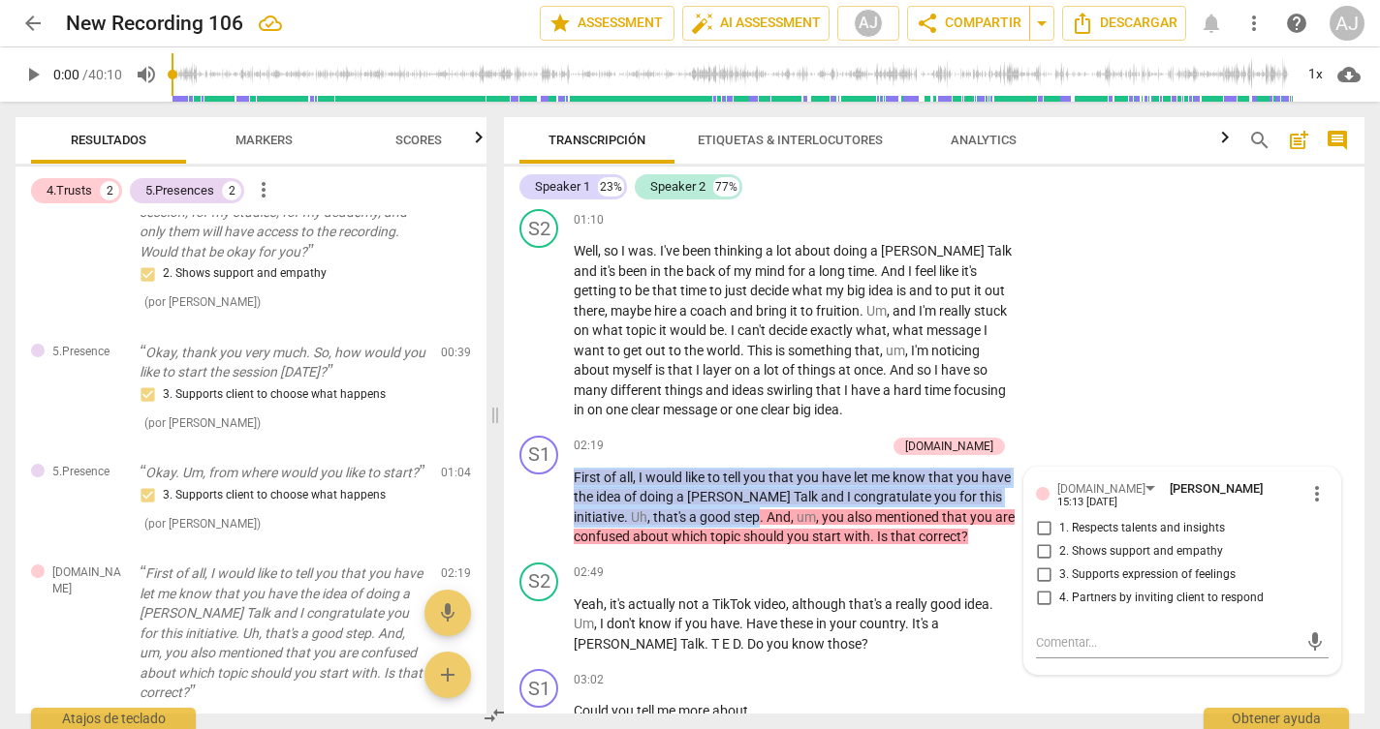
drag, startPoint x: 682, startPoint y: 506, endPoint x: 567, endPoint y: 469, distance: 121.0
click at [567, 469] on div "S1 play_arrow pause 02:19 + Add competency [DOMAIN_NAME] keyboard_arrow_right F…" at bounding box center [934, 491] width 860 height 127
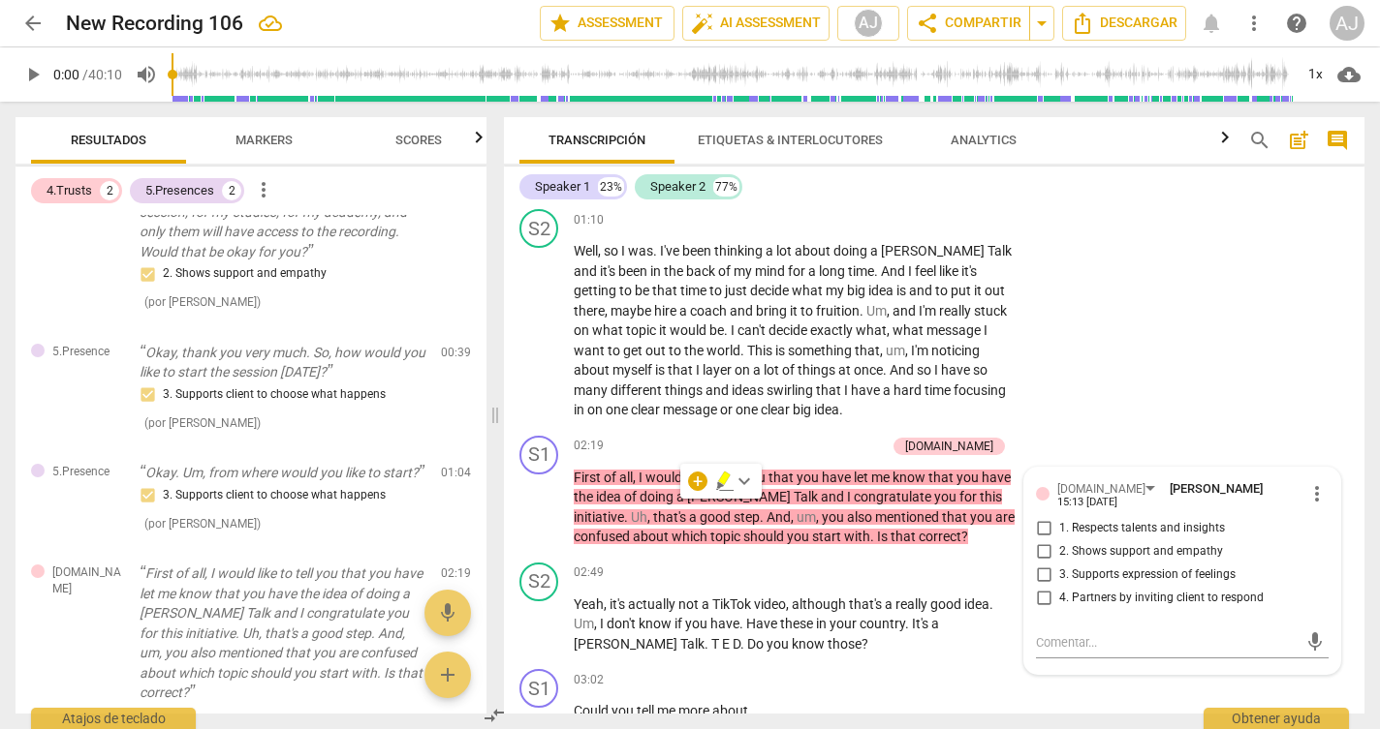
click at [961, 529] on span "?" at bounding box center [964, 537] width 7 height 16
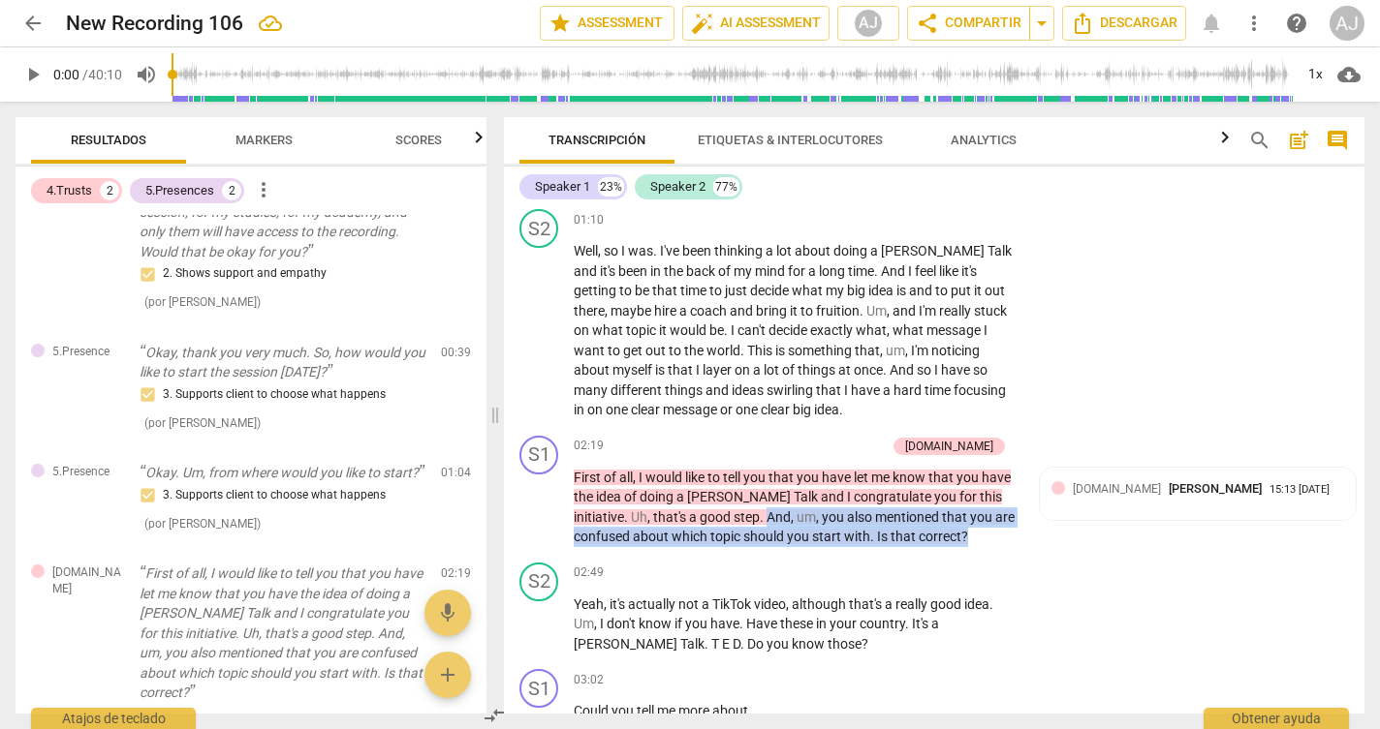
drag, startPoint x: 909, startPoint y: 529, endPoint x: 691, endPoint y: 500, distance: 219.9
click at [691, 500] on p "First of all , I would like to tell you that you have let me know that you have…" at bounding box center [796, 507] width 445 height 79
click at [968, 508] on span "keyboard_arrow_down" at bounding box center [970, 500] width 23 height 23
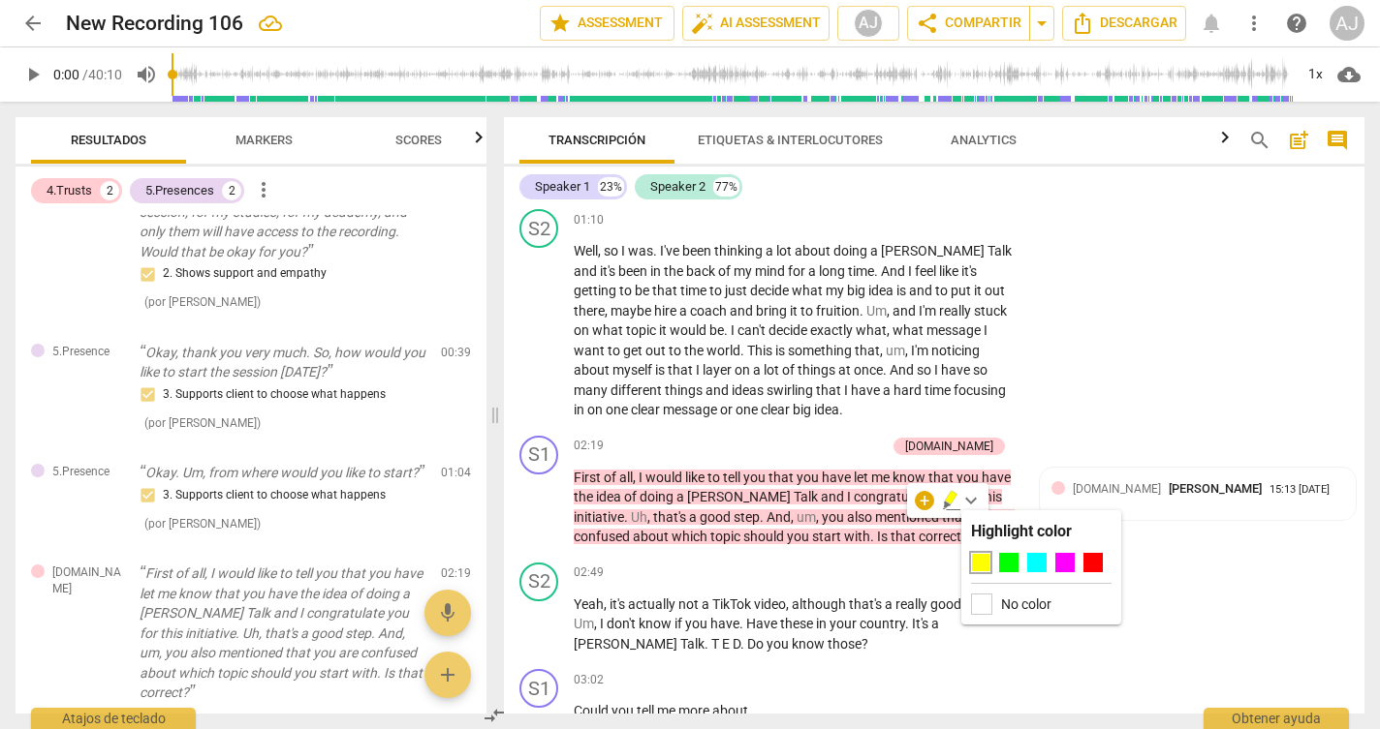
click at [1004, 603] on label "No color" at bounding box center [1026, 605] width 50 height 16
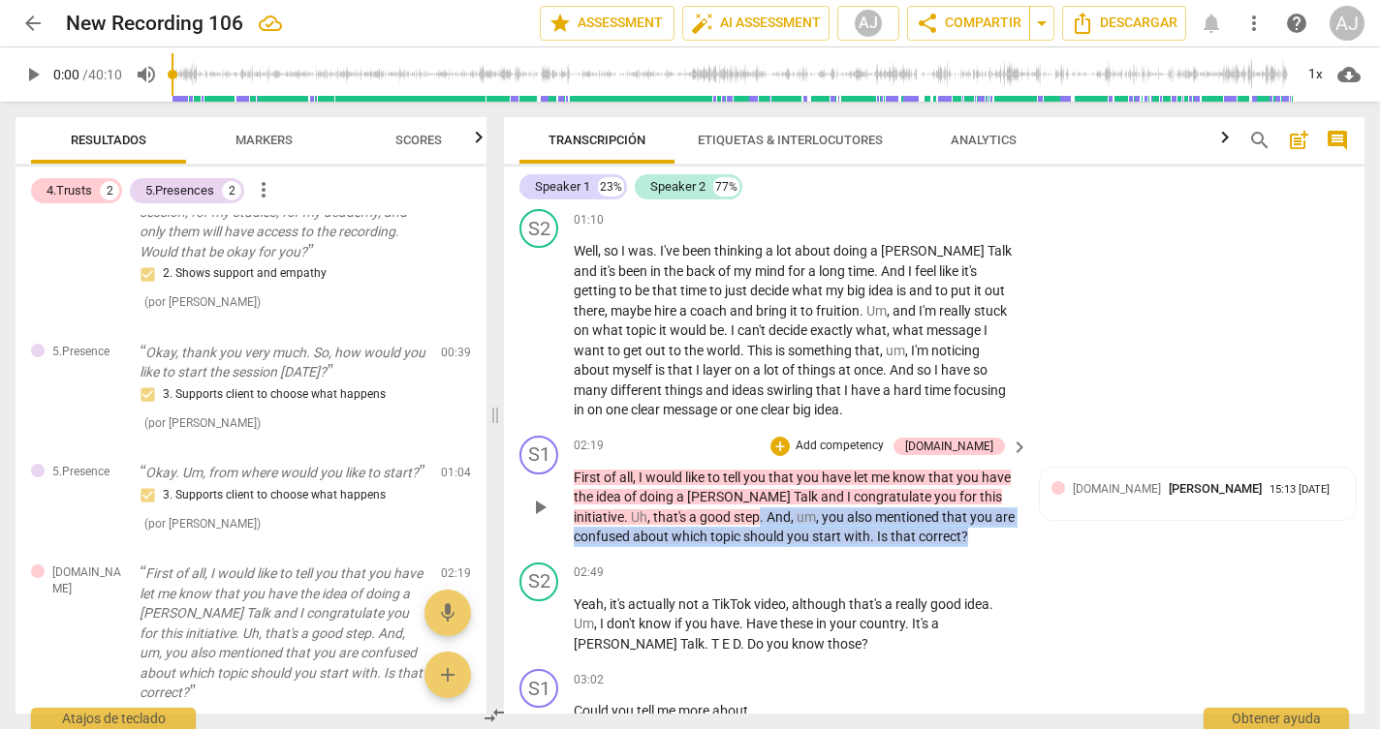
drag, startPoint x: 914, startPoint y: 529, endPoint x: 681, endPoint y: 501, distance: 234.2
click at [681, 501] on p "First of all , I would like to tell you that you have let me know that you have…" at bounding box center [796, 507] width 445 height 79
click at [957, 502] on icon "button" at bounding box center [951, 500] width 19 height 23
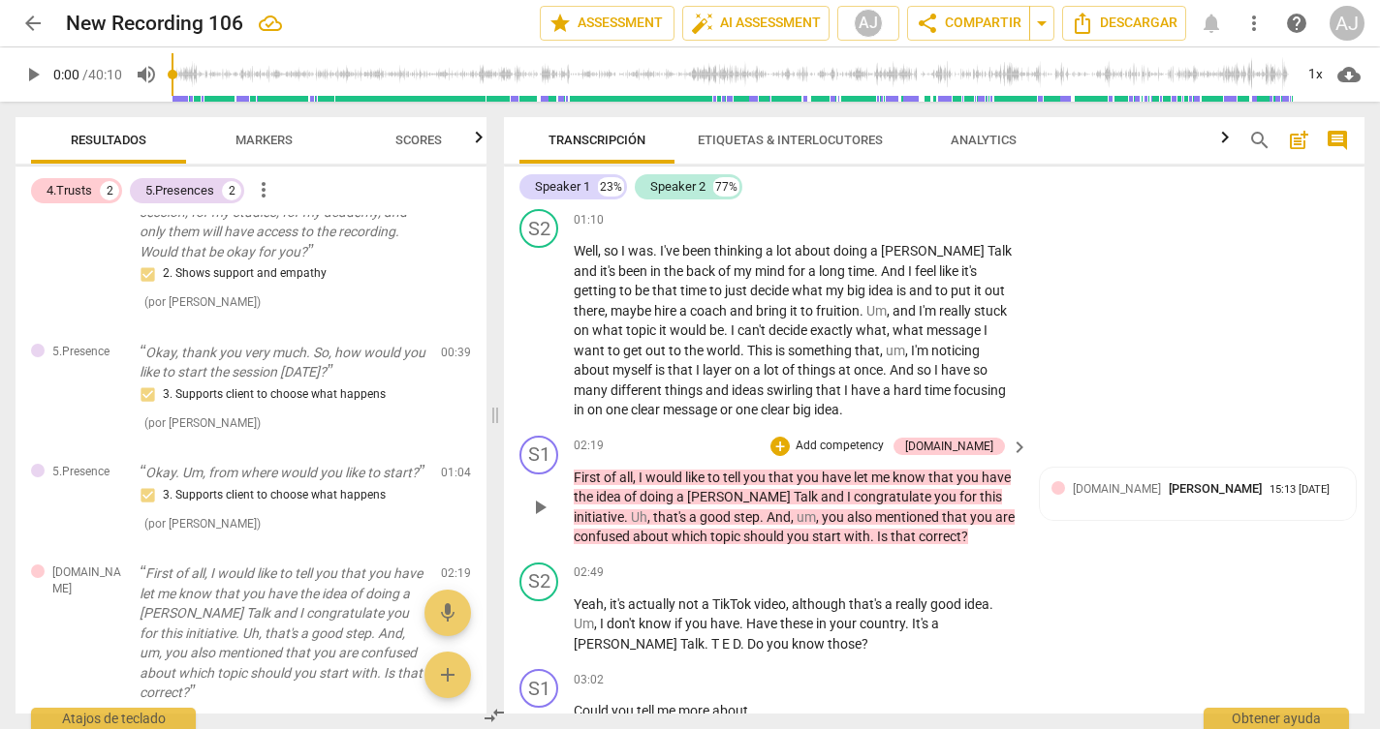
click at [957, 541] on div "S1 play_arrow pause 02:19 + Add competency [DOMAIN_NAME] keyboard_arrow_right F…" at bounding box center [934, 491] width 860 height 127
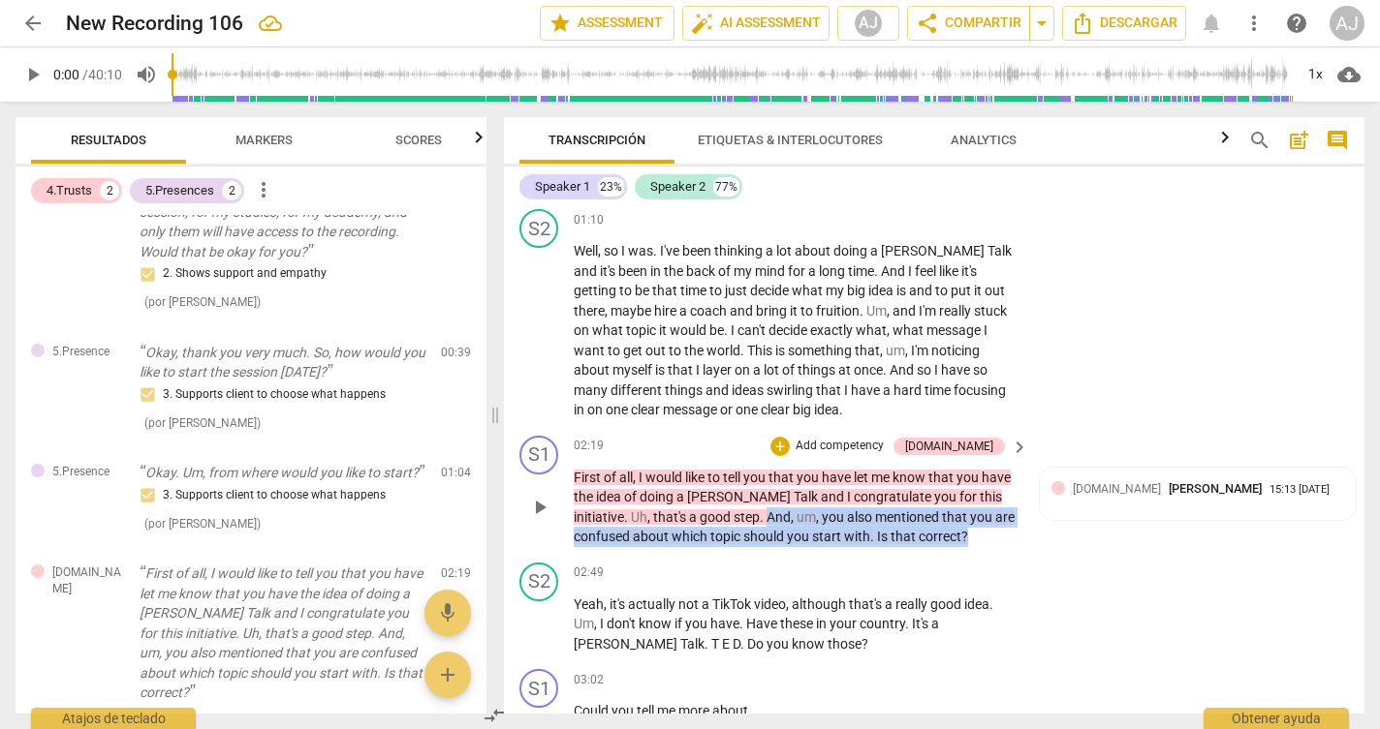
drag, startPoint x: 924, startPoint y: 522, endPoint x: 689, endPoint y: 504, distance: 236.1
click at [689, 504] on p "First of all , I would like to tell you that you have let me know that you have…" at bounding box center [796, 507] width 445 height 79
click at [1101, 489] on div "[DOMAIN_NAME] [PERSON_NAME] 15:13 [DATE]" at bounding box center [1197, 495] width 293 height 30
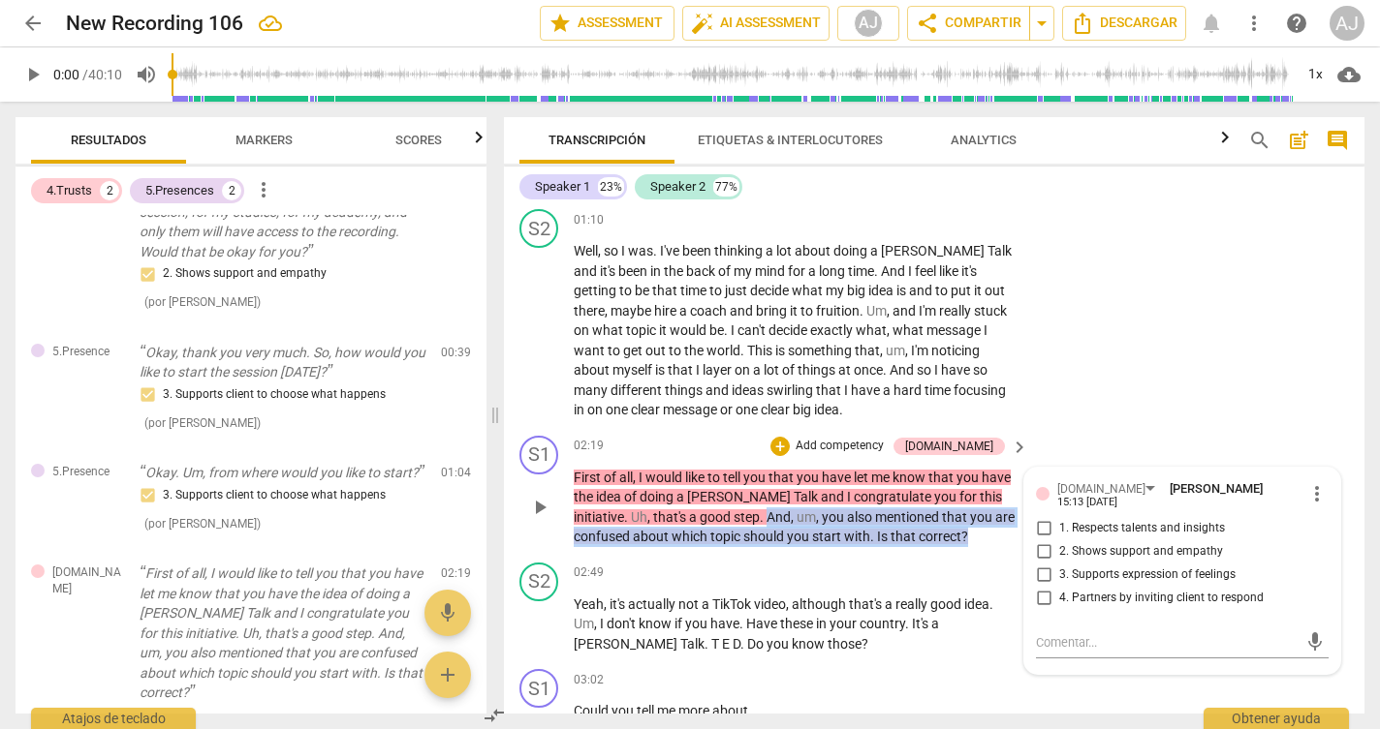
drag, startPoint x: 917, startPoint y: 529, endPoint x: 689, endPoint y: 510, distance: 229.4
click at [689, 510] on p "First of all , I would like to tell you that you have let me know that you have…" at bounding box center [796, 507] width 445 height 79
click at [1050, 517] on input "1. Respects talents and insights" at bounding box center [1043, 528] width 31 height 23
checkbox input "true"
click at [1043, 541] on input "2. Shows support and empathy" at bounding box center [1043, 552] width 31 height 23
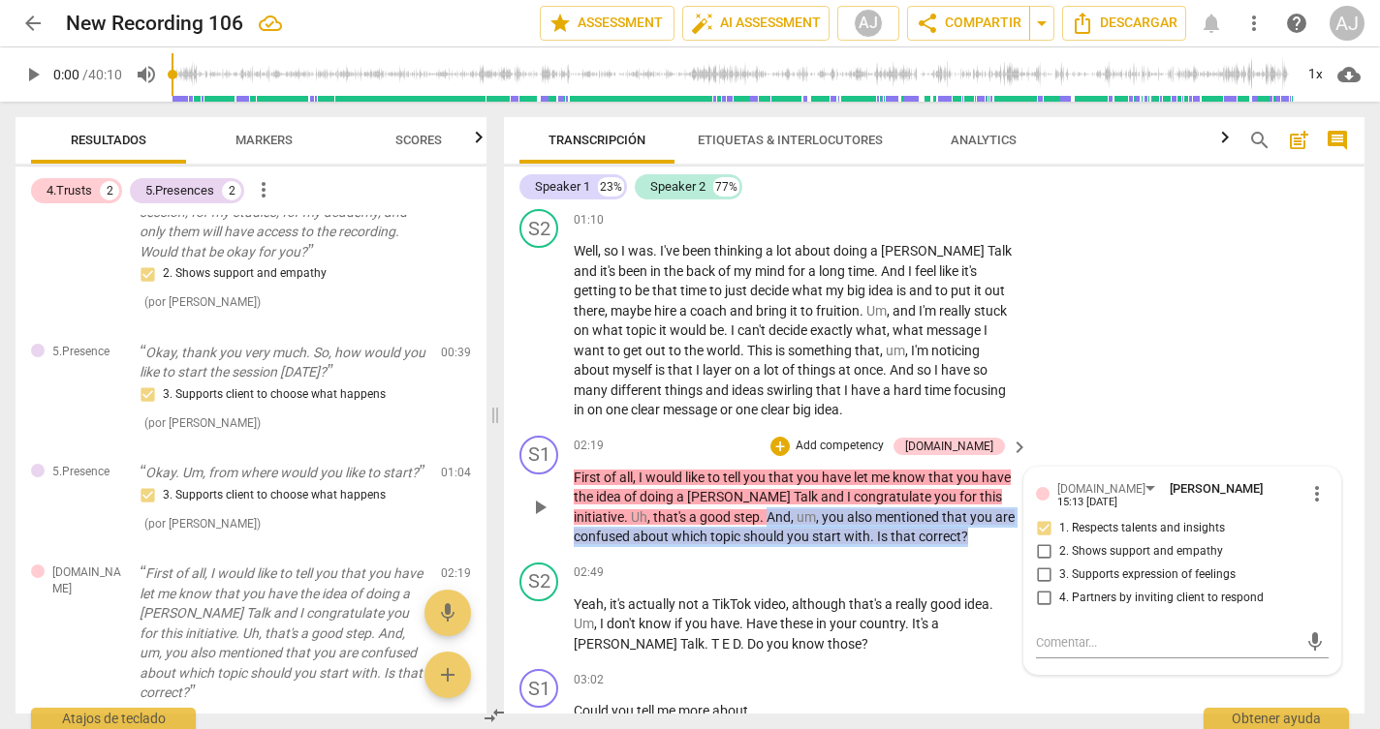
checkbox input "true"
click at [1039, 517] on input "1. Respects talents and insights" at bounding box center [1043, 528] width 31 height 23
checkbox input "true"
click at [1039, 541] on input "2. Shows support and empathy" at bounding box center [1043, 552] width 31 height 23
checkbox input "true"
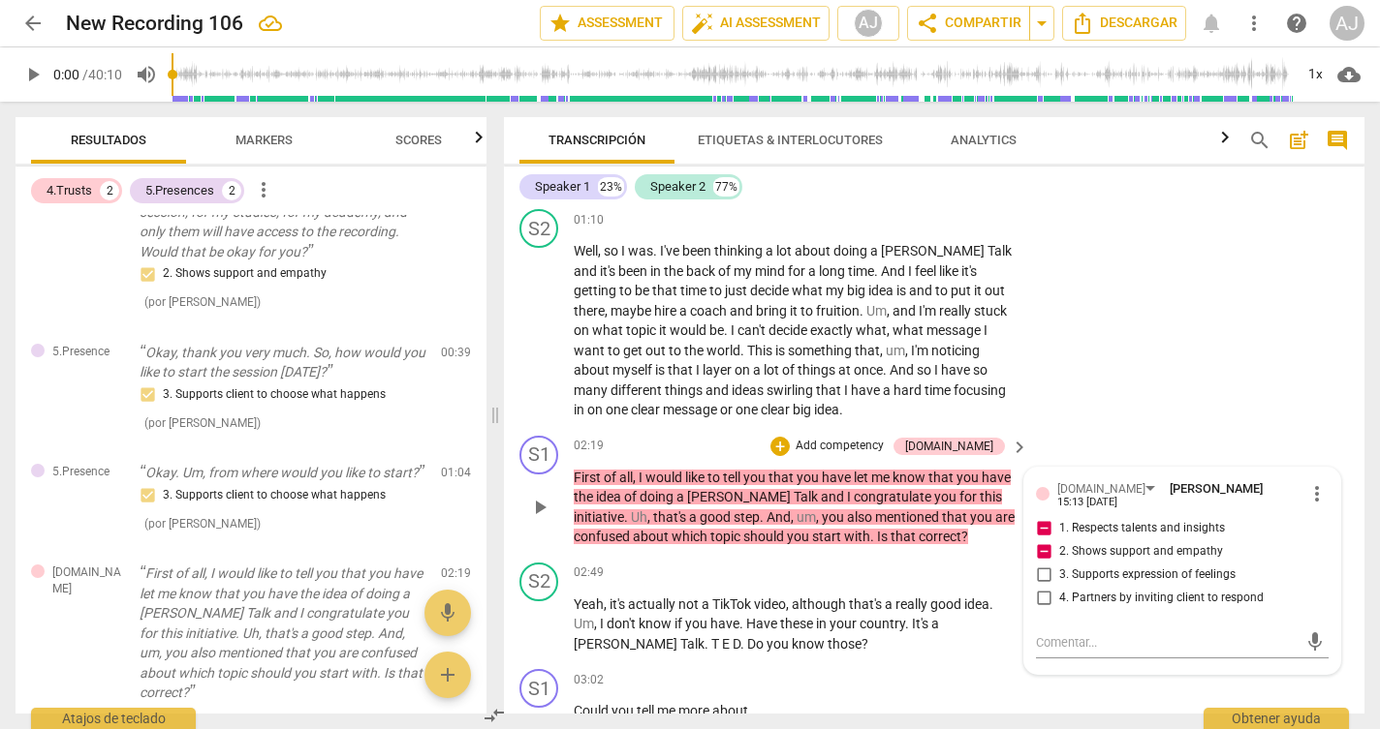
click at [969, 541] on div "S1 play_arrow pause 02:19 + Add competency [DOMAIN_NAME] keyboard_arrow_right F…" at bounding box center [934, 491] width 860 height 127
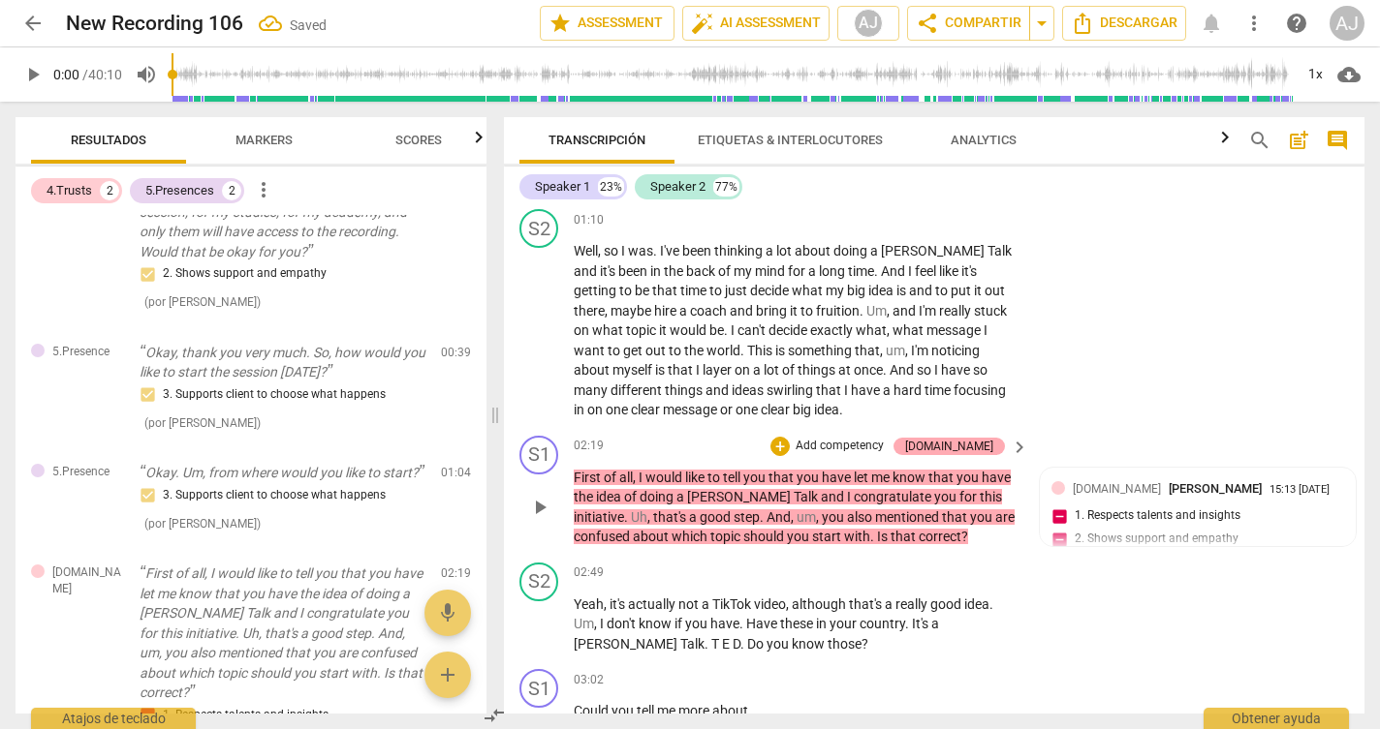
click at [999, 438] on div "[DOMAIN_NAME]" at bounding box center [948, 446] width 111 height 17
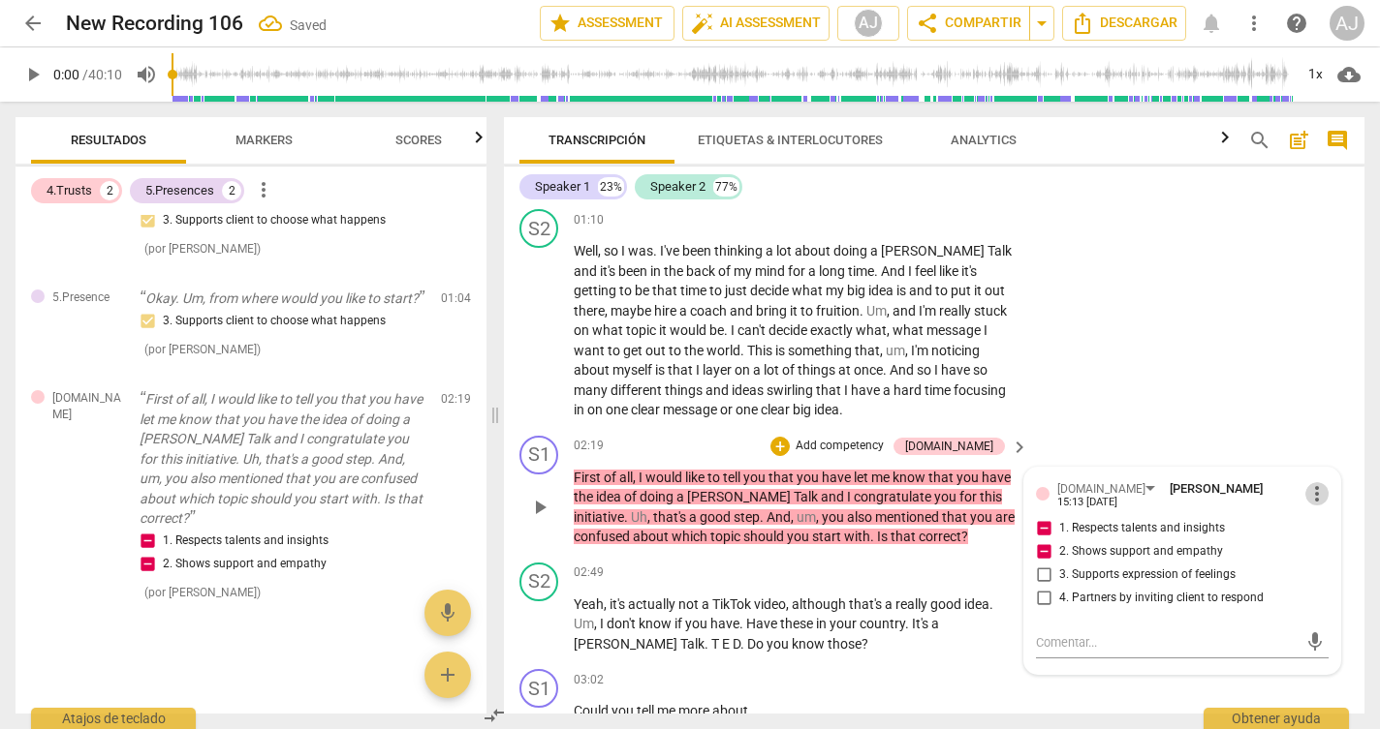
click at [1316, 489] on span "more_vert" at bounding box center [1316, 493] width 23 height 23
click at [1322, 512] on li "Borrar" at bounding box center [1331, 518] width 68 height 37
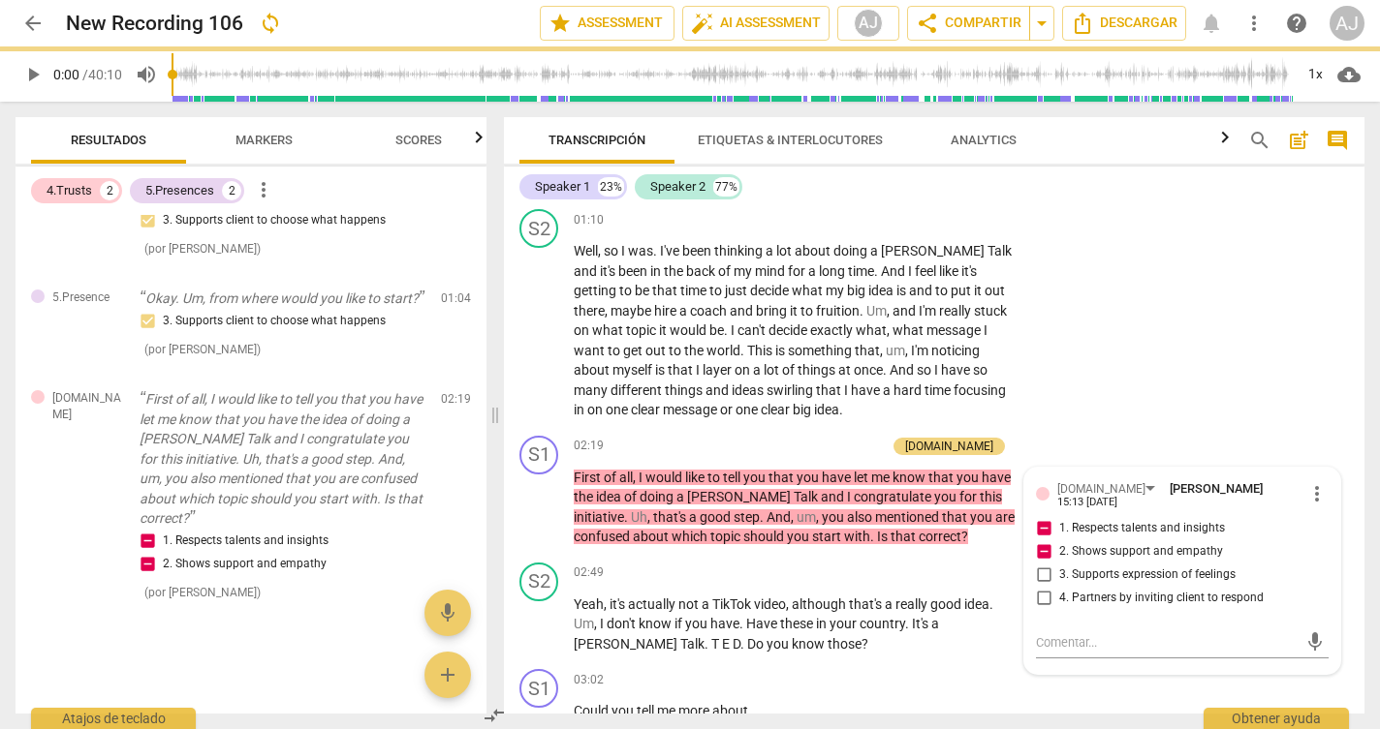
scroll to position [72, 0]
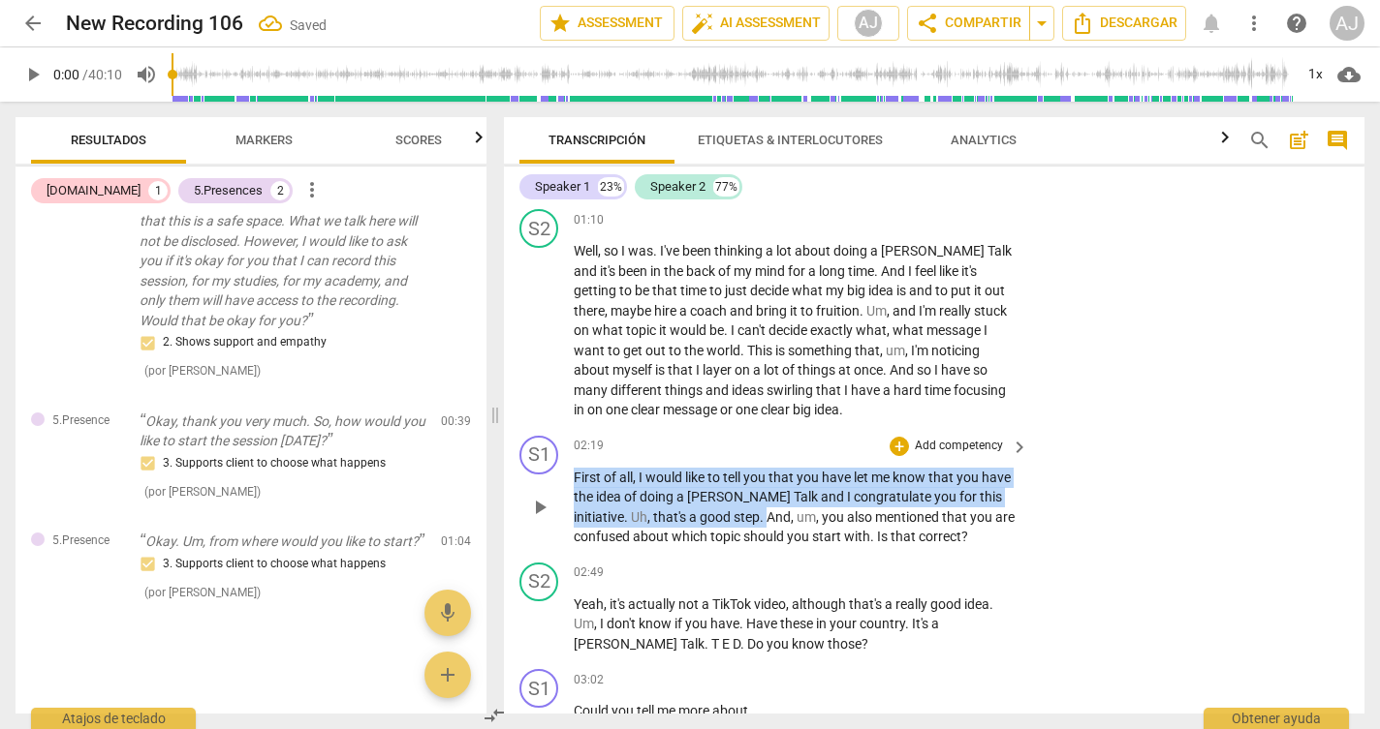
drag, startPoint x: 686, startPoint y: 505, endPoint x: 574, endPoint y: 472, distance: 117.1
click at [574, 472] on p "First of all , I would like to tell you that you have let me know that you have…" at bounding box center [796, 507] width 445 height 79
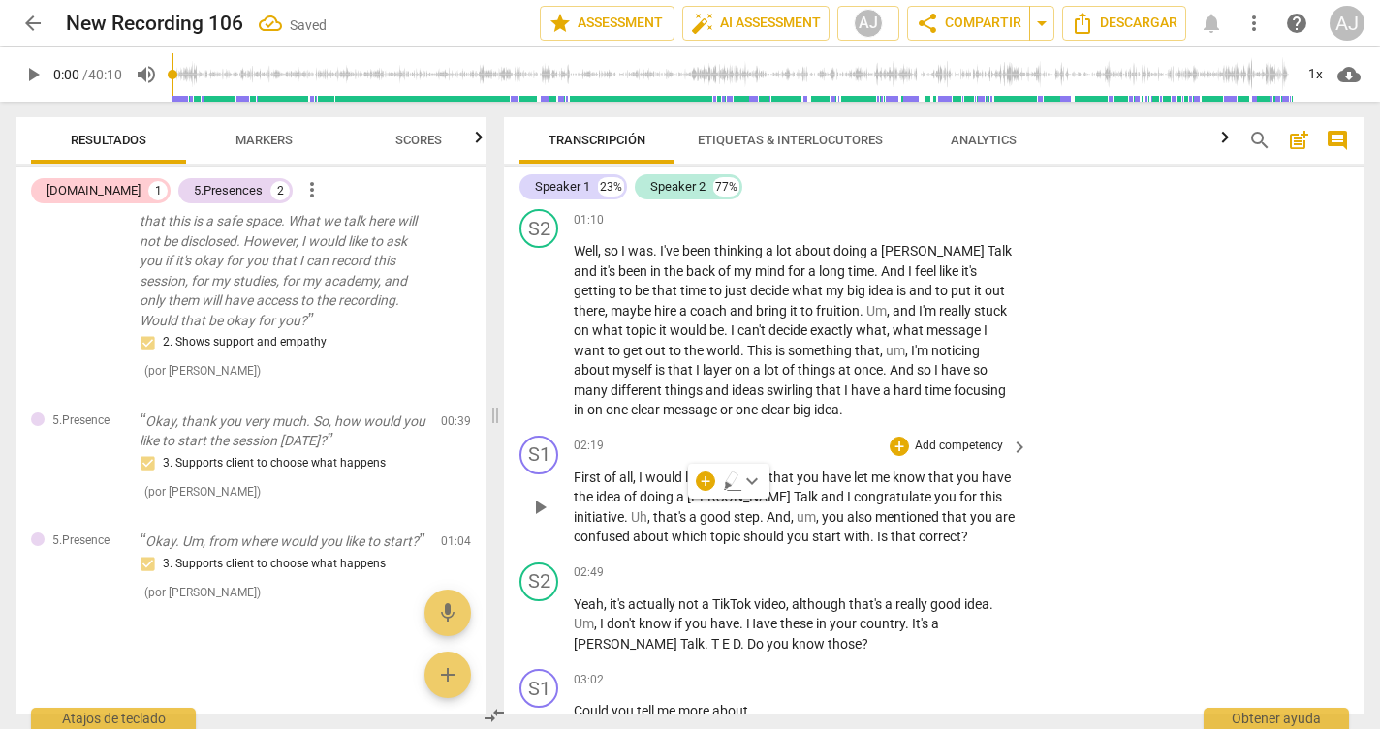
click at [977, 438] on p "Add competency" at bounding box center [959, 446] width 92 height 17
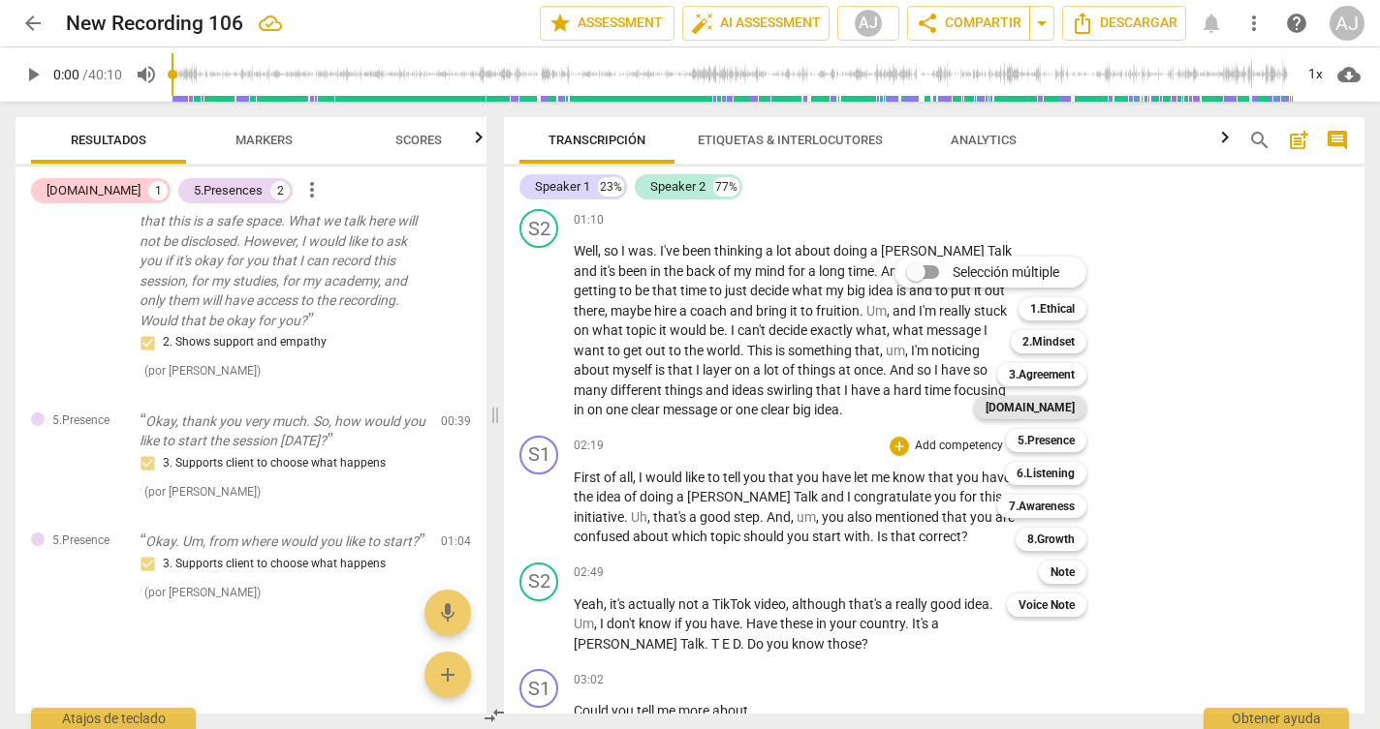
click at [1068, 403] on b "[DOMAIN_NAME]" at bounding box center [1029, 407] width 89 height 23
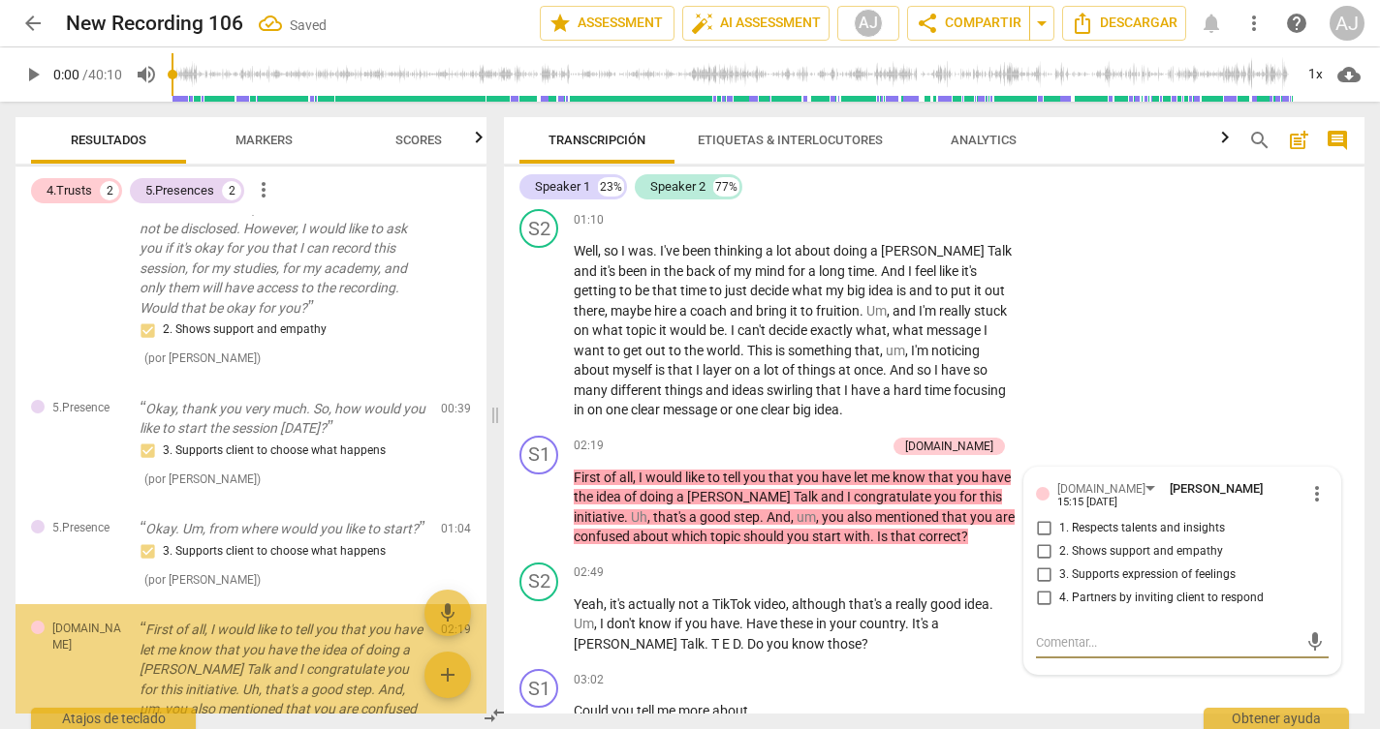
scroll to position [264, 0]
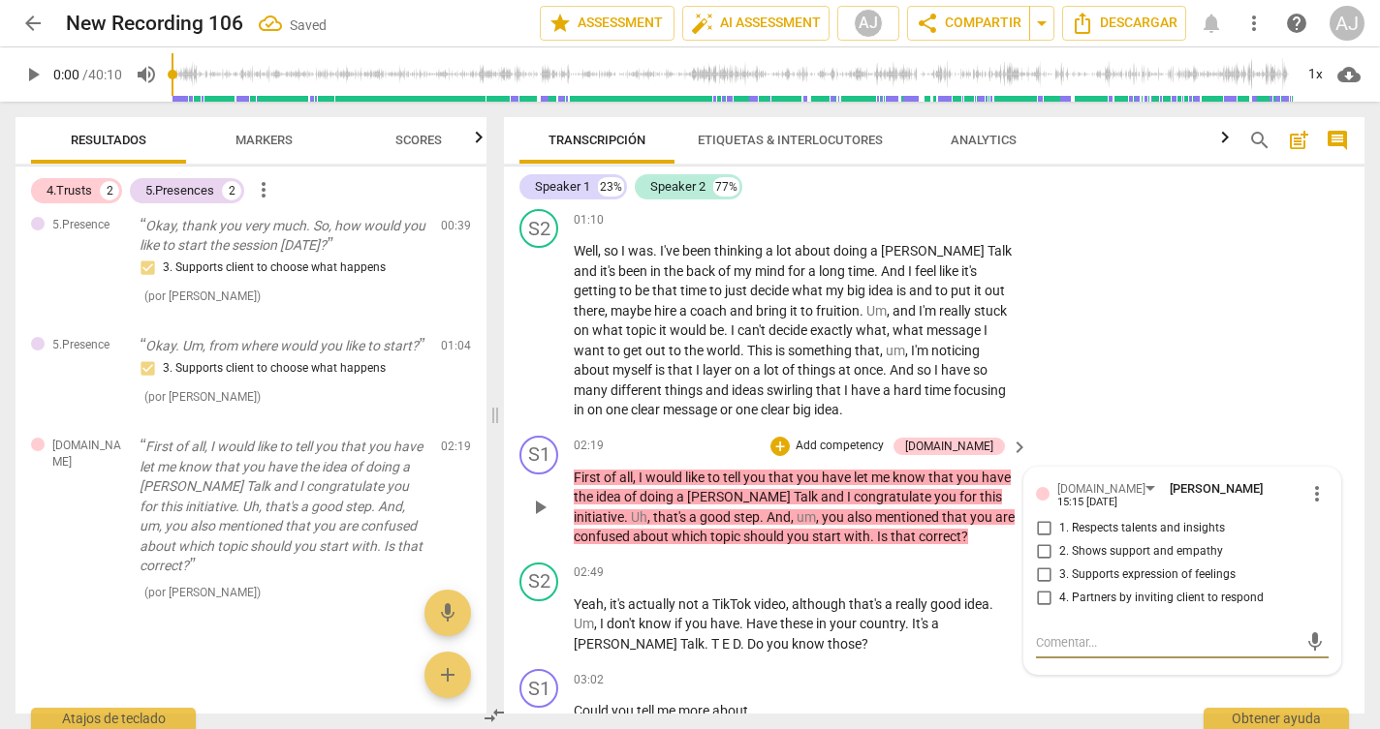
click at [1125, 520] on span "1. Respects talents and insights" at bounding box center [1142, 528] width 166 height 17
click at [1059, 517] on input "1. Respects talents and insights" at bounding box center [1043, 528] width 31 height 23
checkbox input "true"
click at [1114, 543] on span "2. Shows support and empathy" at bounding box center [1141, 551] width 164 height 17
click at [1059, 541] on input "2. Shows support and empathy" at bounding box center [1043, 552] width 31 height 23
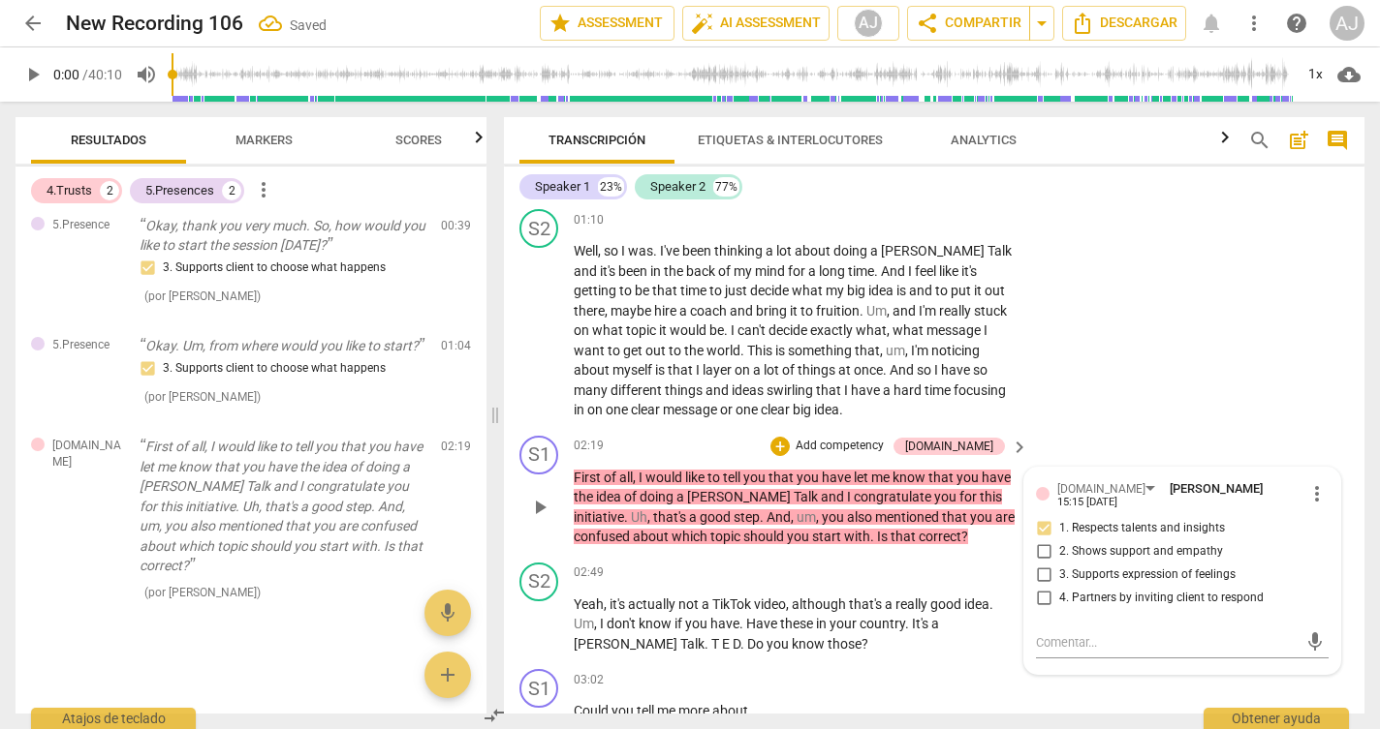
checkbox input "true"
click at [971, 555] on div "S2 play_arrow pause 02:49 + Add competency keyboard_arrow_right Yeah , it's act…" at bounding box center [934, 609] width 860 height 108
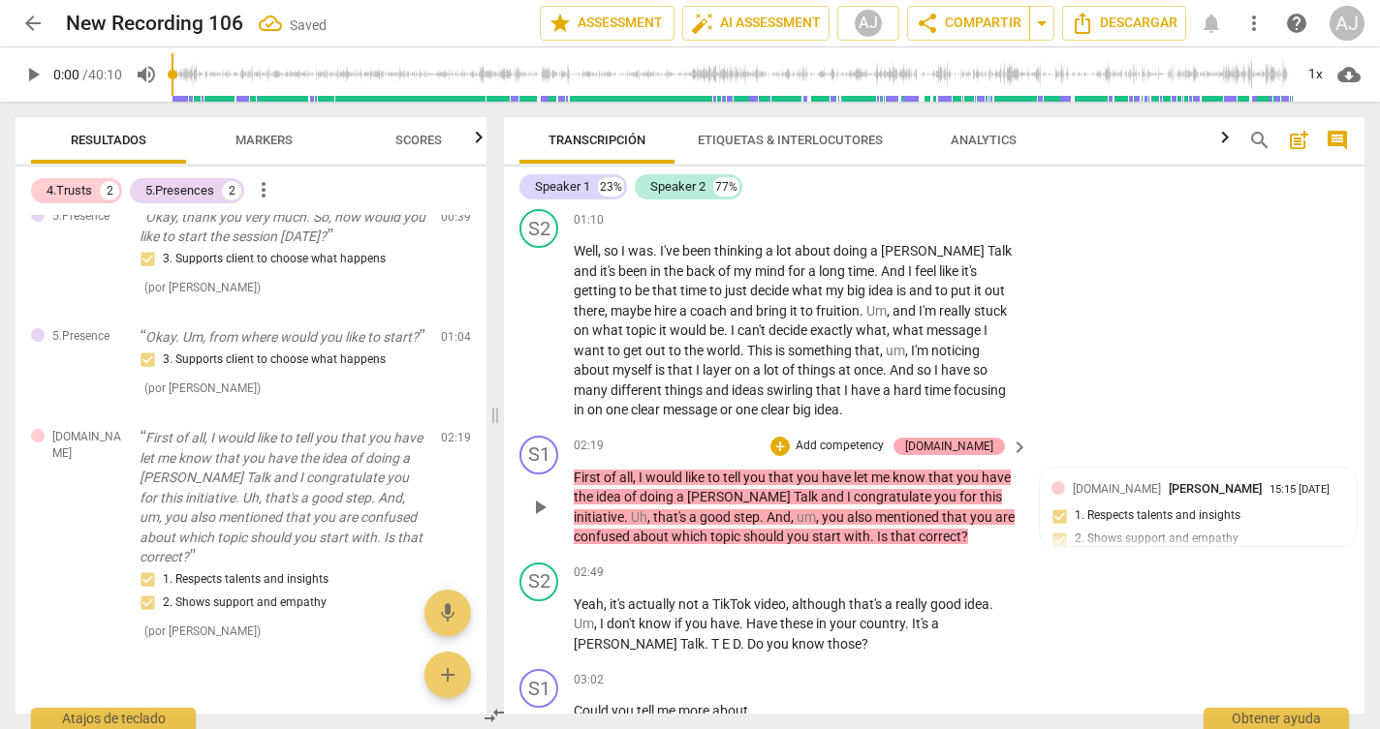
click at [985, 438] on div "[DOMAIN_NAME]" at bounding box center [949, 446] width 88 height 17
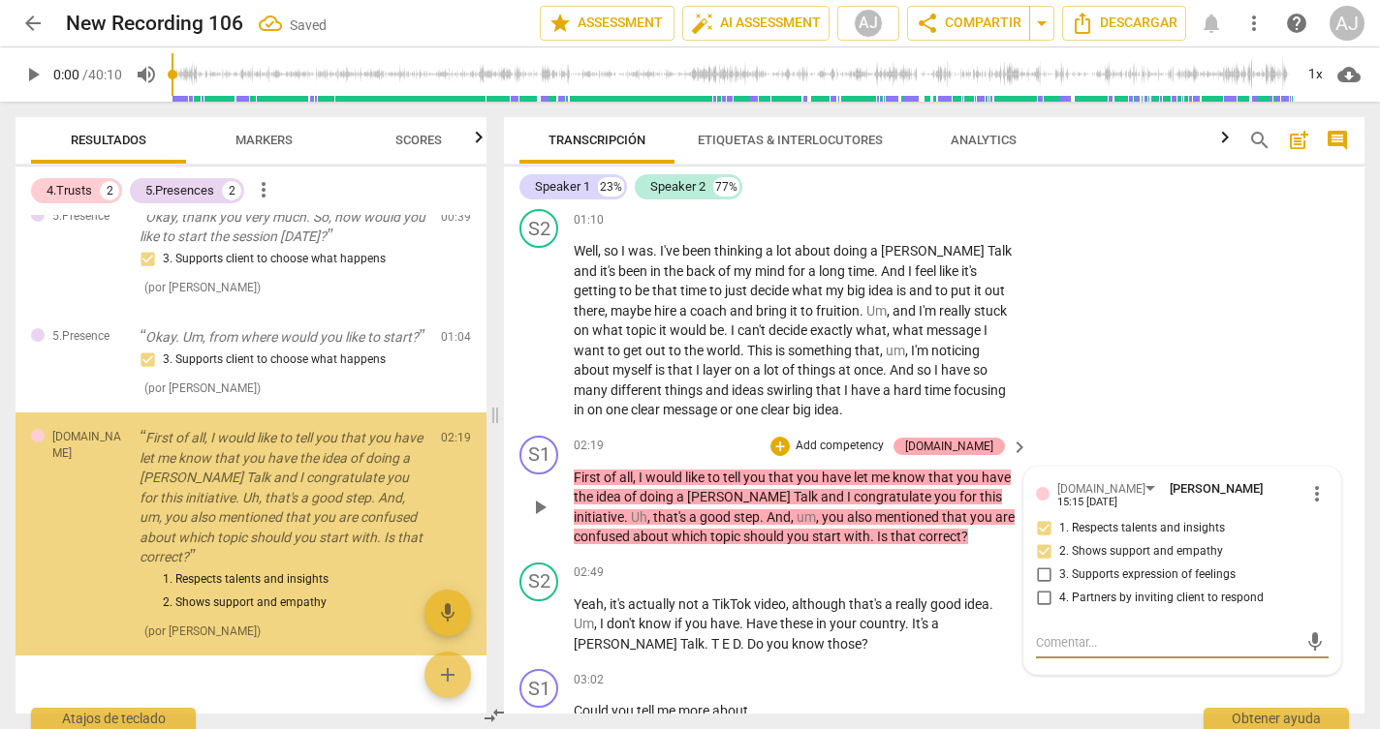
scroll to position [311, 0]
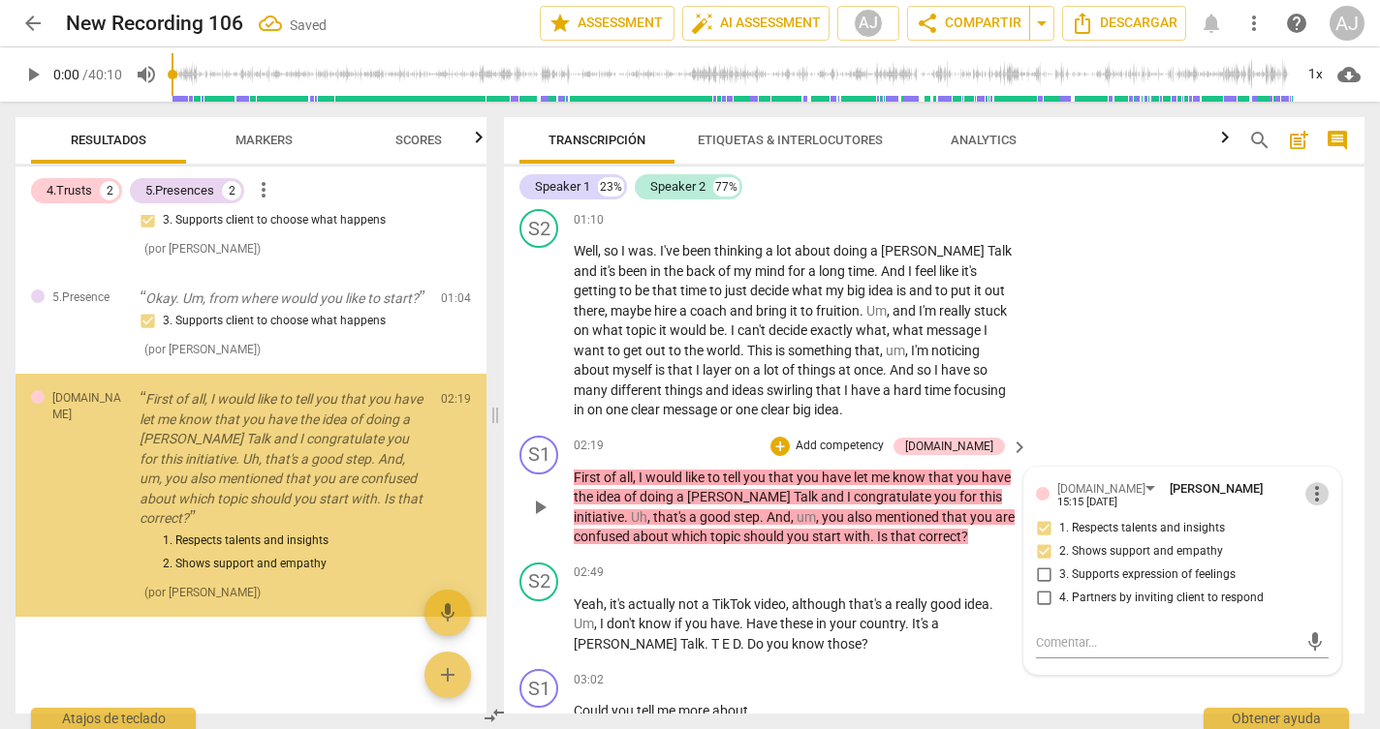
click at [1305, 482] on span "more_vert" at bounding box center [1316, 493] width 23 height 23
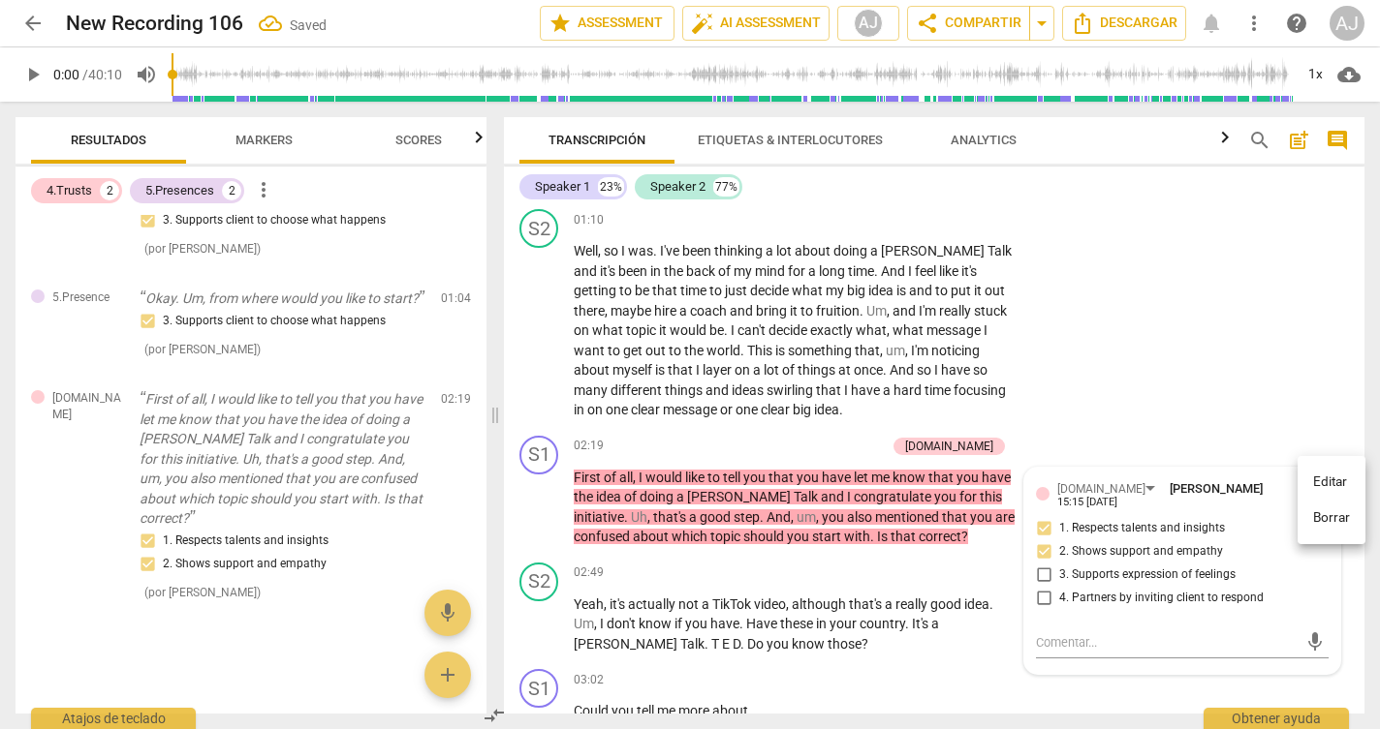
click at [1325, 522] on li "Borrar" at bounding box center [1331, 518] width 68 height 37
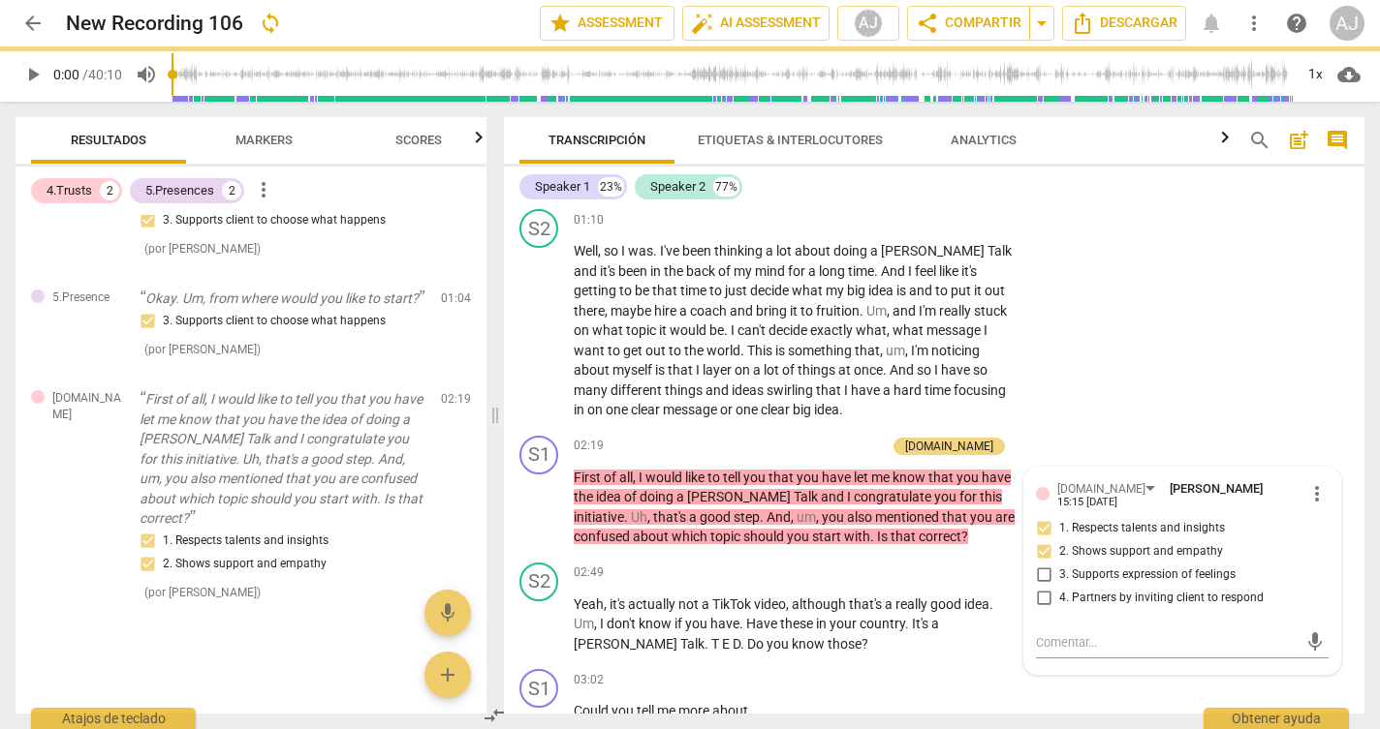
scroll to position [72, 0]
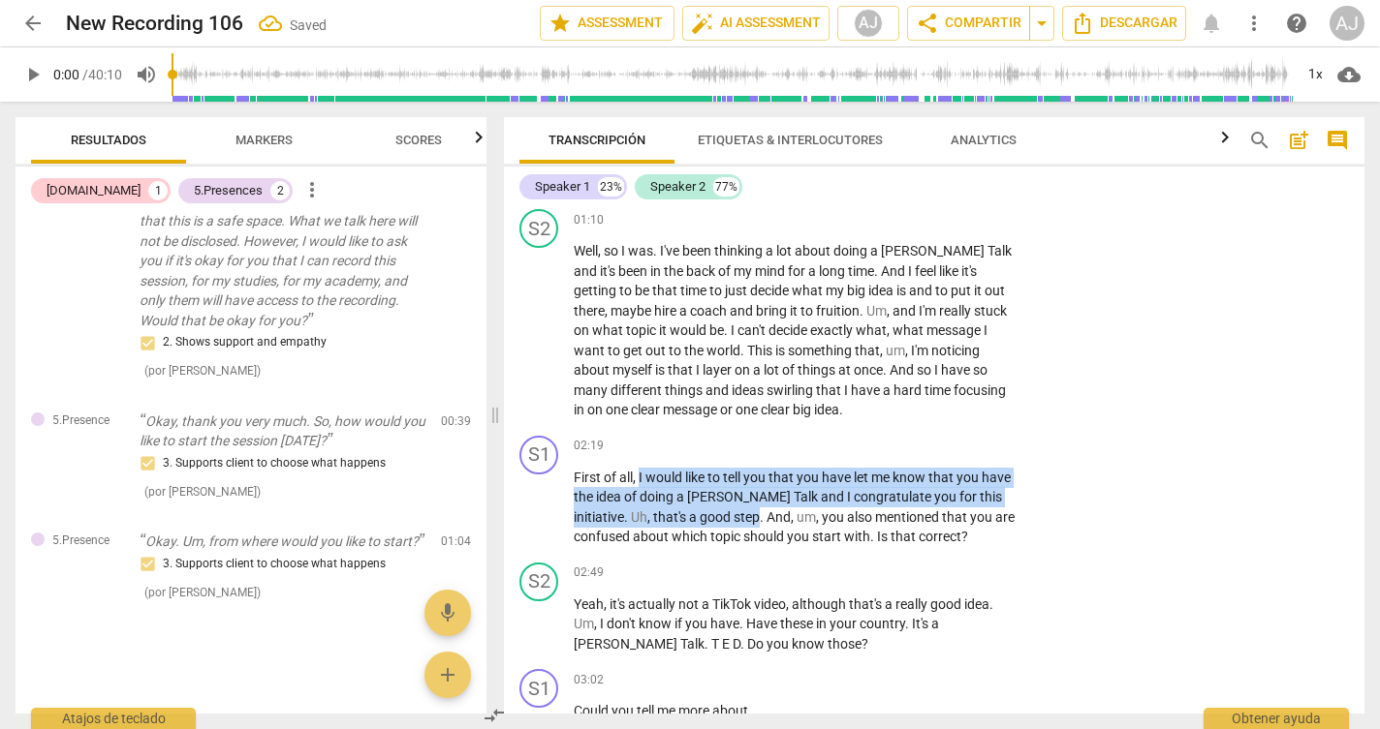
drag, startPoint x: 682, startPoint y: 506, endPoint x: 639, endPoint y: 472, distance: 54.5
click at [639, 472] on p "First of all , I would like to tell you that you have let me know that you have…" at bounding box center [796, 507] width 445 height 79
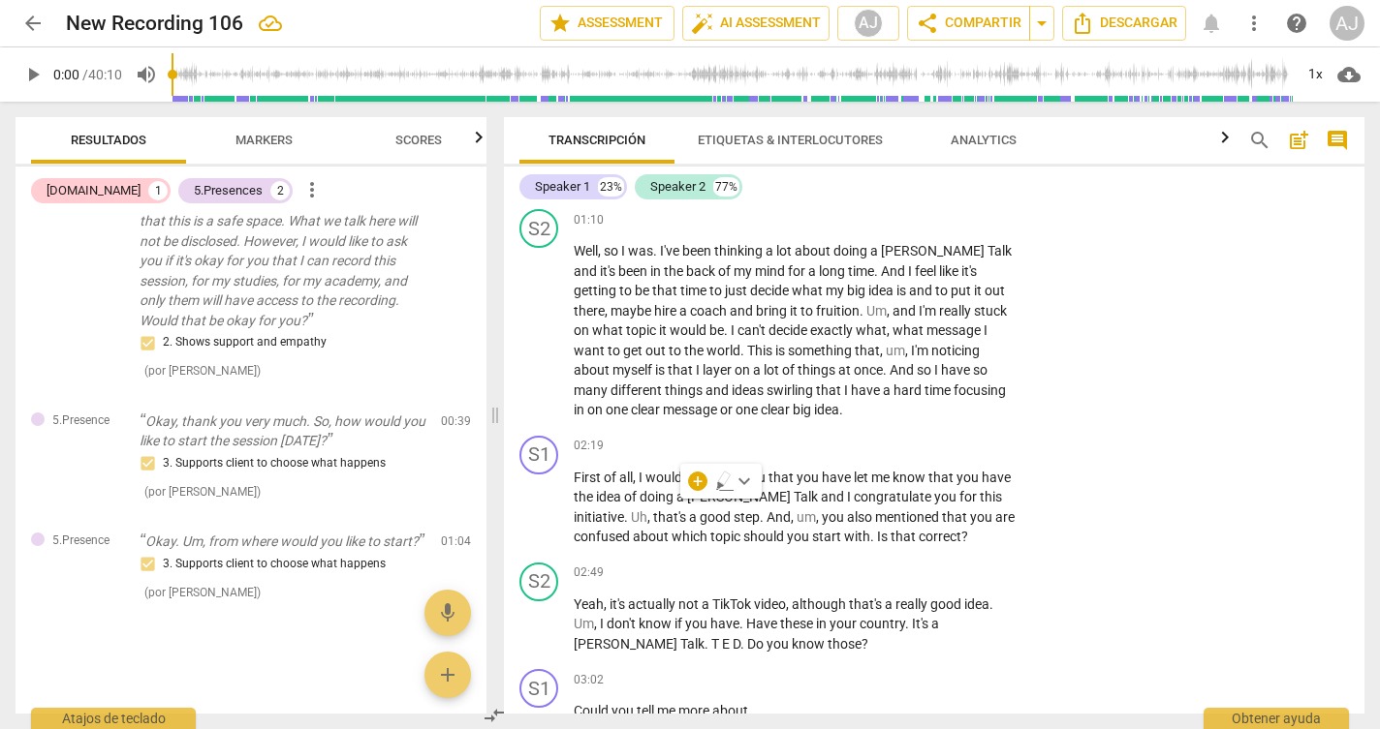
click at [938, 438] on p "Add competency" at bounding box center [959, 446] width 92 height 17
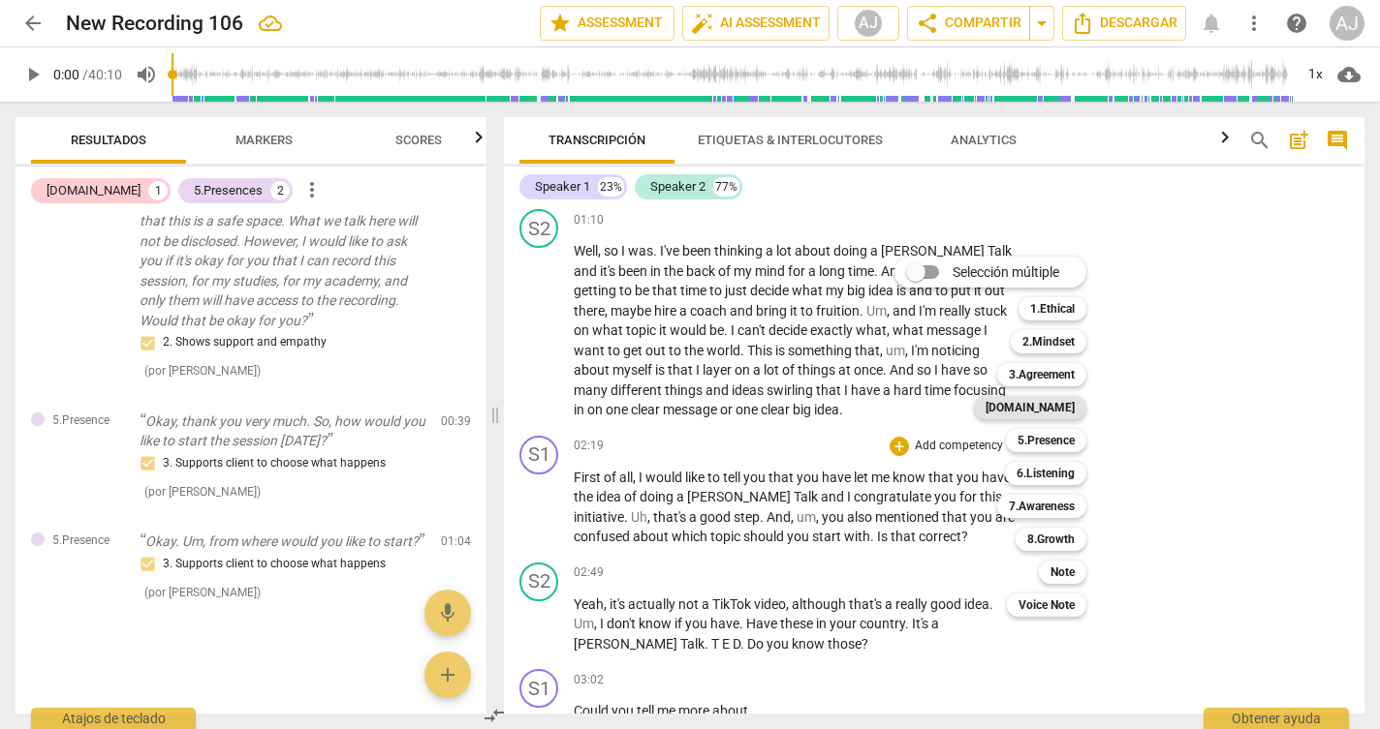
click at [1074, 407] on b "[DOMAIN_NAME]" at bounding box center [1029, 407] width 89 height 23
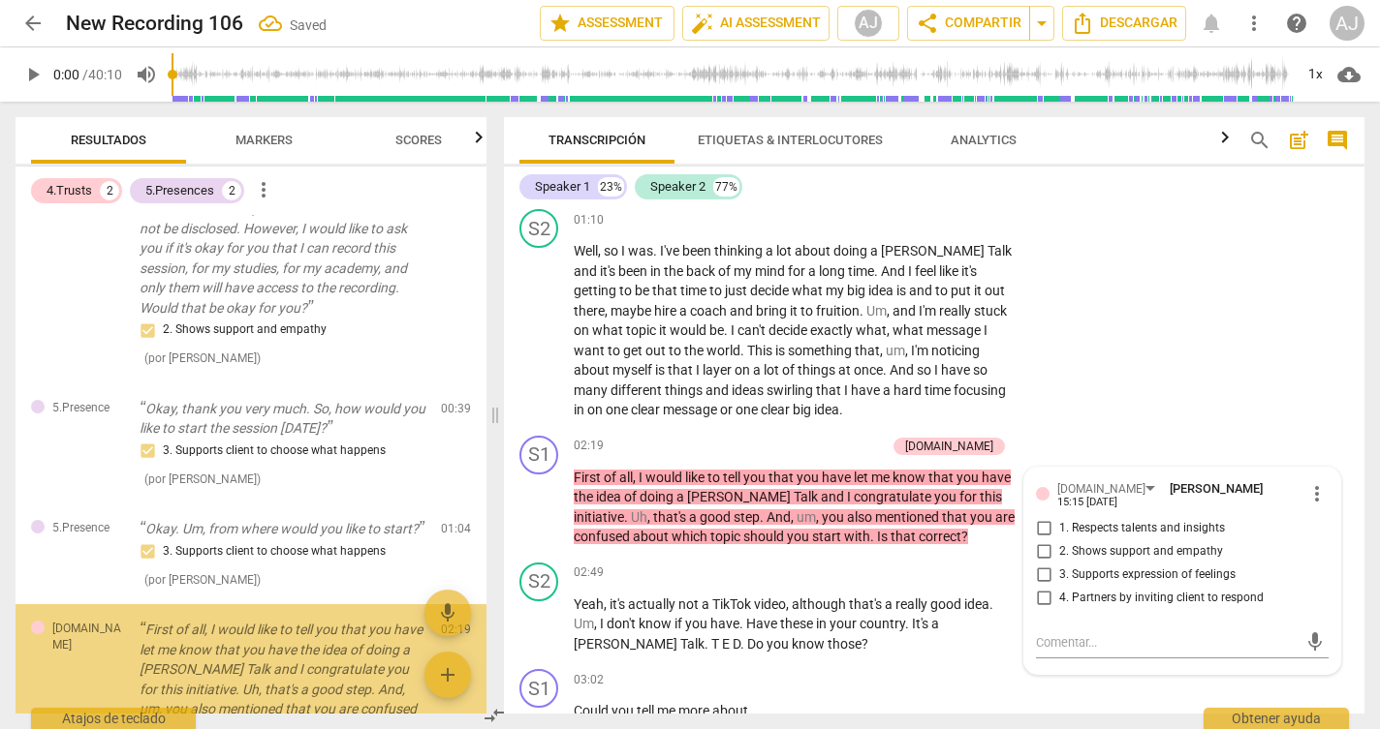
scroll to position [264, 0]
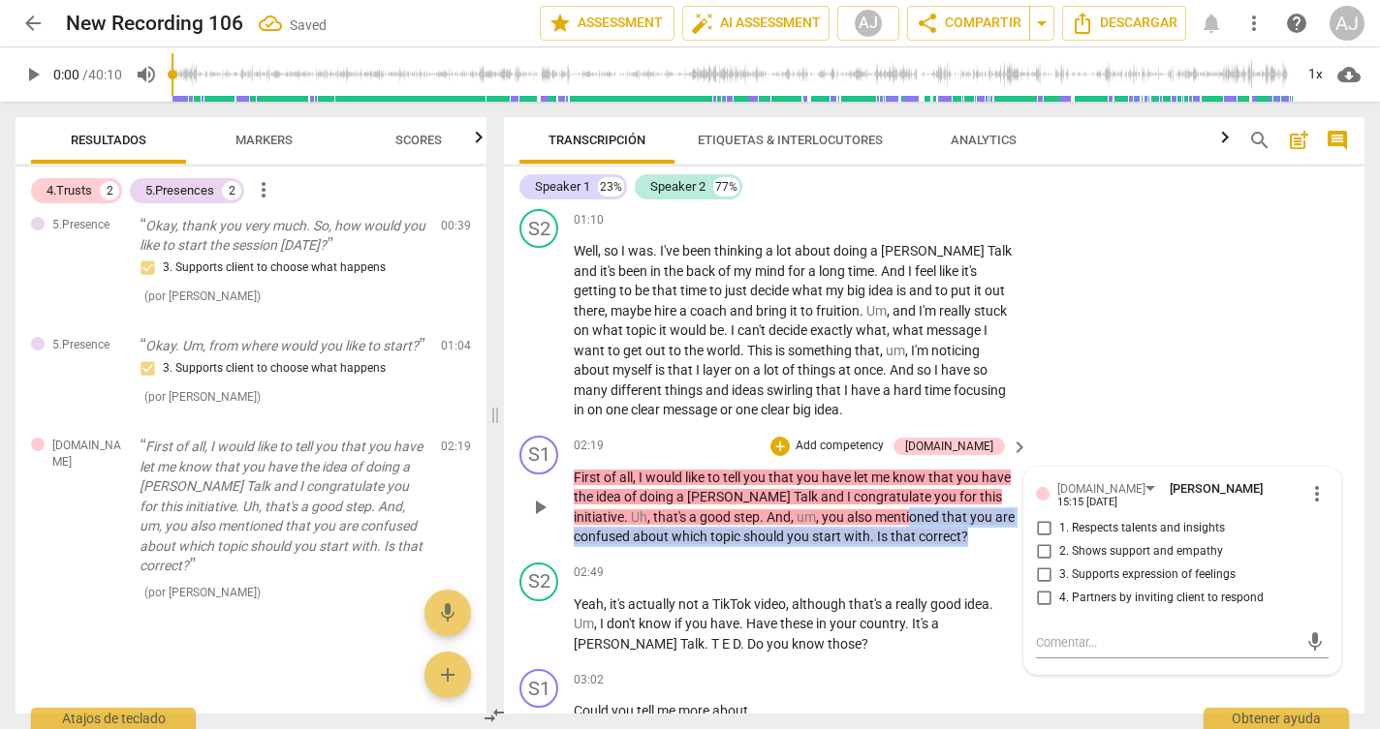
drag, startPoint x: 915, startPoint y: 525, endPoint x: 830, endPoint y: 511, distance: 85.5
click at [830, 511] on p "First of all , I would like to tell you that you have let me know that you have…" at bounding box center [796, 507] width 445 height 79
click at [972, 539] on div "S1 play_arrow pause 02:19 + Add competency [DOMAIN_NAME] keyboard_arrow_right F…" at bounding box center [934, 491] width 860 height 127
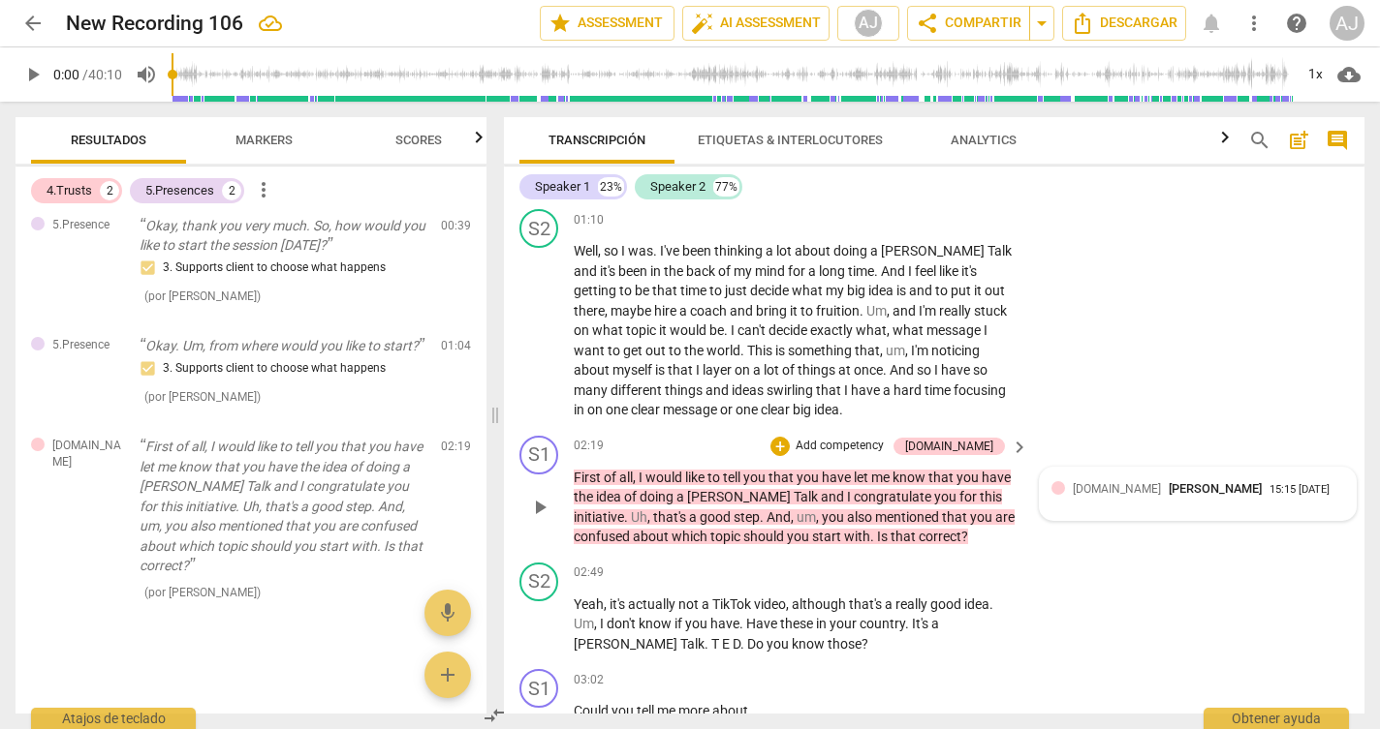
click at [1273, 493] on div "[DOMAIN_NAME] [PERSON_NAME] 15:15 [DATE]" at bounding box center [1197, 495] width 293 height 30
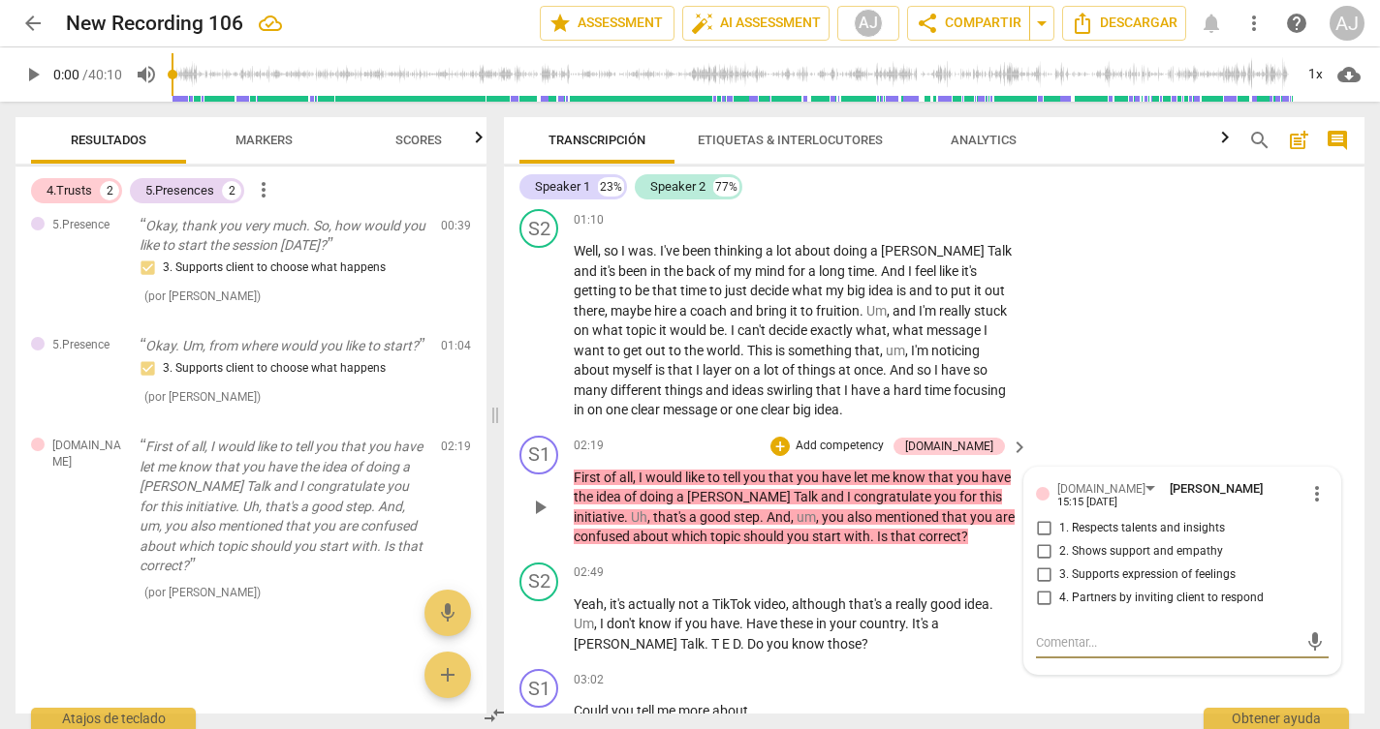
click at [1305, 482] on span "more_vert" at bounding box center [1316, 493] width 23 height 23
click at [1339, 523] on li "Borrar" at bounding box center [1331, 518] width 68 height 37
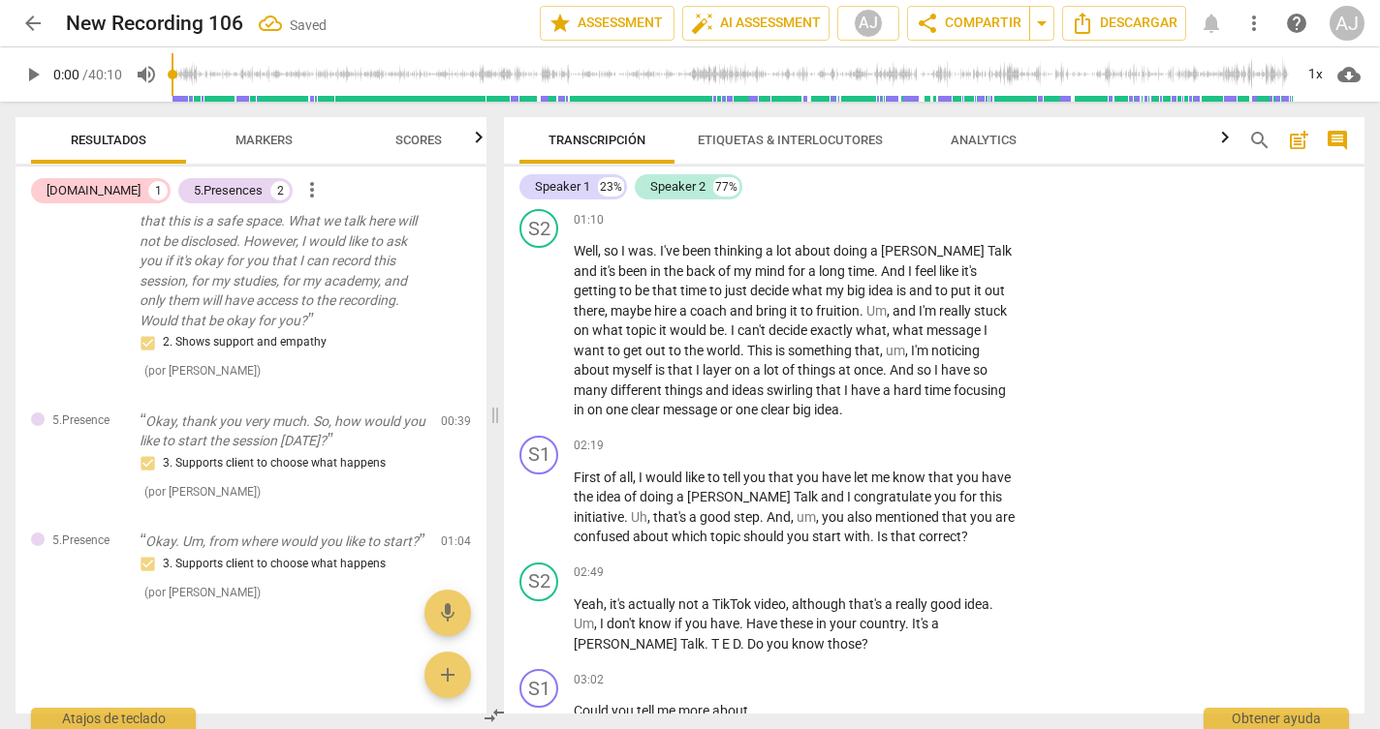
scroll to position [72, 0]
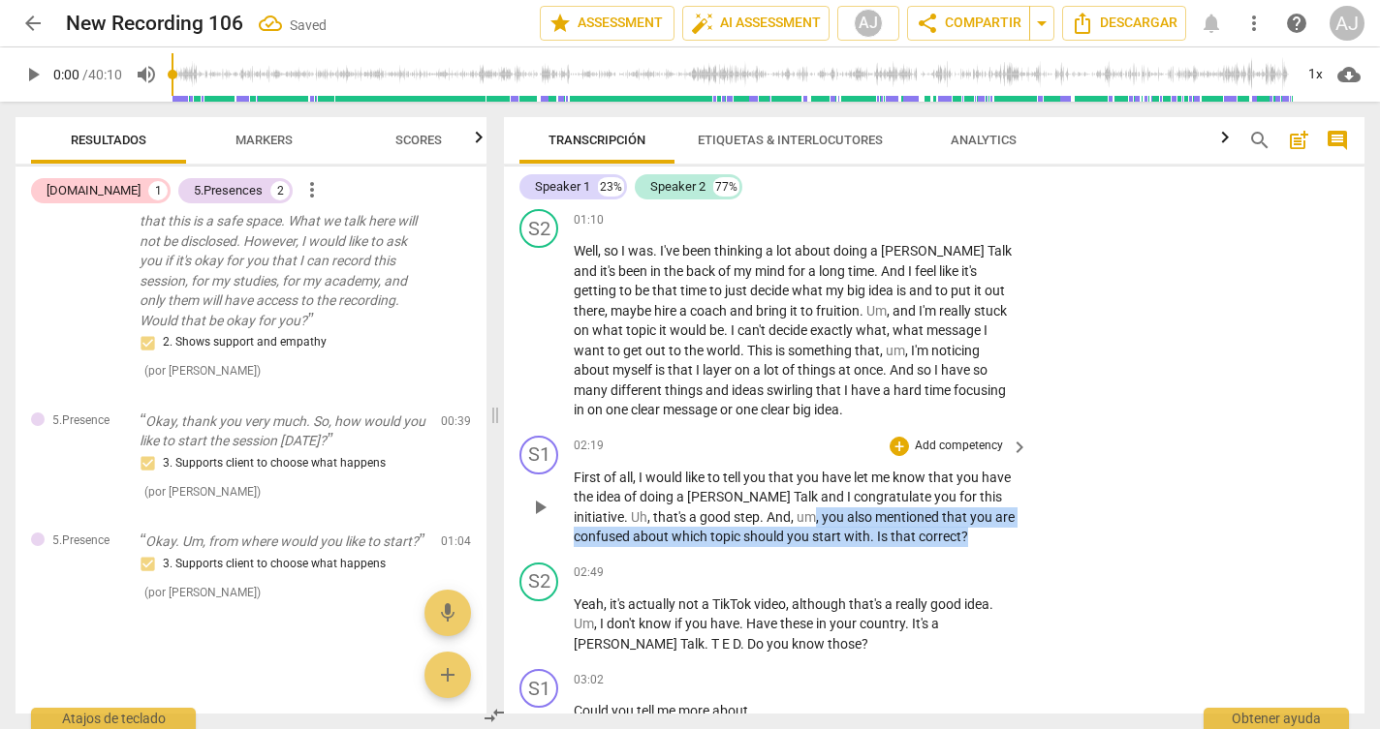
drag, startPoint x: 732, startPoint y: 507, endPoint x: 928, endPoint y: 521, distance: 196.2
click at [928, 521] on p "First of all , I would like to tell you that you have let me know that you have…" at bounding box center [796, 507] width 445 height 79
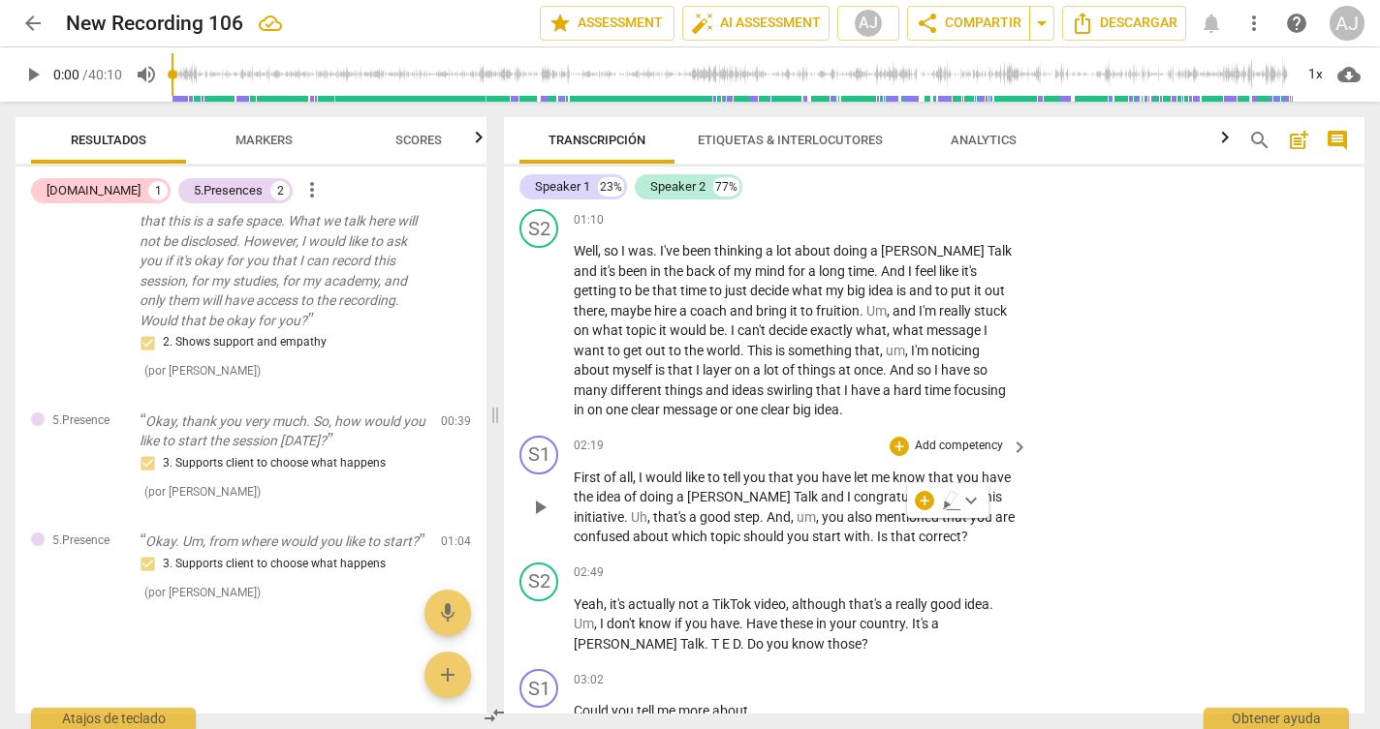
click at [918, 528] on p "First of all , I would like to tell you that you have let me know that you have…" at bounding box center [796, 507] width 445 height 79
drag, startPoint x: 916, startPoint y: 528, endPoint x: 815, endPoint y: 528, distance: 101.7
click at [815, 528] on p "First of all , I would like to tell you that you have let me know that you have…" at bounding box center [796, 507] width 445 height 79
click at [962, 438] on p "Add competency" at bounding box center [959, 446] width 92 height 17
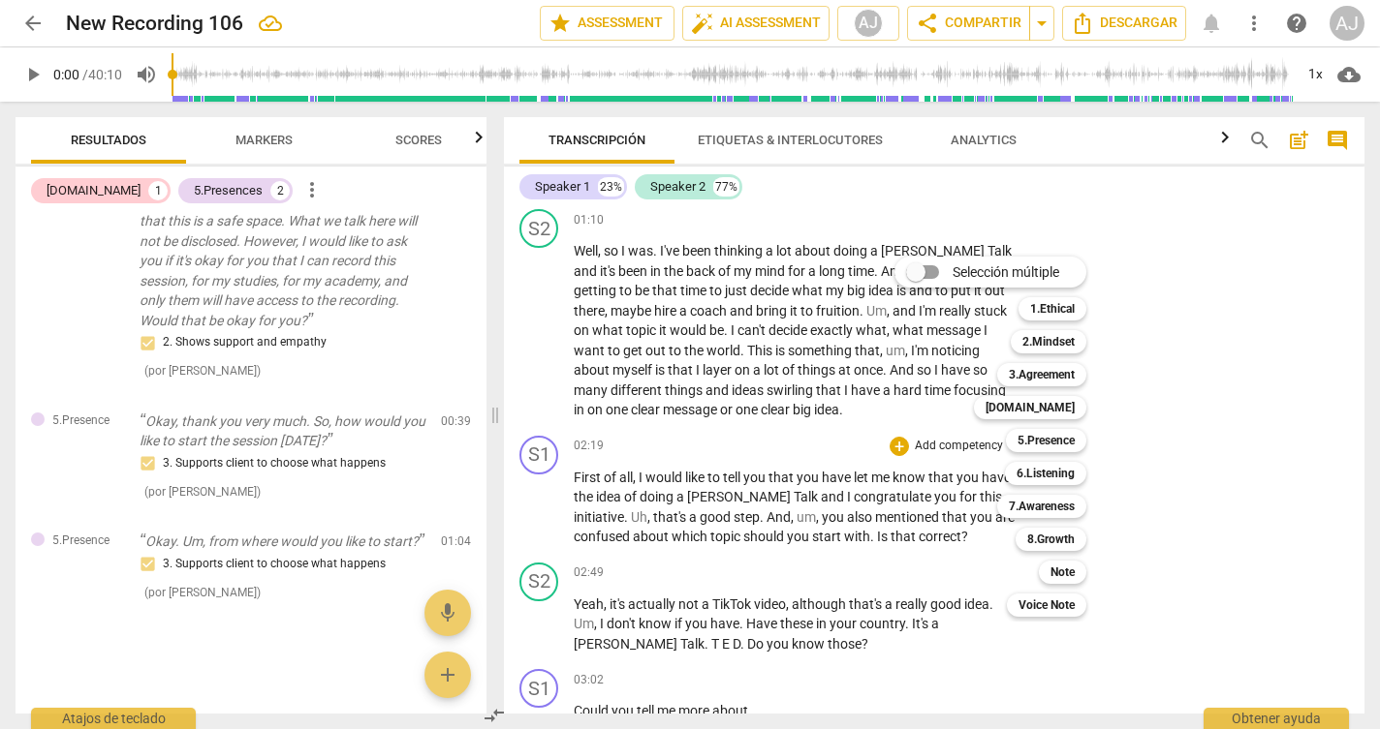
drag, startPoint x: 745, startPoint y: 504, endPoint x: 817, endPoint y: 521, distance: 73.8
click at [817, 520] on div at bounding box center [690, 364] width 1380 height 729
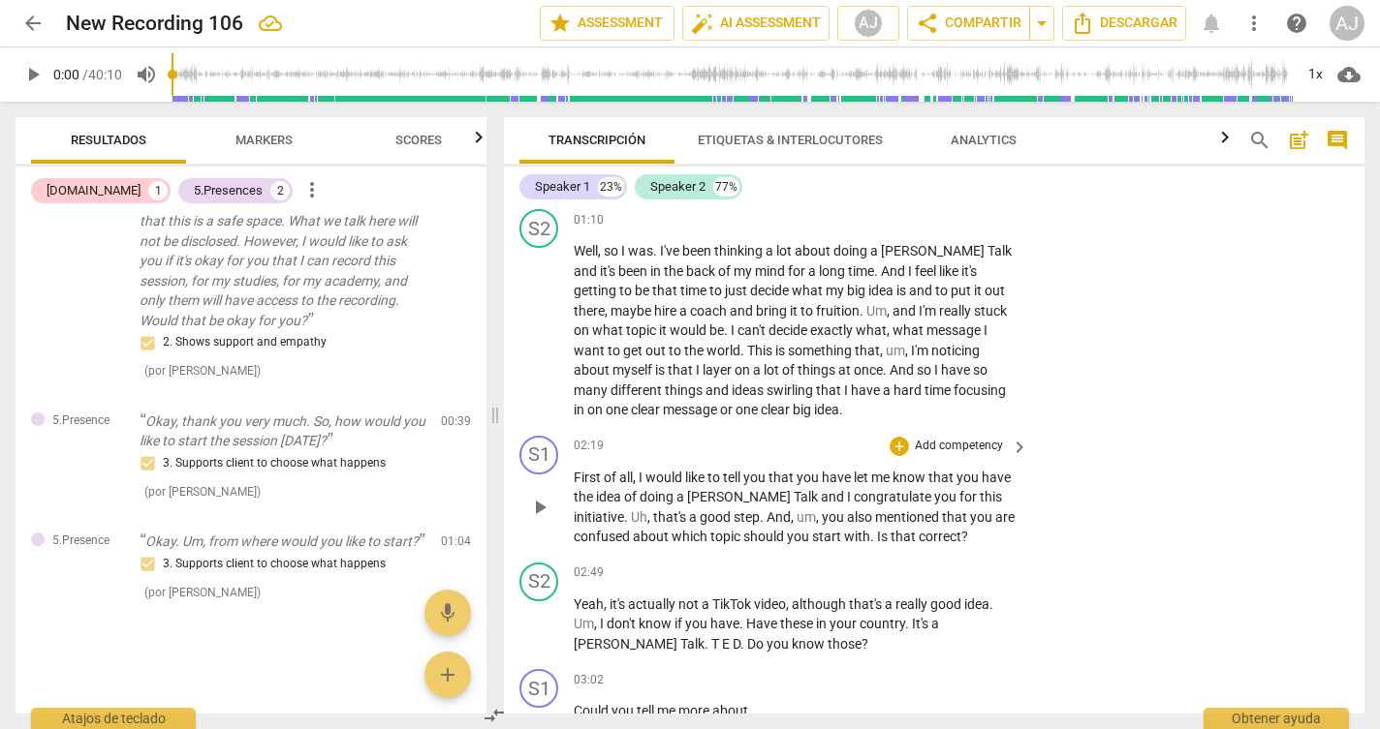
click at [796, 510] on span "um" at bounding box center [805, 518] width 19 height 16
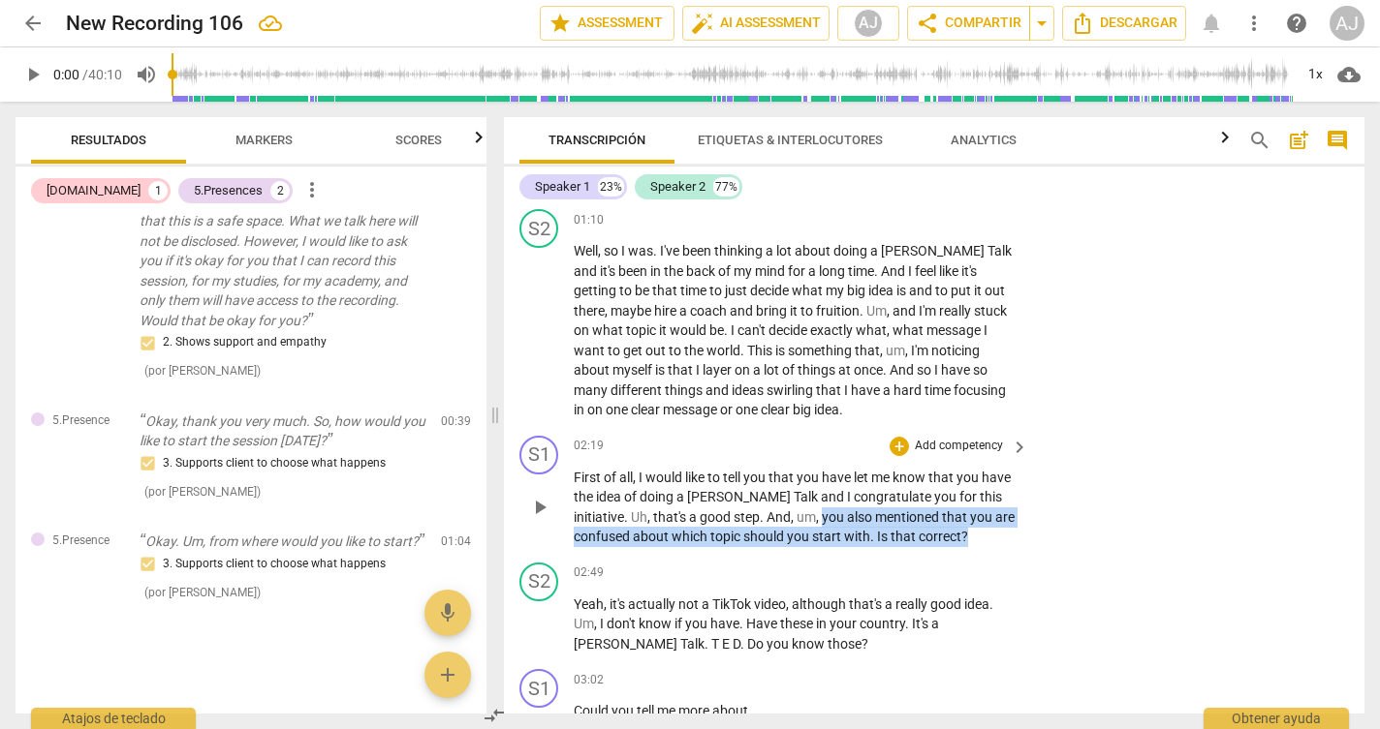
drag, startPoint x: 745, startPoint y: 507, endPoint x: 914, endPoint y: 521, distance: 169.2
click at [914, 521] on p "First of all , I would like to tell you that you have let me know that you have…" at bounding box center [796, 507] width 445 height 79
copy p "you also mentioned that you are confused about which topic should you start wit…"
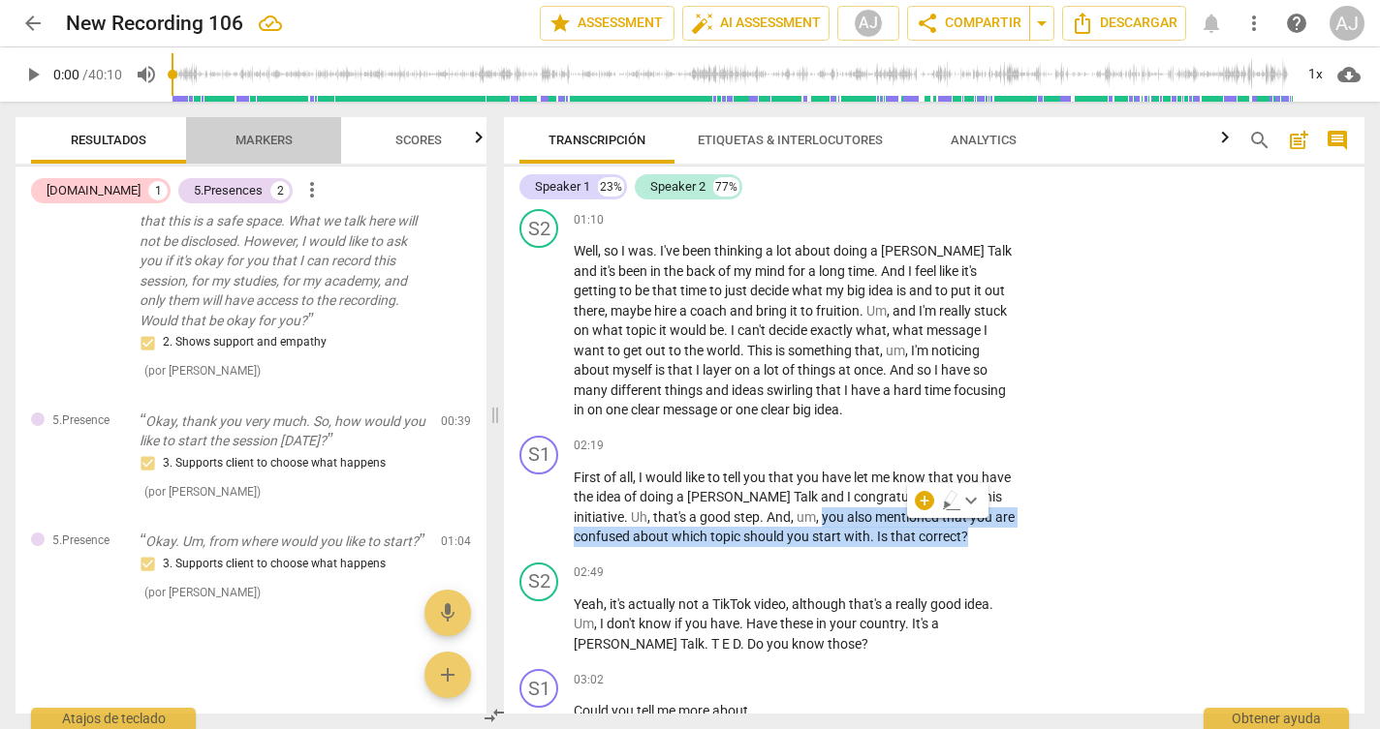
click at [279, 143] on span "Markers" at bounding box center [263, 140] width 57 height 15
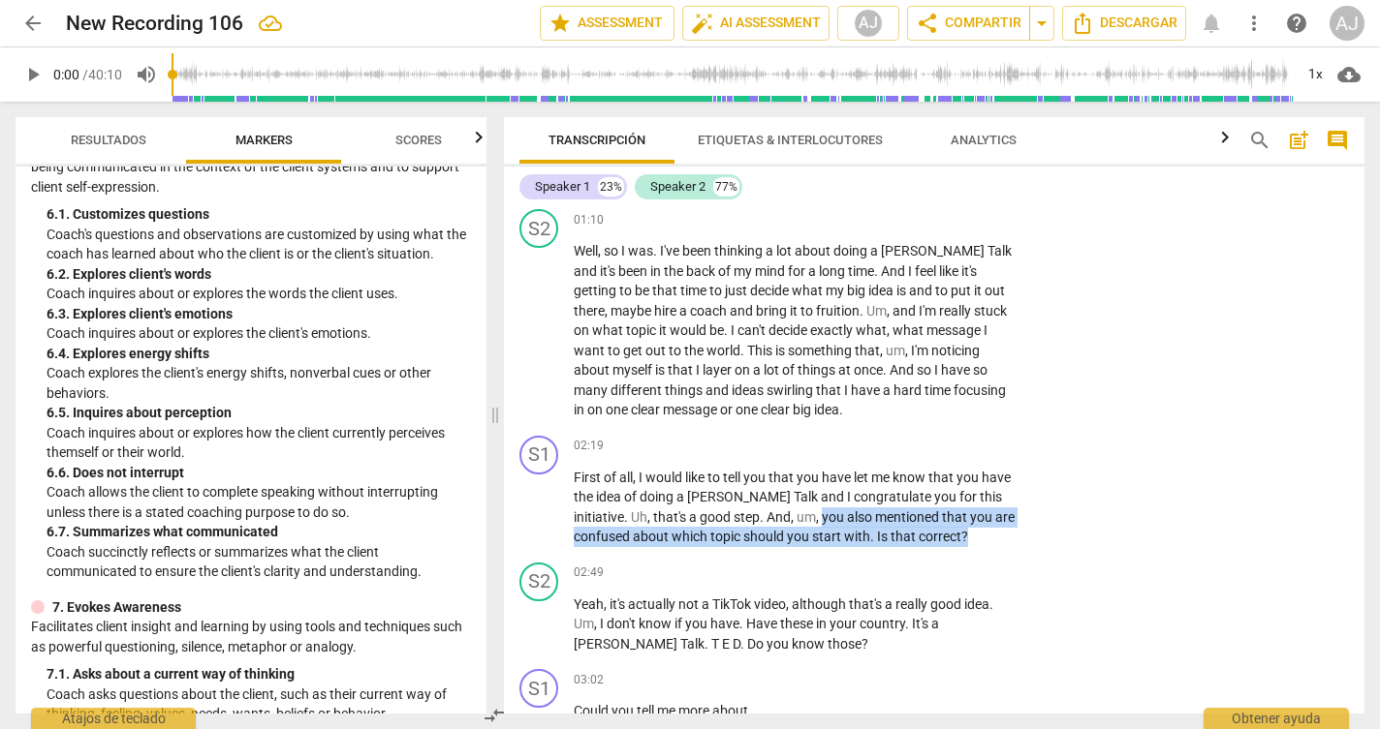
scroll to position [1409, 0]
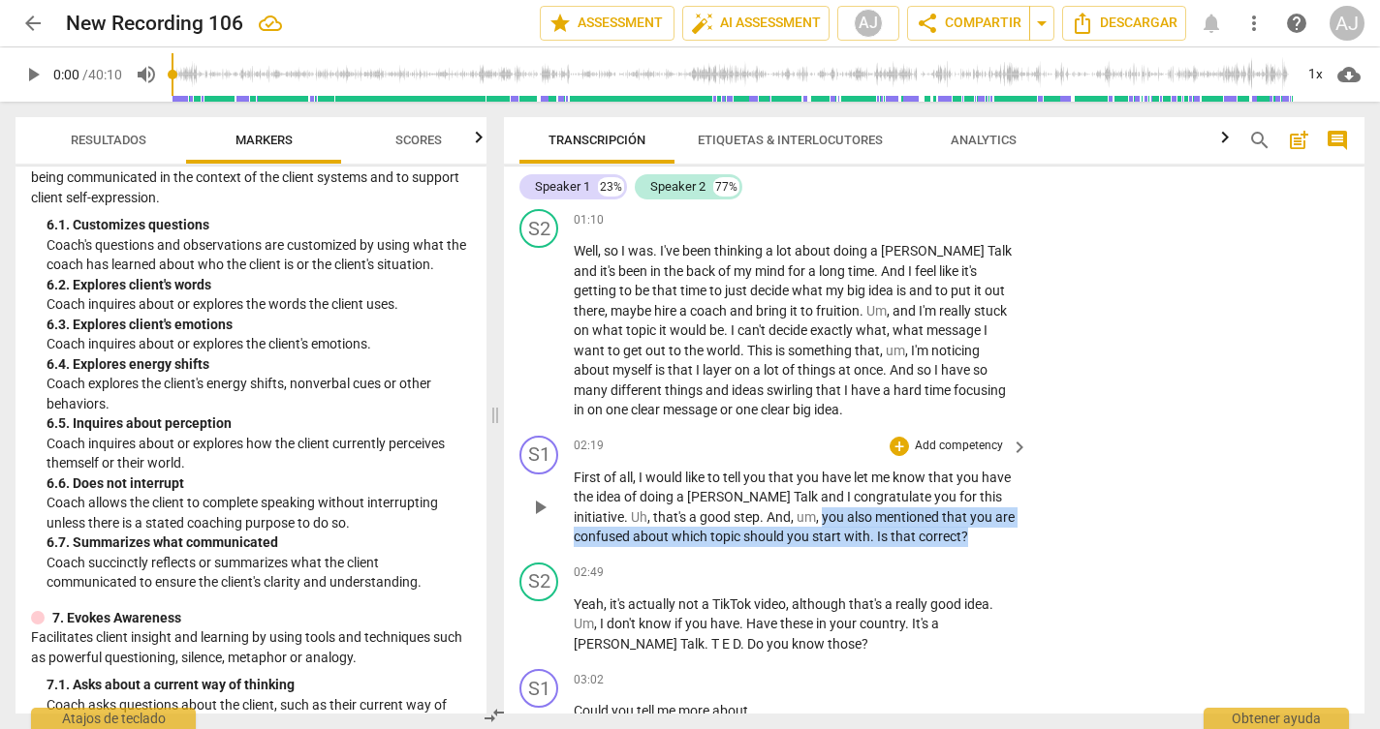
click at [1008, 437] on span "keyboard_arrow_right" at bounding box center [1019, 447] width 23 height 23
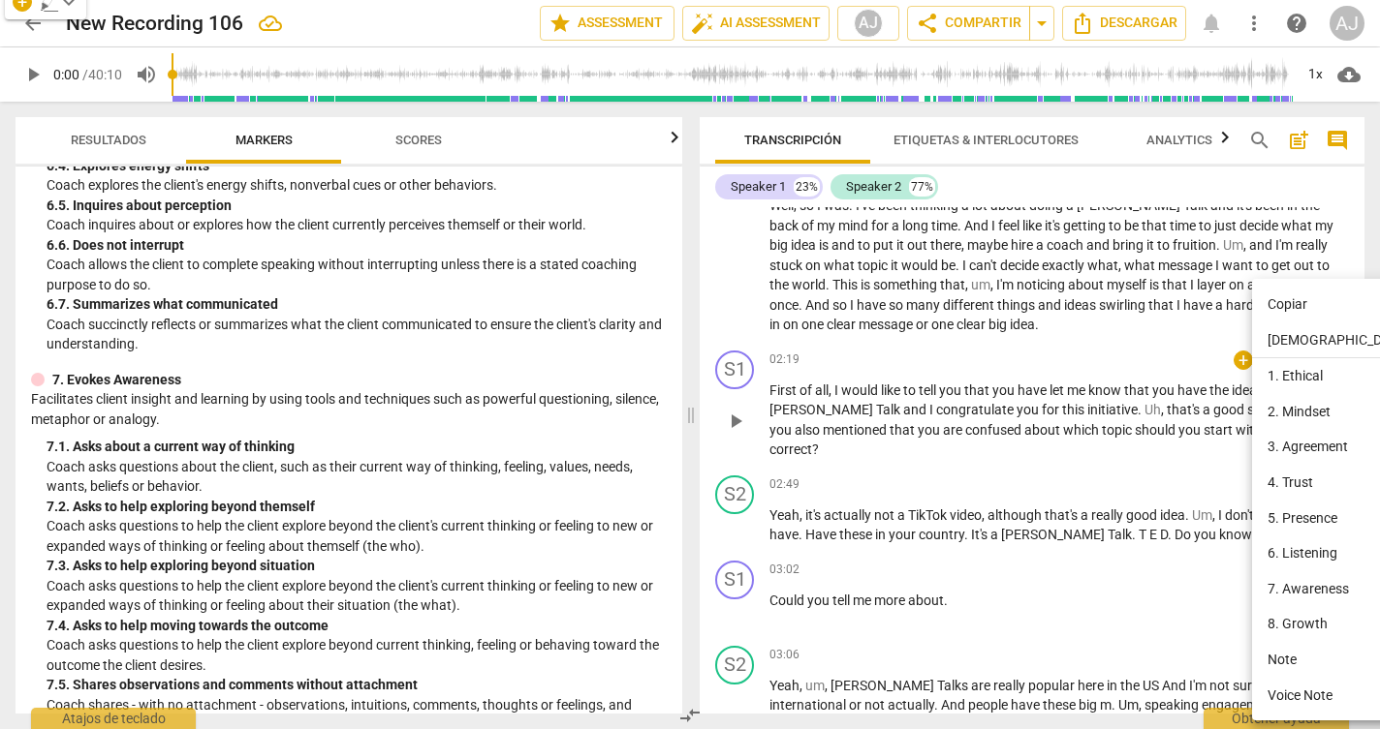
click at [1235, 419] on div at bounding box center [690, 364] width 1380 height 729
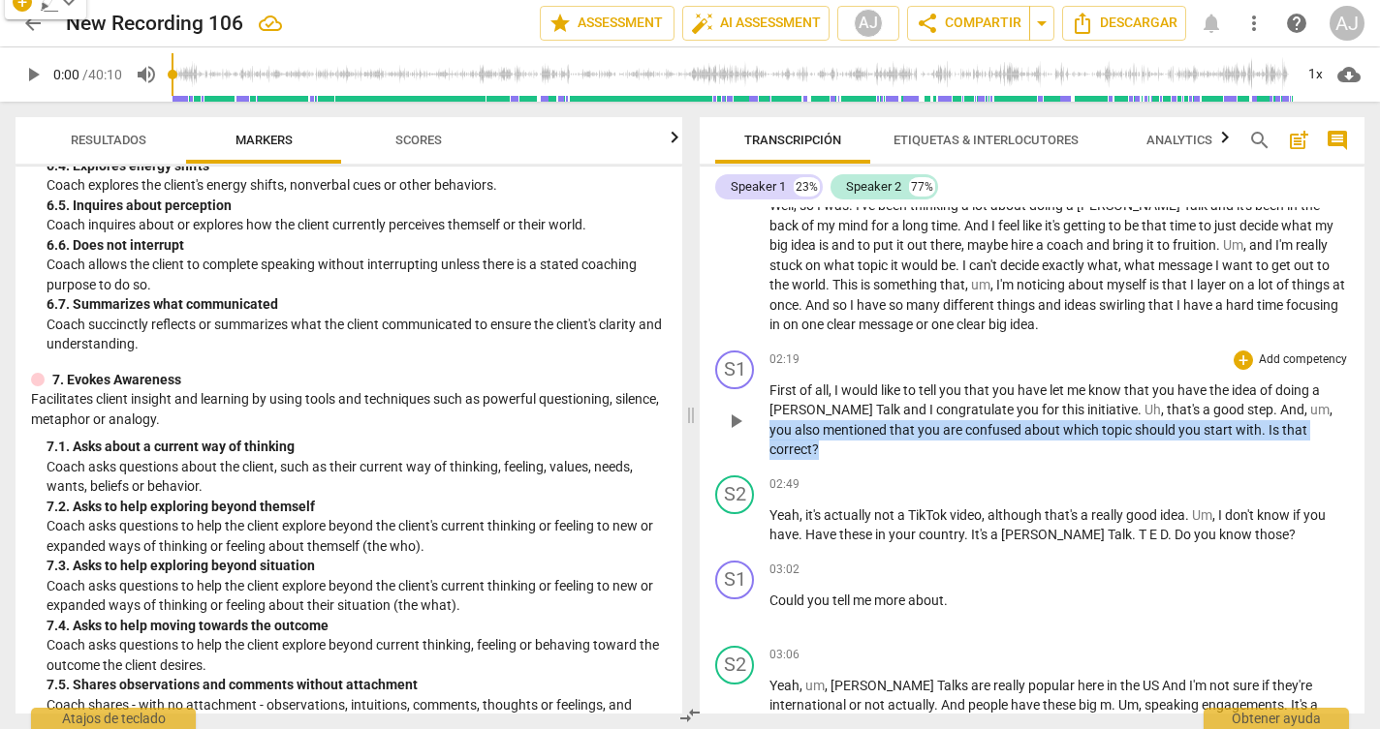
drag, startPoint x: 1259, startPoint y: 406, endPoint x: 1323, endPoint y: 422, distance: 66.0
click at [1323, 422] on p "First of all , I would like to tell you that you have let me know that you have…" at bounding box center [1058, 420] width 579 height 79
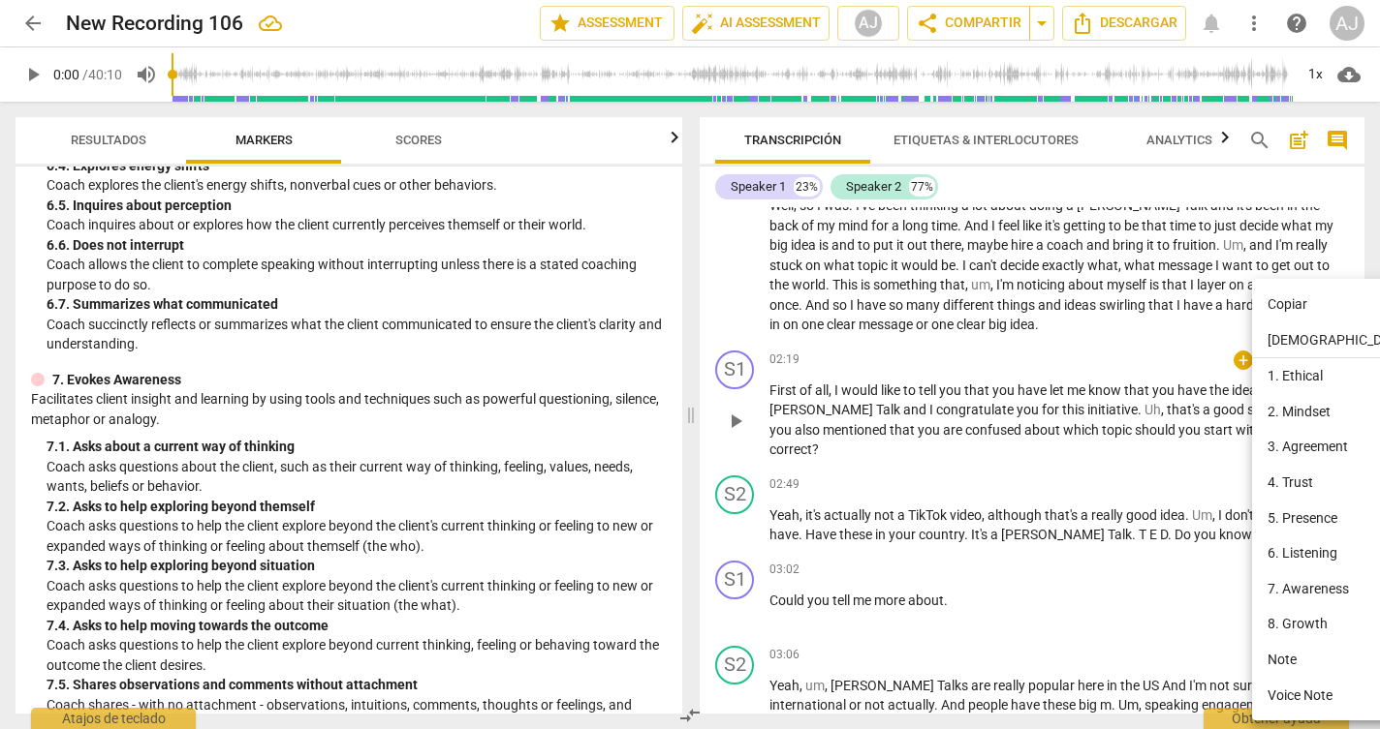
click at [1246, 417] on div at bounding box center [690, 364] width 1380 height 729
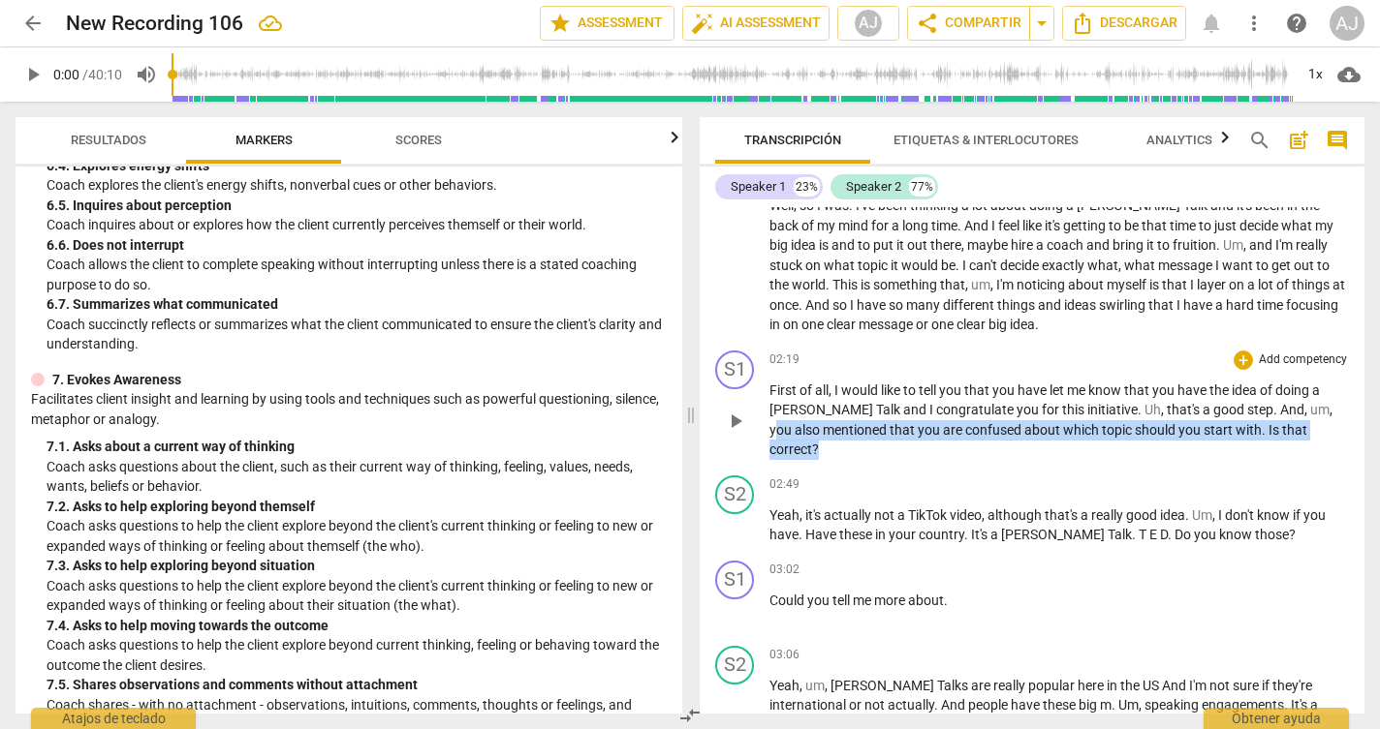
drag, startPoint x: 1261, startPoint y: 406, endPoint x: 1313, endPoint y: 415, distance: 52.1
click at [1313, 415] on p "First of all , I would like to tell you that you have let me know that you have…" at bounding box center [1058, 420] width 579 height 79
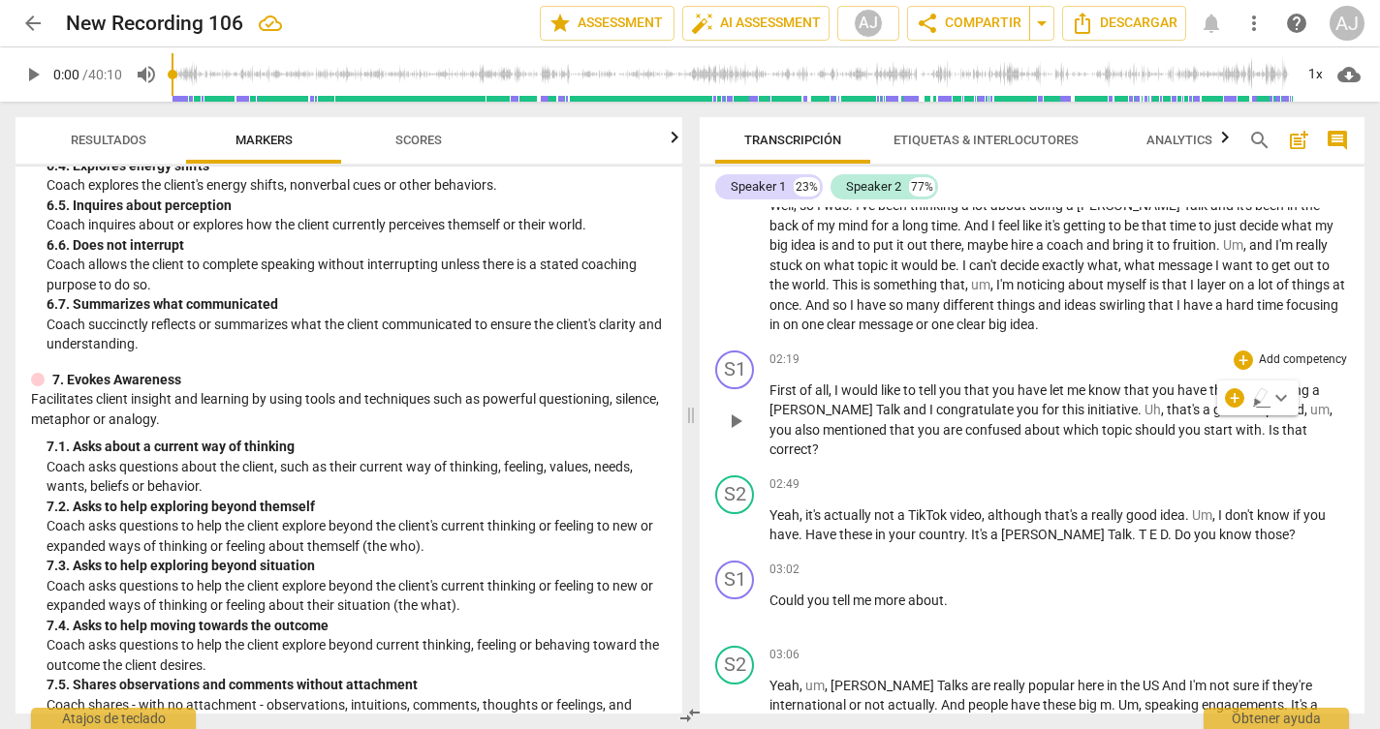
click at [1247, 406] on span "step" at bounding box center [1260, 410] width 26 height 16
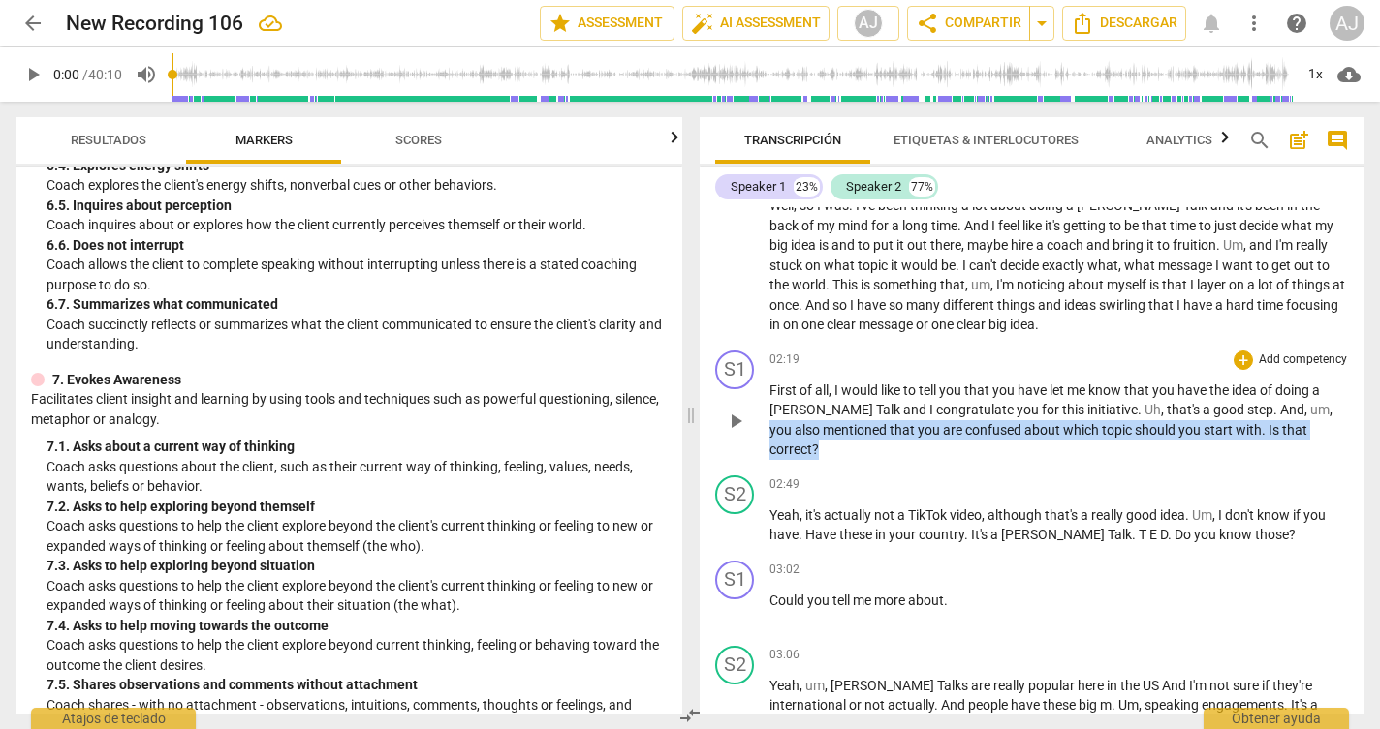
drag, startPoint x: 1257, startPoint y: 404, endPoint x: 1309, endPoint y: 420, distance: 53.9
click at [1309, 420] on p "First of all , I would like to tell you that you have let me know that you have…" at bounding box center [1058, 420] width 579 height 79
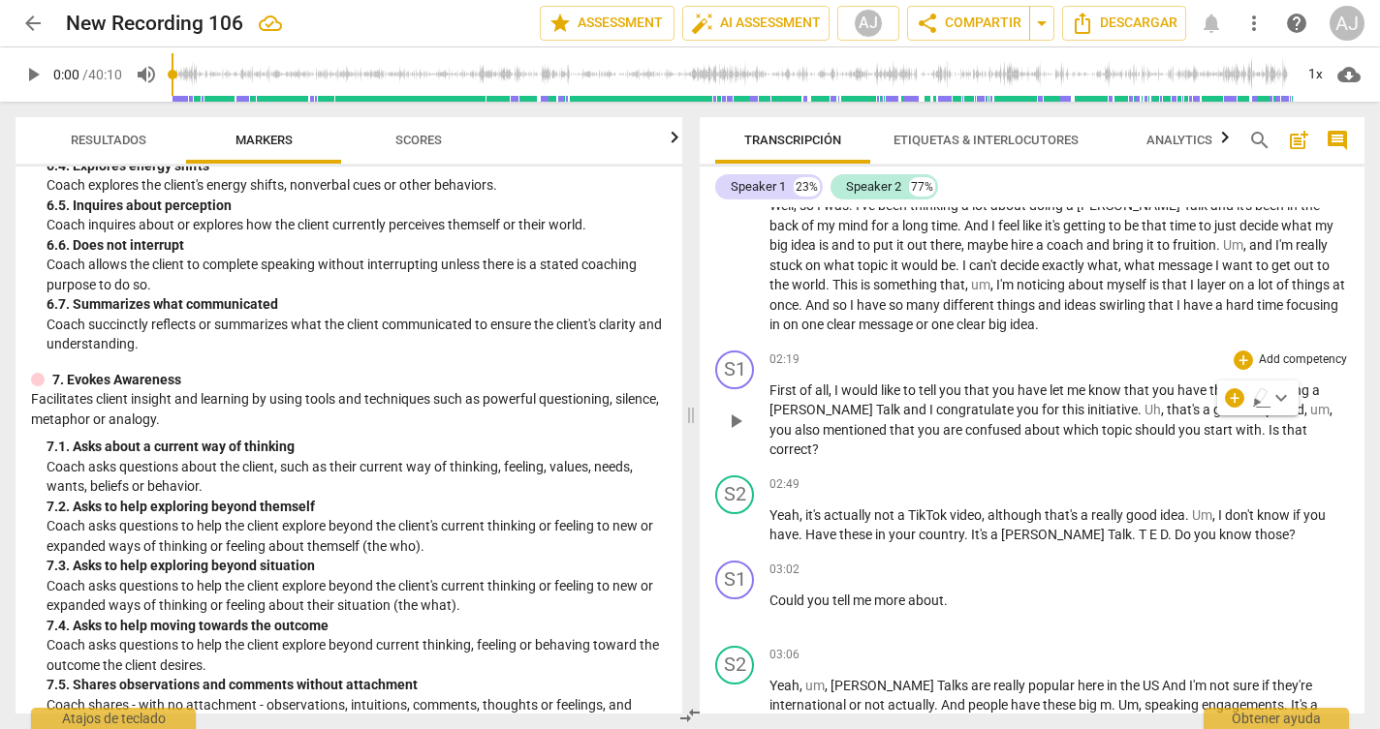
click at [1273, 352] on p "Add competency" at bounding box center [1302, 360] width 92 height 17
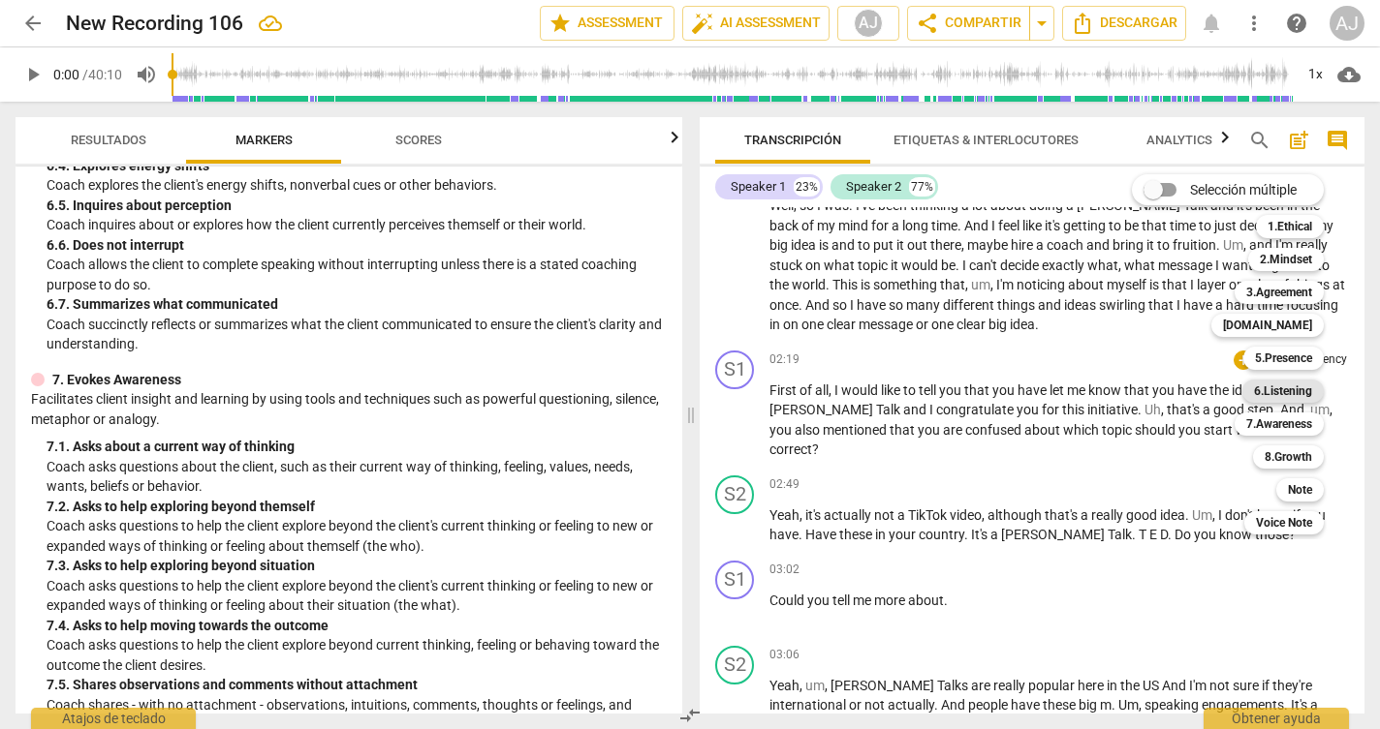
click at [1281, 394] on b "6.Listening" at bounding box center [1283, 391] width 58 height 23
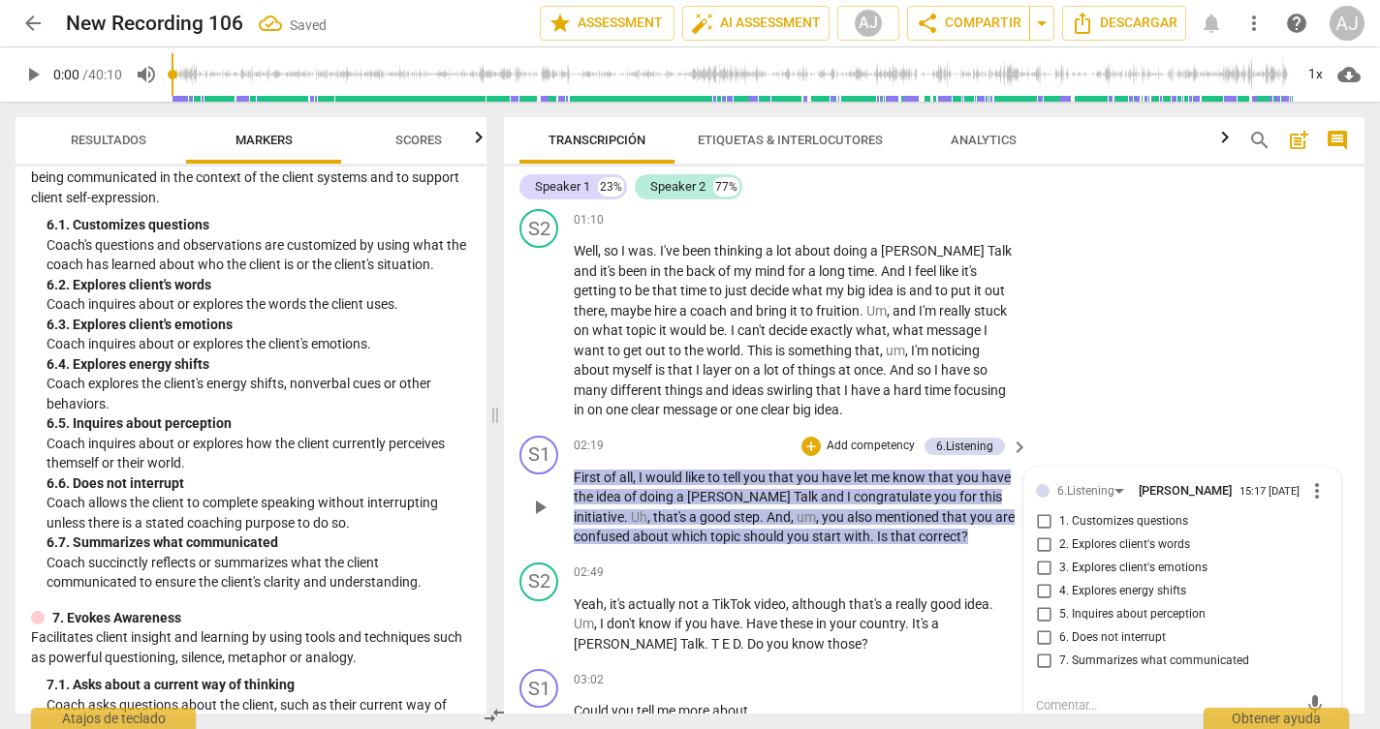
click at [1088, 653] on span "7. Summarizes what communicated" at bounding box center [1154, 661] width 190 height 17
click at [1059, 650] on input "7. Summarizes what communicated" at bounding box center [1043, 661] width 31 height 23
checkbox input "true"
click at [958, 571] on div "+ Add competency" at bounding box center [946, 573] width 115 height 19
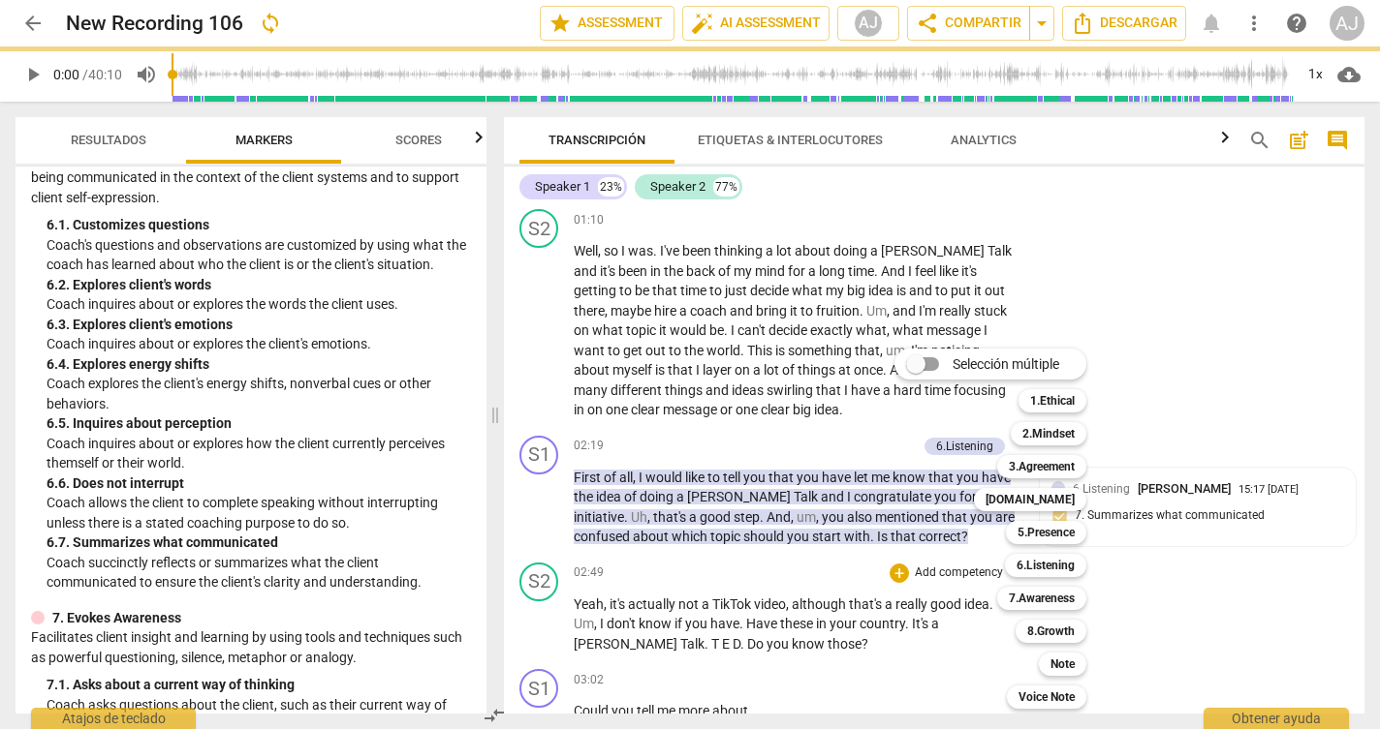
click at [1215, 389] on div at bounding box center [690, 364] width 1380 height 729
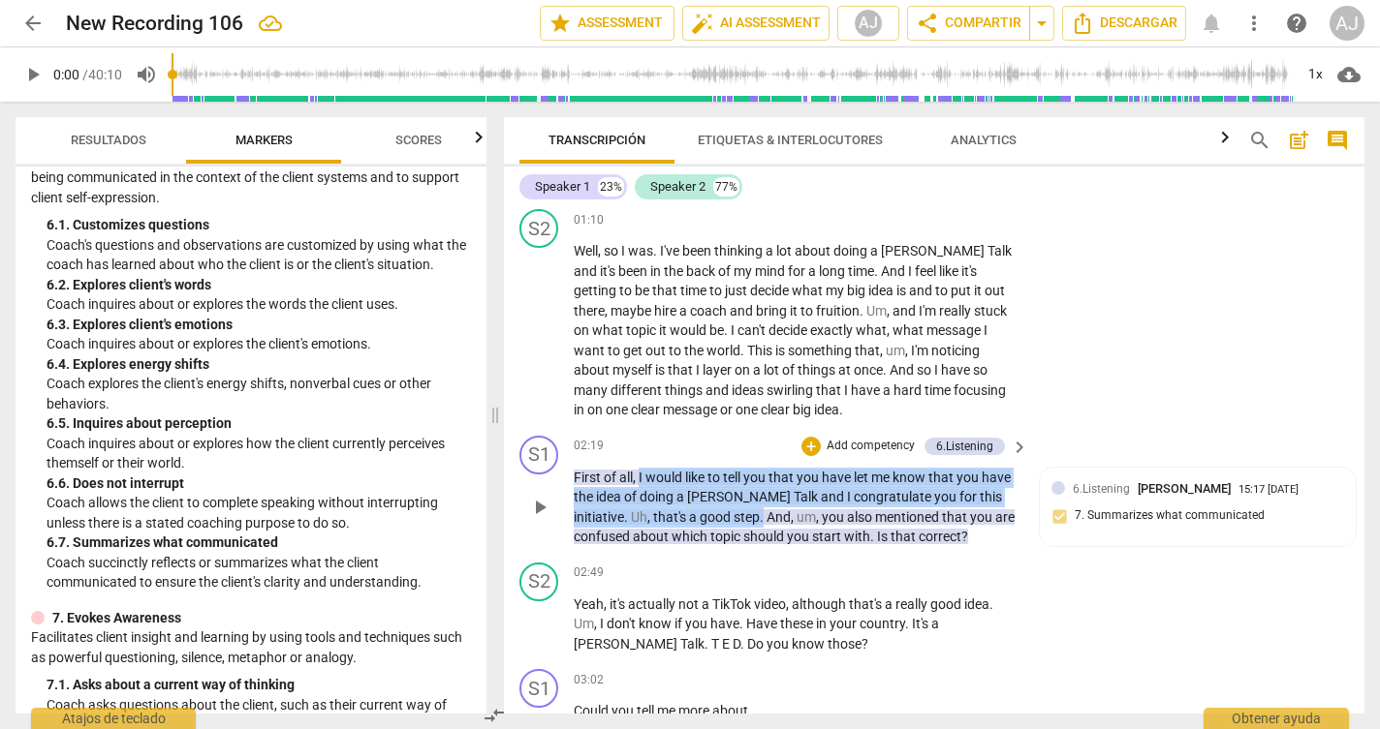
drag, startPoint x: 685, startPoint y: 509, endPoint x: 641, endPoint y: 464, distance: 62.3
click at [641, 468] on p "First of all , I would like to tell you that you have let me know that you have…" at bounding box center [796, 507] width 445 height 79
click at [884, 438] on p "Add competency" at bounding box center [870, 446] width 92 height 17
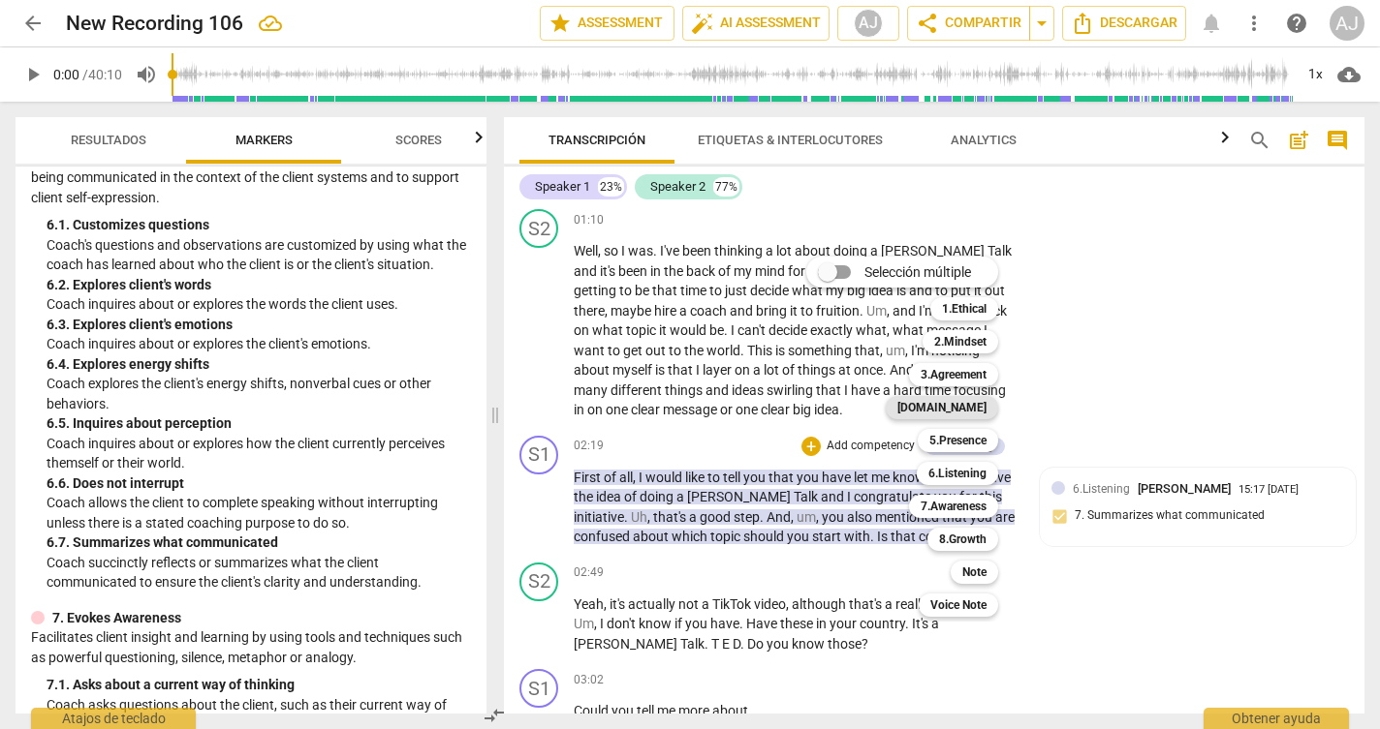
click at [977, 407] on b "[DOMAIN_NAME]" at bounding box center [941, 407] width 89 height 23
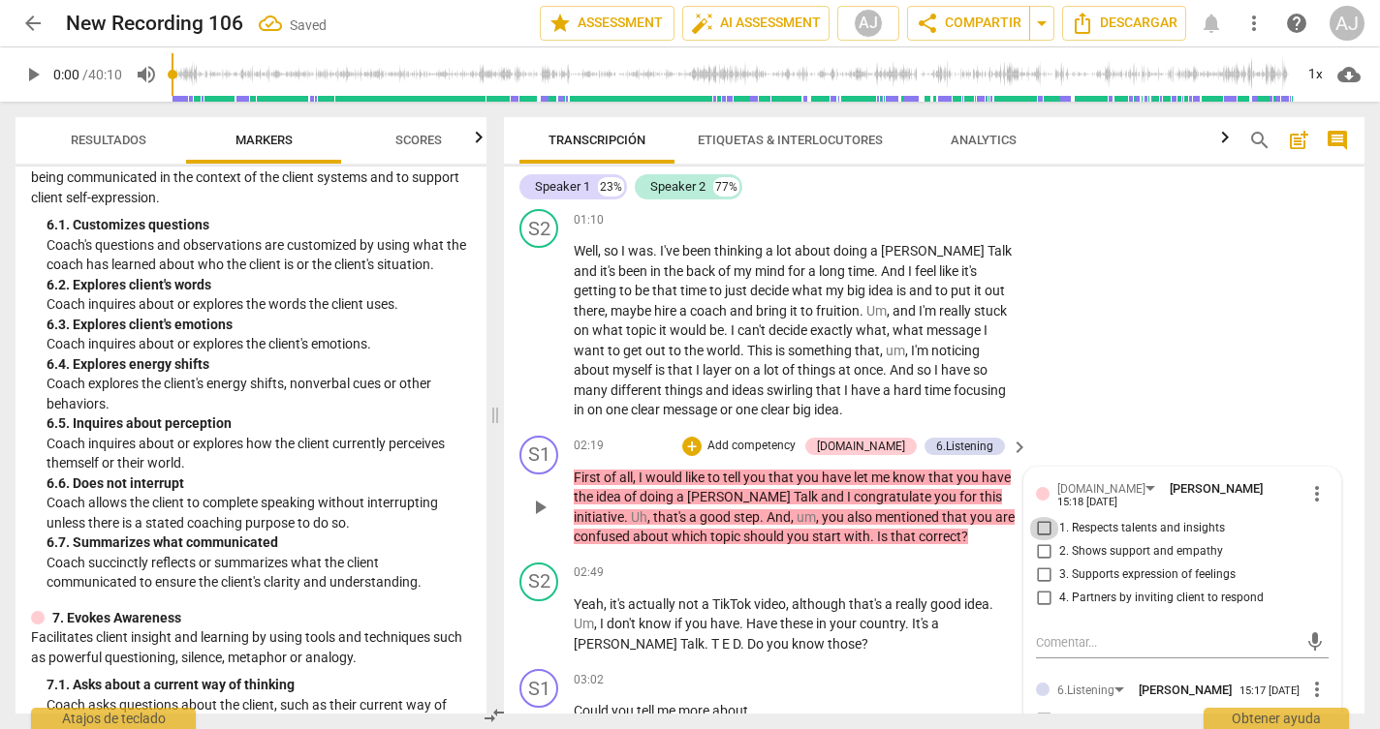
click at [1040, 517] on input "1. Respects talents and insights" at bounding box center [1043, 528] width 31 height 23
checkbox input "true"
click at [1041, 541] on input "2. Shows support and empathy" at bounding box center [1043, 552] width 31 height 23
checkbox input "true"
click at [1132, 412] on div "S2 play_arrow pause 01:10 + Add competency keyboard_arrow_right Well , so I was…" at bounding box center [934, 315] width 860 height 227
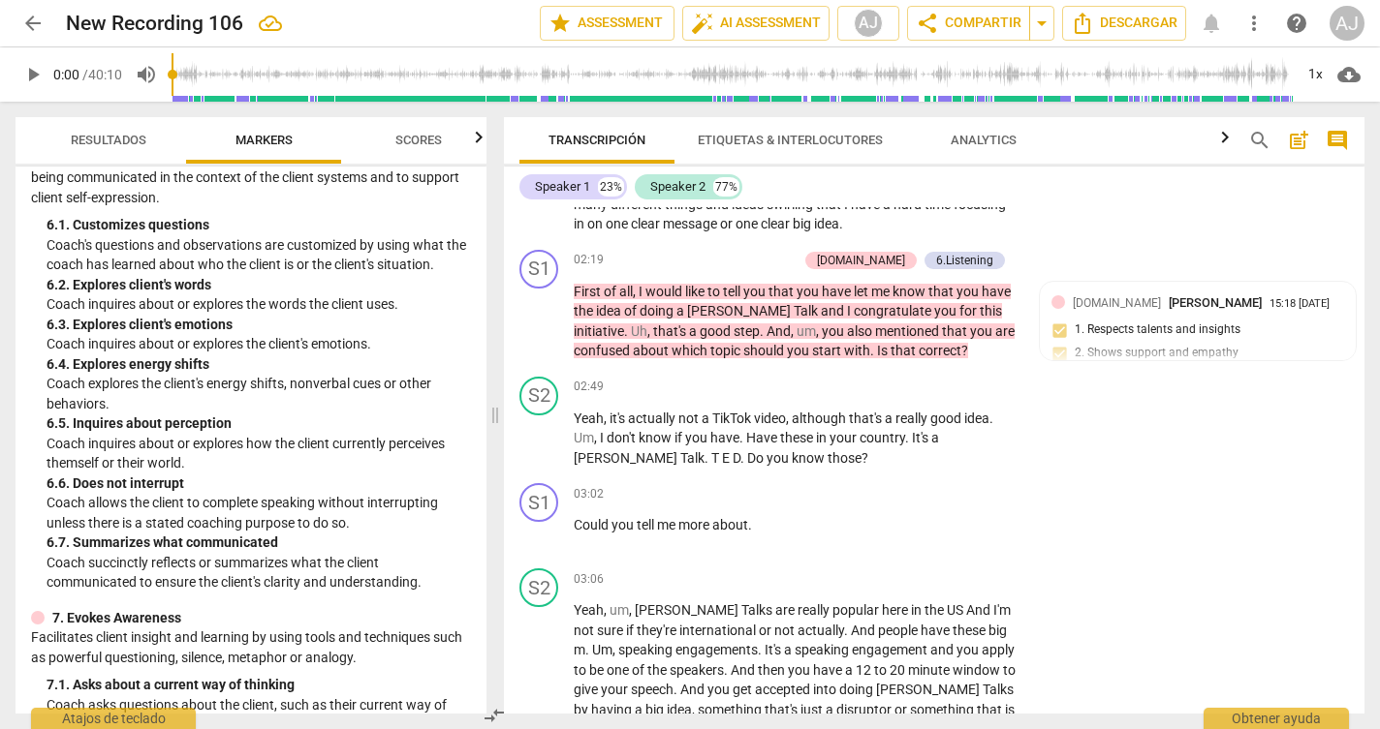
scroll to position [729, 0]
